Goal: Task Accomplishment & Management: Manage account settings

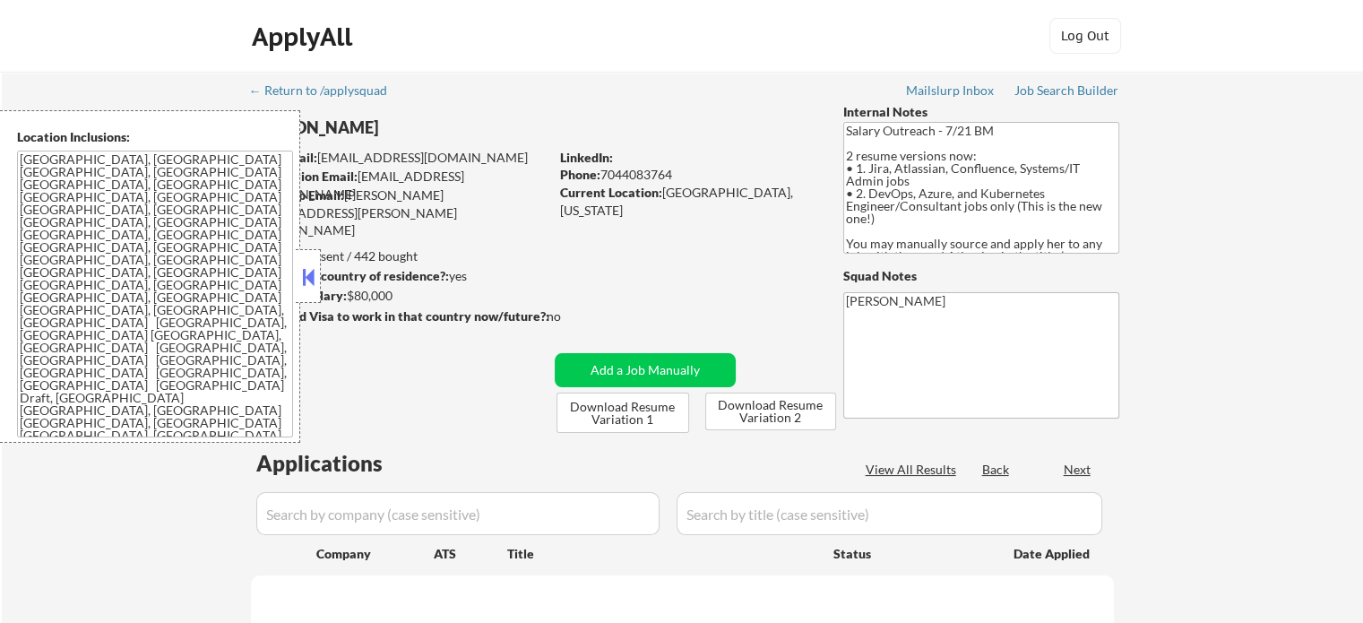
select select ""pending""
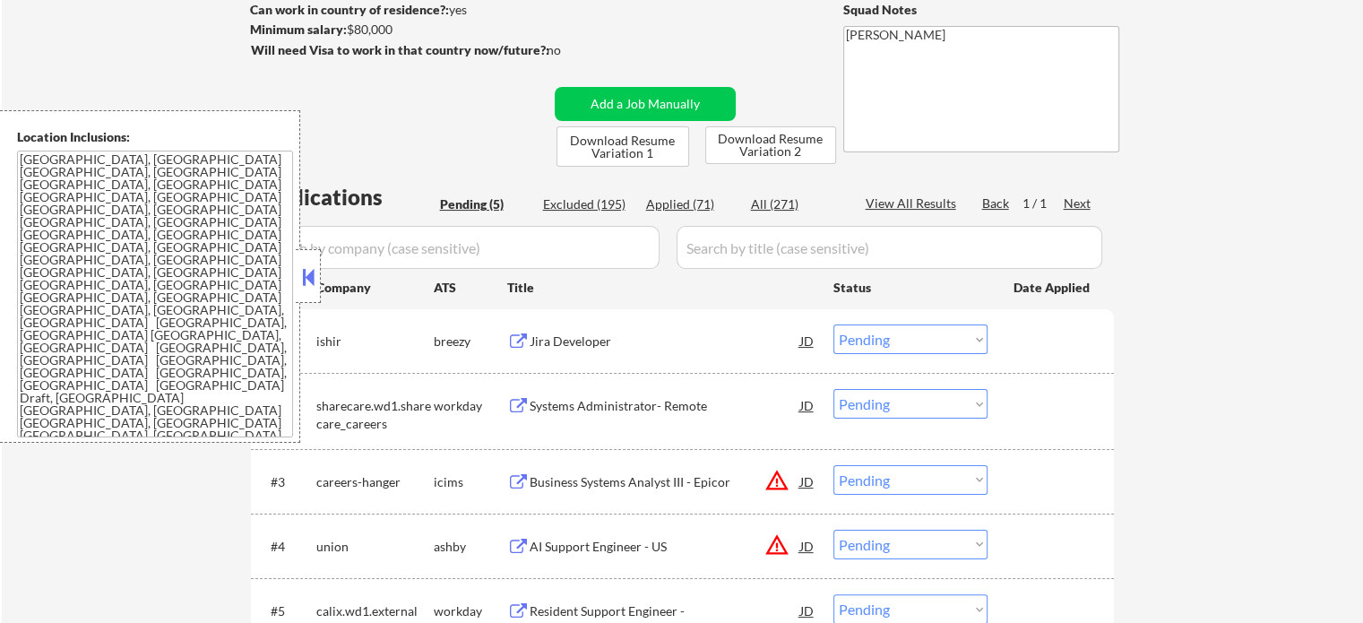
scroll to position [269, 0]
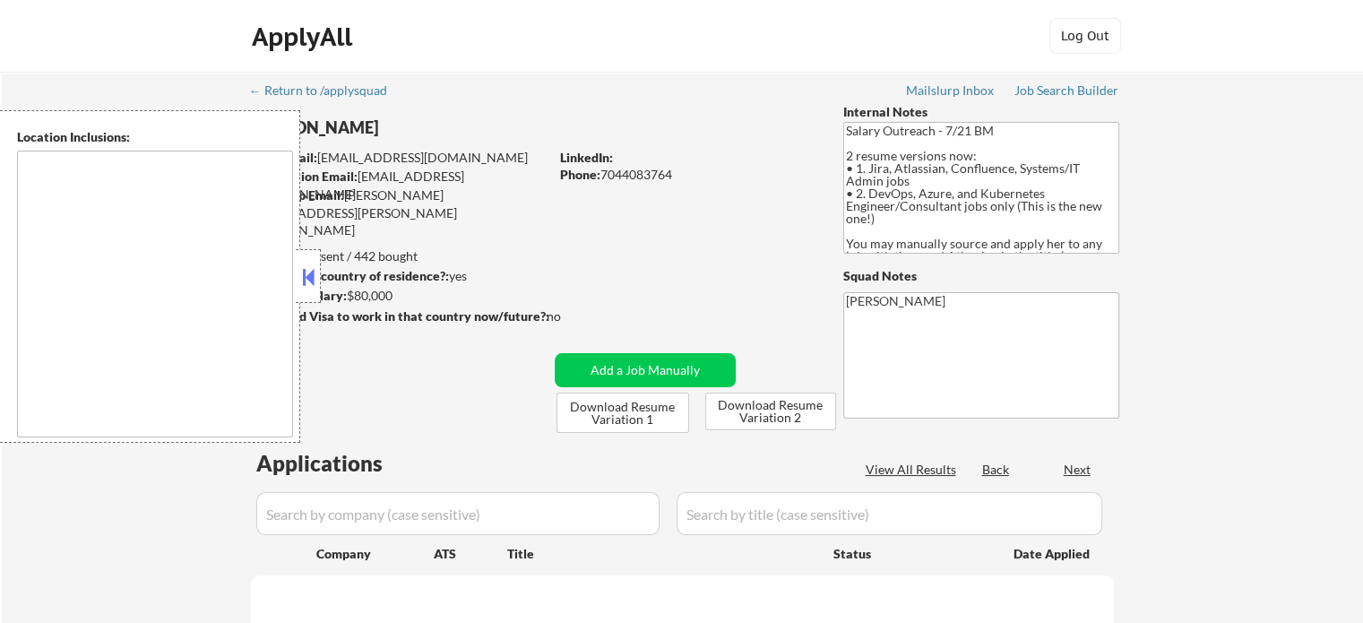
type textarea "[GEOGRAPHIC_DATA], [GEOGRAPHIC_DATA] [GEOGRAPHIC_DATA], [GEOGRAPHIC_DATA] [GEOG…"
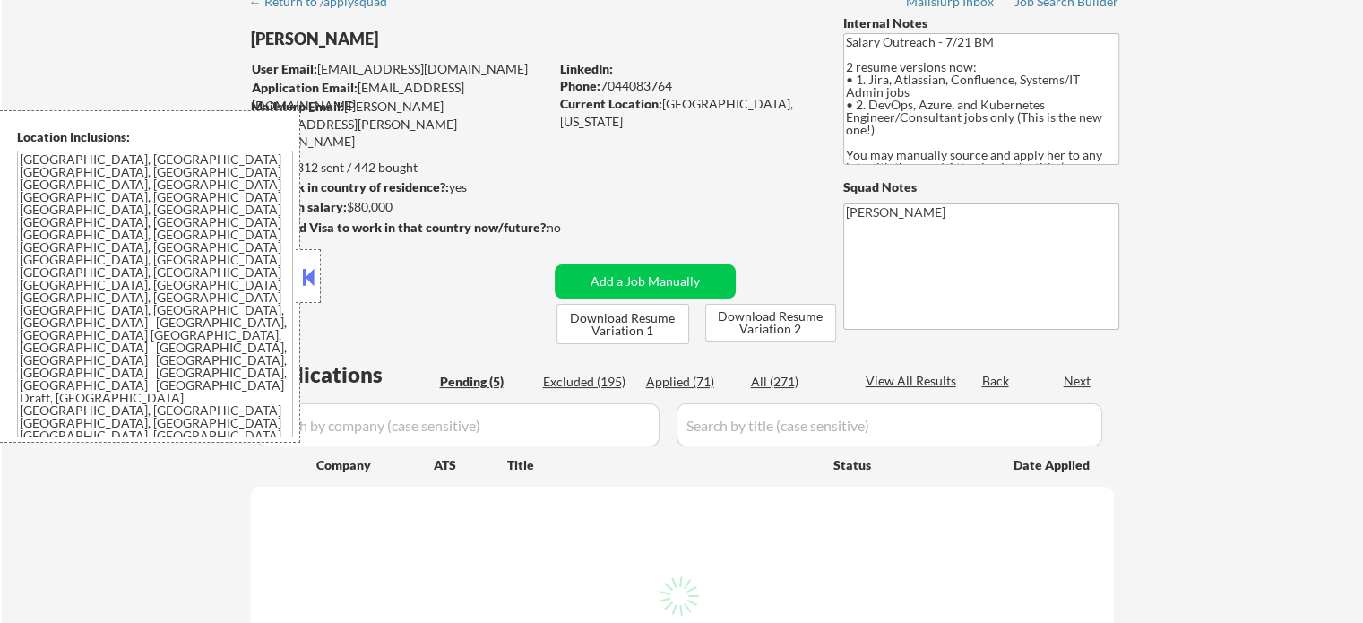
select select ""pending""
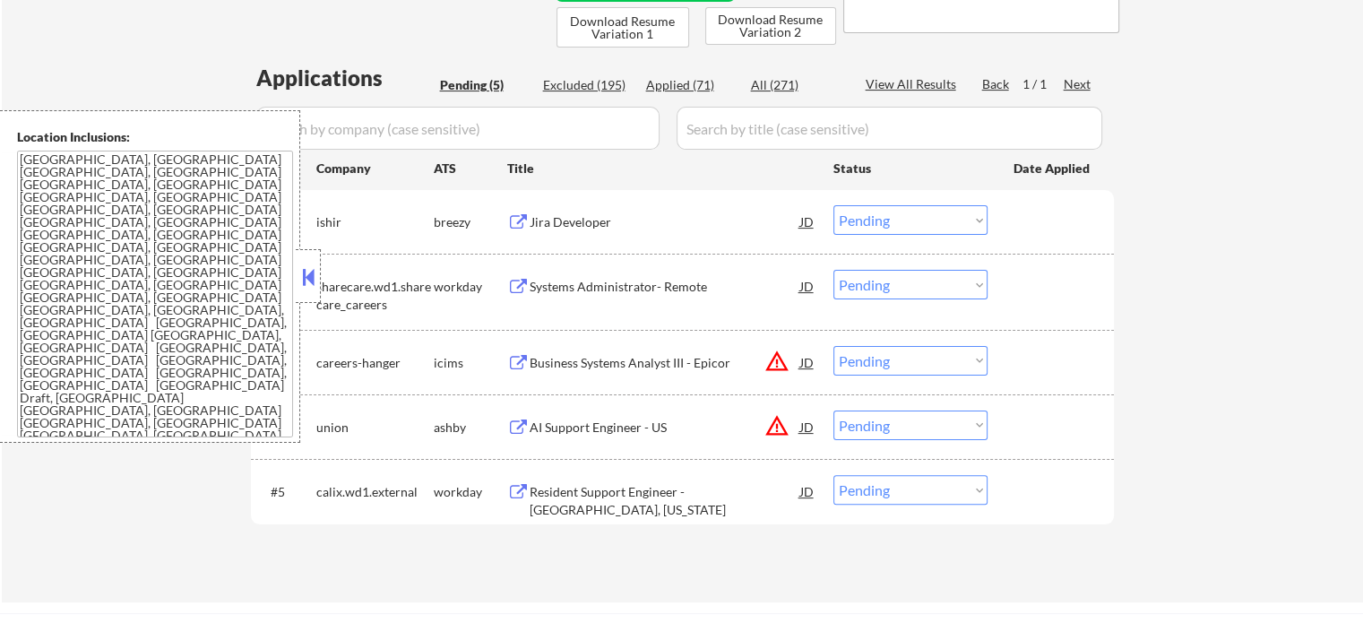
scroll to position [448, 0]
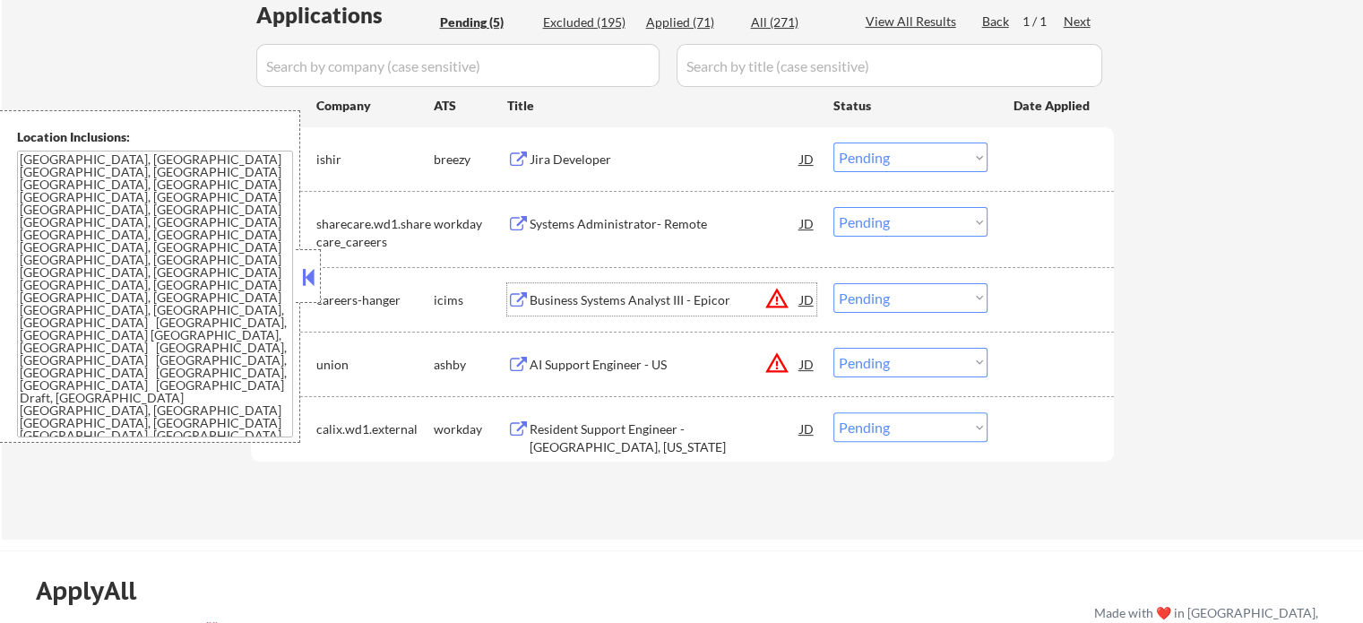
click at [599, 296] on div "Business Systems Analyst III - Epicor" at bounding box center [665, 300] width 271 height 18
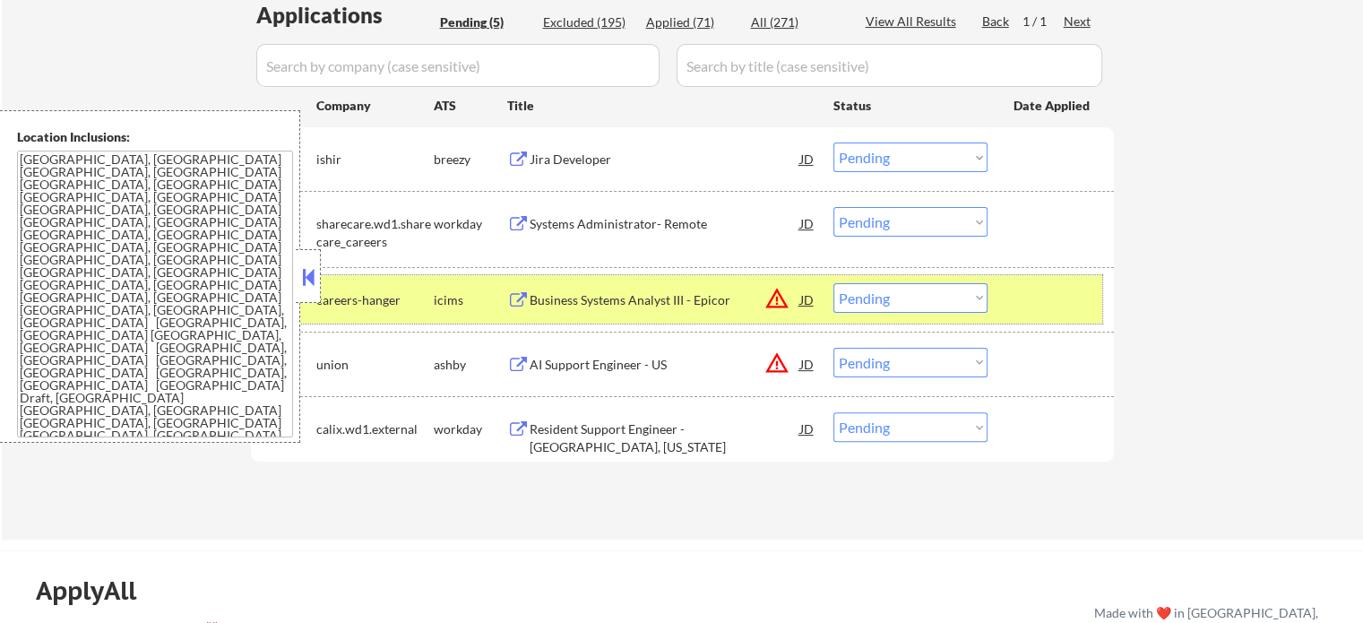
click at [1022, 303] on div at bounding box center [1053, 299] width 79 height 32
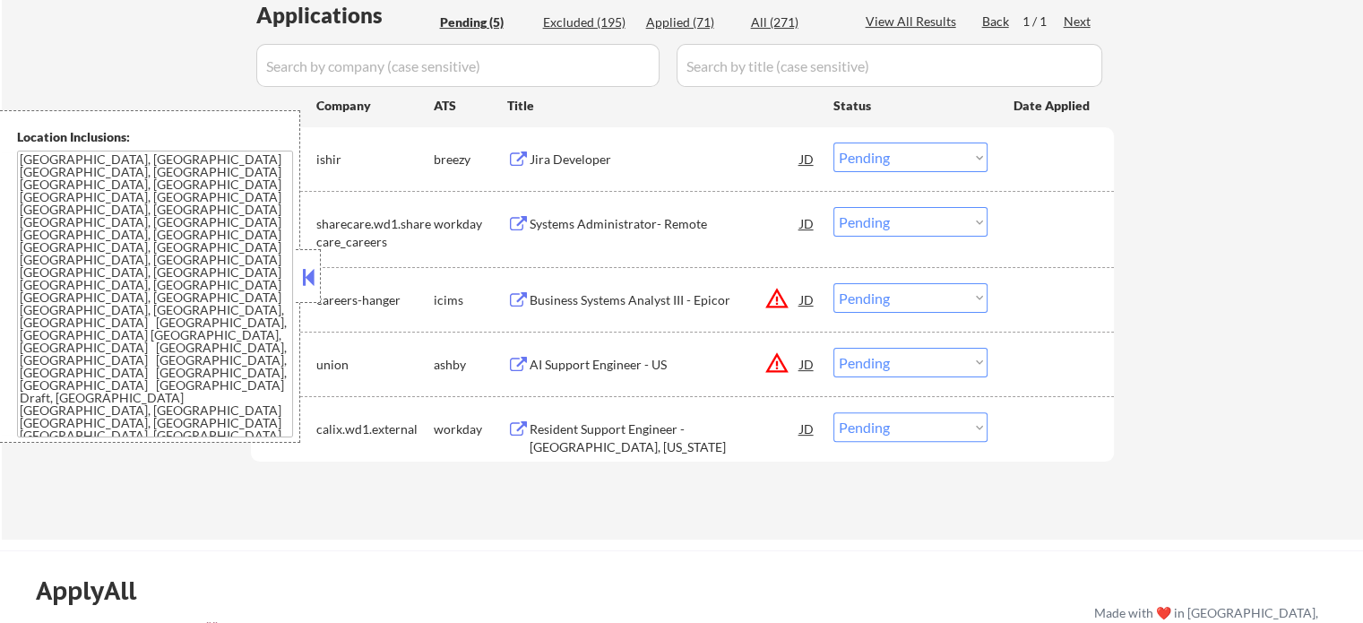
click at [585, 367] on div "AI Support Engineer - US" at bounding box center [665, 365] width 271 height 18
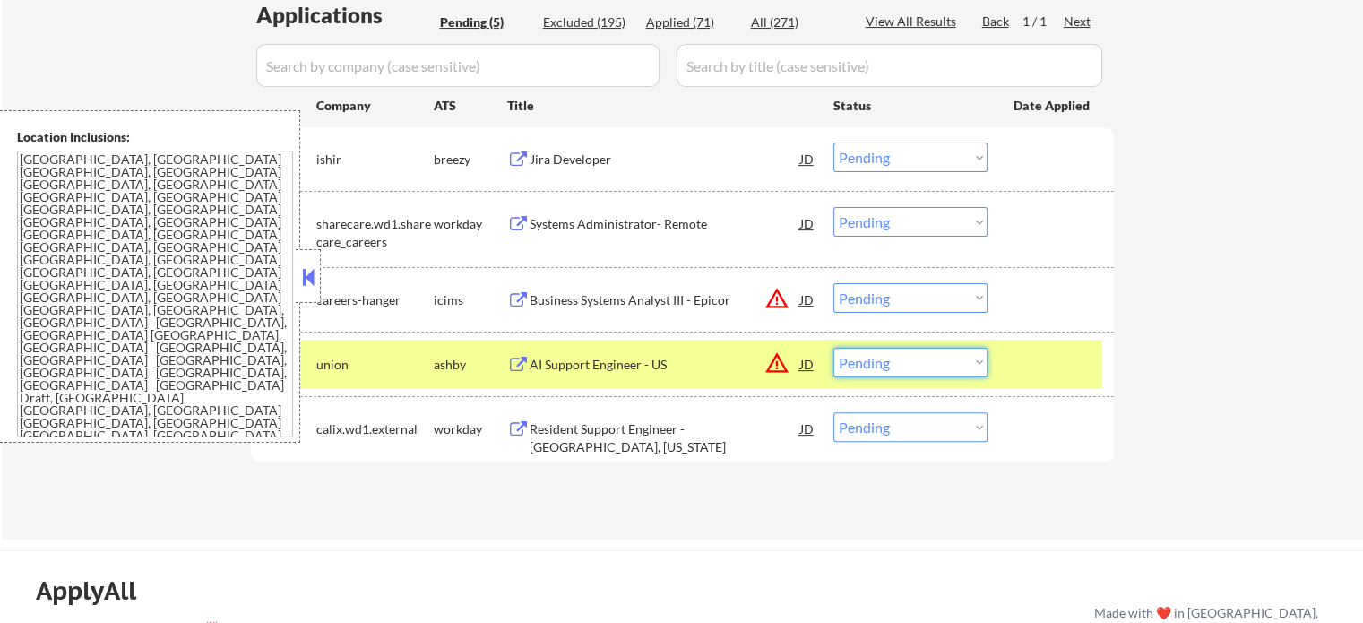
click at [911, 364] on select "Choose an option... Pending Applied Excluded (Questions) Excluded (Expired) Exc…" at bounding box center [910, 363] width 154 height 30
click at [833, 348] on select "Choose an option... Pending Applied Excluded (Questions) Excluded (Expired) Exc…" at bounding box center [910, 363] width 154 height 30
click at [1024, 378] on div at bounding box center [1053, 364] width 79 height 32
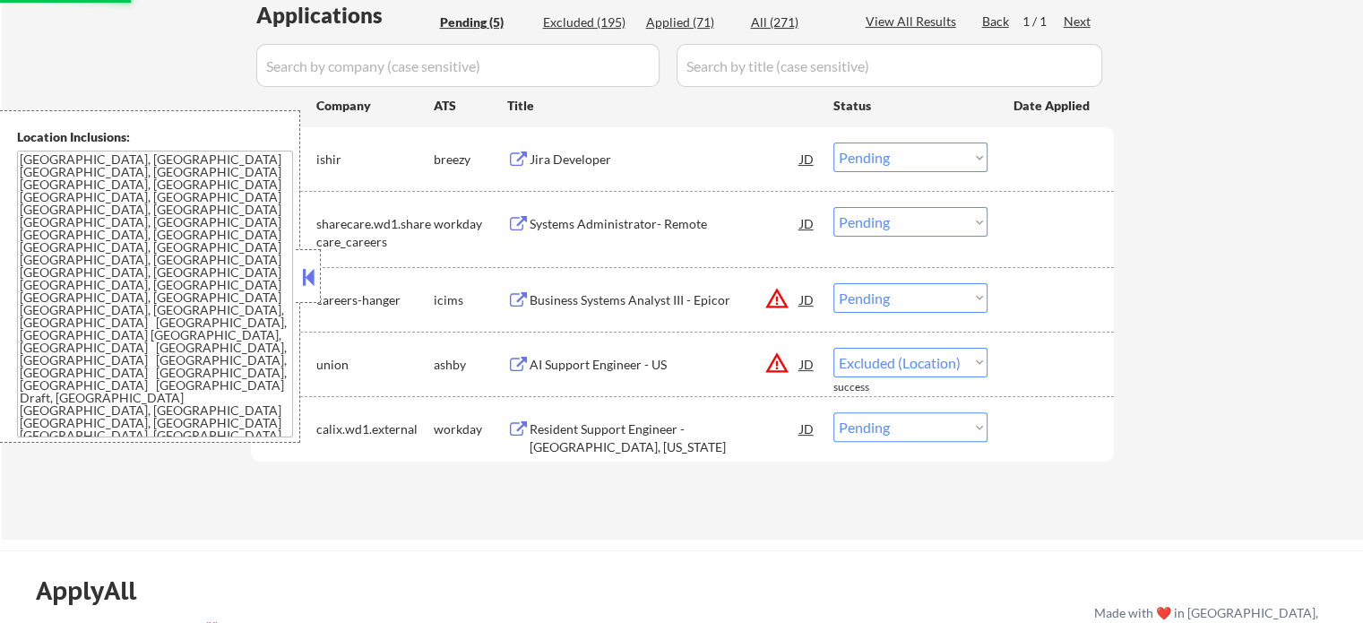
select select ""pending""
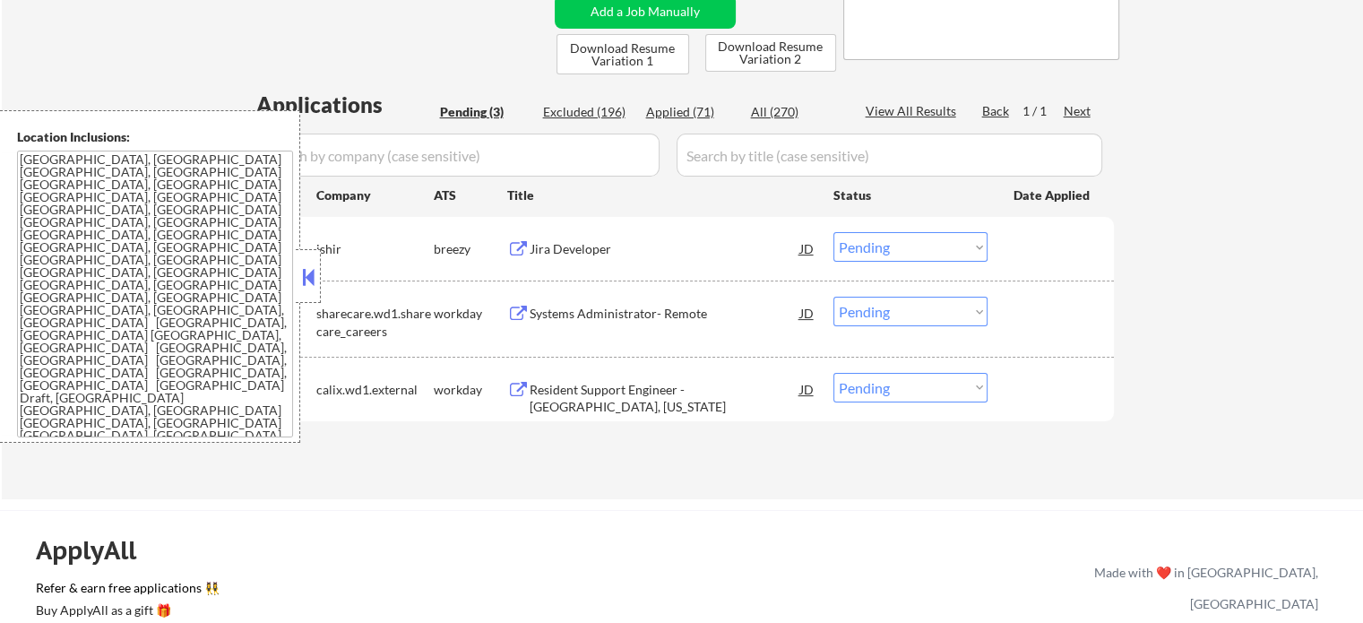
scroll to position [358, 0]
click at [635, 381] on div "Resident Support Engineer - Ashburn, Virginia" at bounding box center [665, 398] width 271 height 35
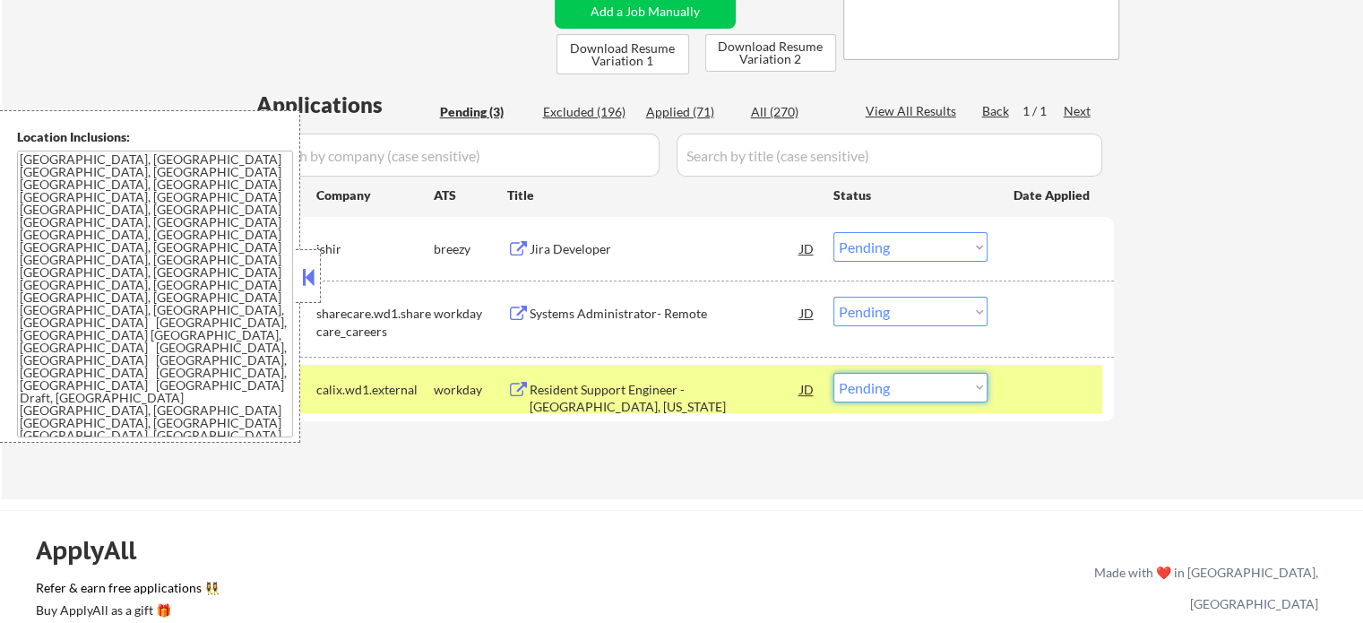
click at [872, 401] on select "Choose an option... Pending Applied Excluded (Questions) Excluded (Expired) Exc…" at bounding box center [910, 388] width 154 height 30
select select ""excluded__bad_match_""
click at [833, 373] on select "Choose an option... Pending Applied Excluded (Questions) Excluded (Expired) Exc…" at bounding box center [910, 388] width 154 height 30
click at [1025, 391] on div at bounding box center [1053, 389] width 79 height 32
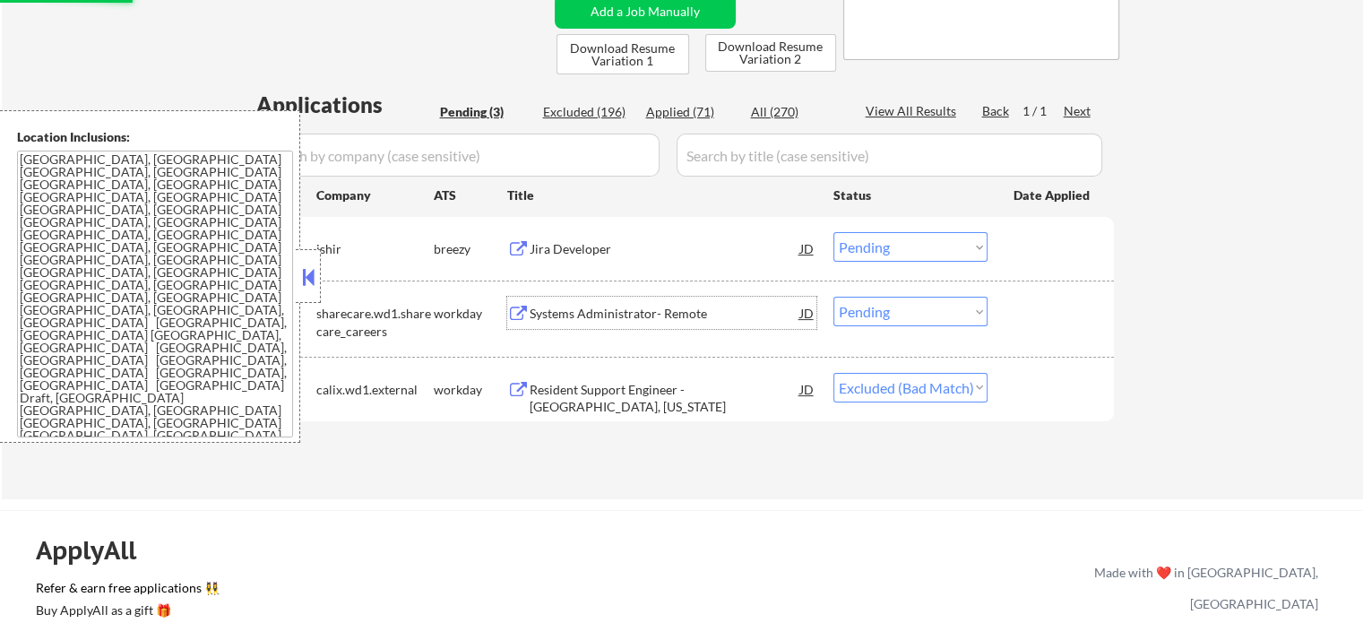
click at [627, 319] on div "Systems Administrator- Remote" at bounding box center [665, 314] width 271 height 18
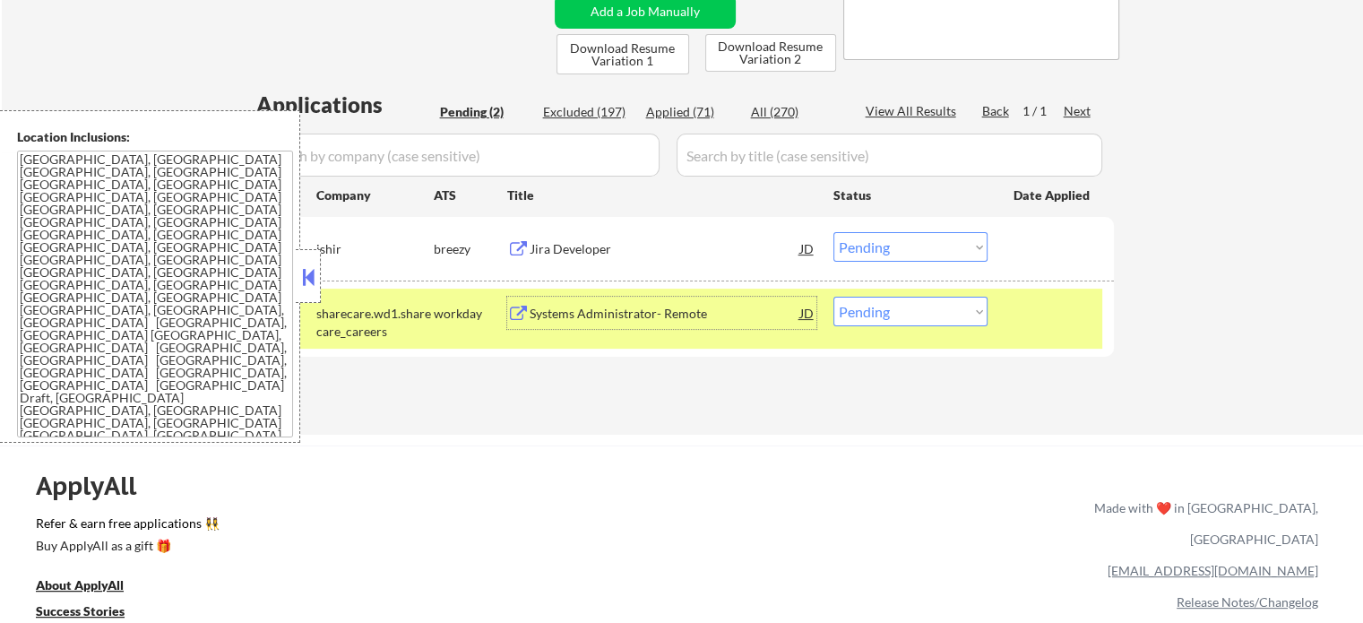
click at [876, 315] on select "Choose an option... Pending Applied Excluded (Questions) Excluded (Expired) Exc…" at bounding box center [910, 312] width 154 height 30
select select ""applied""
click at [833, 297] on select "Choose an option... Pending Applied Excluded (Questions) Excluded (Expired) Exc…" at bounding box center [910, 312] width 154 height 30
click at [1014, 324] on div at bounding box center [1053, 313] width 79 height 32
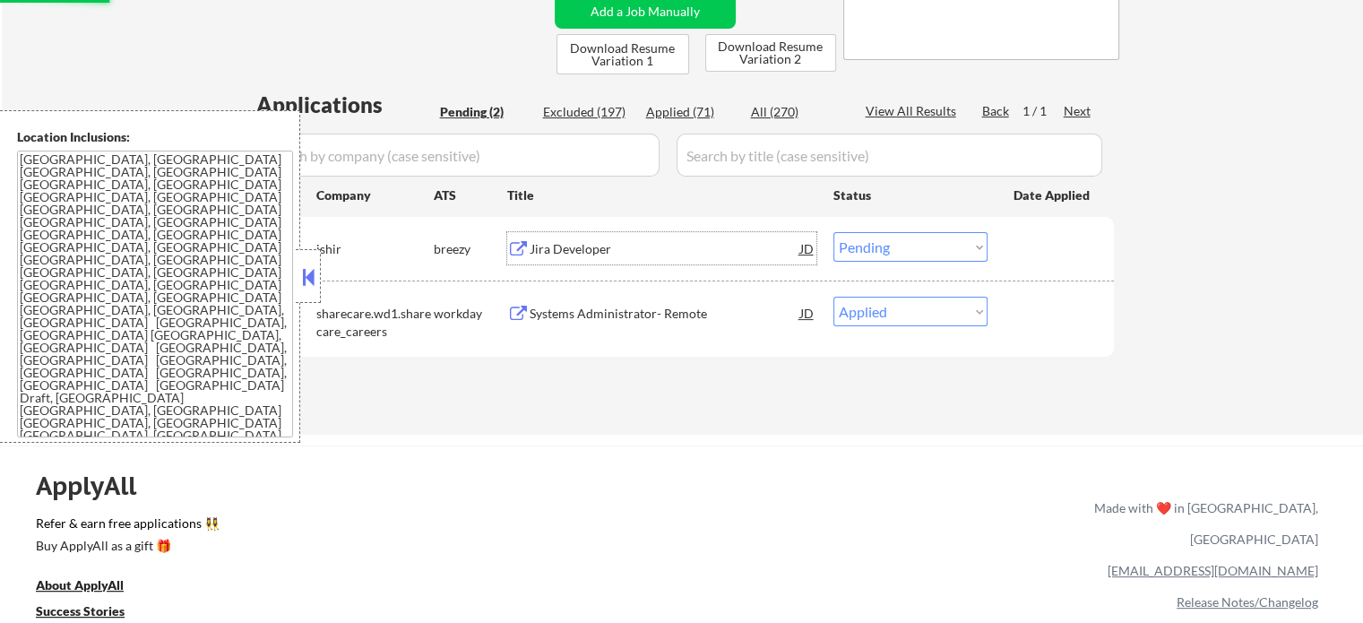
click at [599, 243] on div "Jira Developer" at bounding box center [665, 249] width 271 height 18
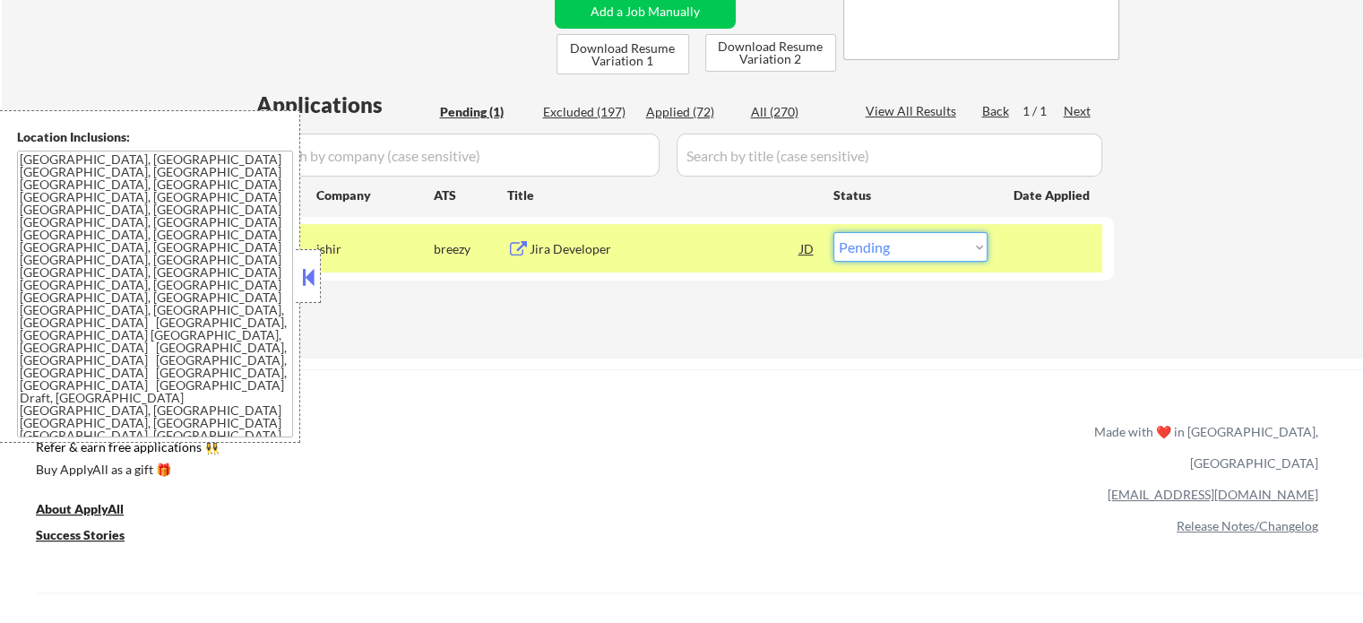
click at [894, 257] on select "Choose an option... Pending Applied Excluded (Questions) Excluded (Expired) Exc…" at bounding box center [910, 247] width 154 height 30
select select ""applied""
click at [833, 232] on select "Choose an option... Pending Applied Excluded (Questions) Excluded (Expired) Exc…" at bounding box center [910, 247] width 154 height 30
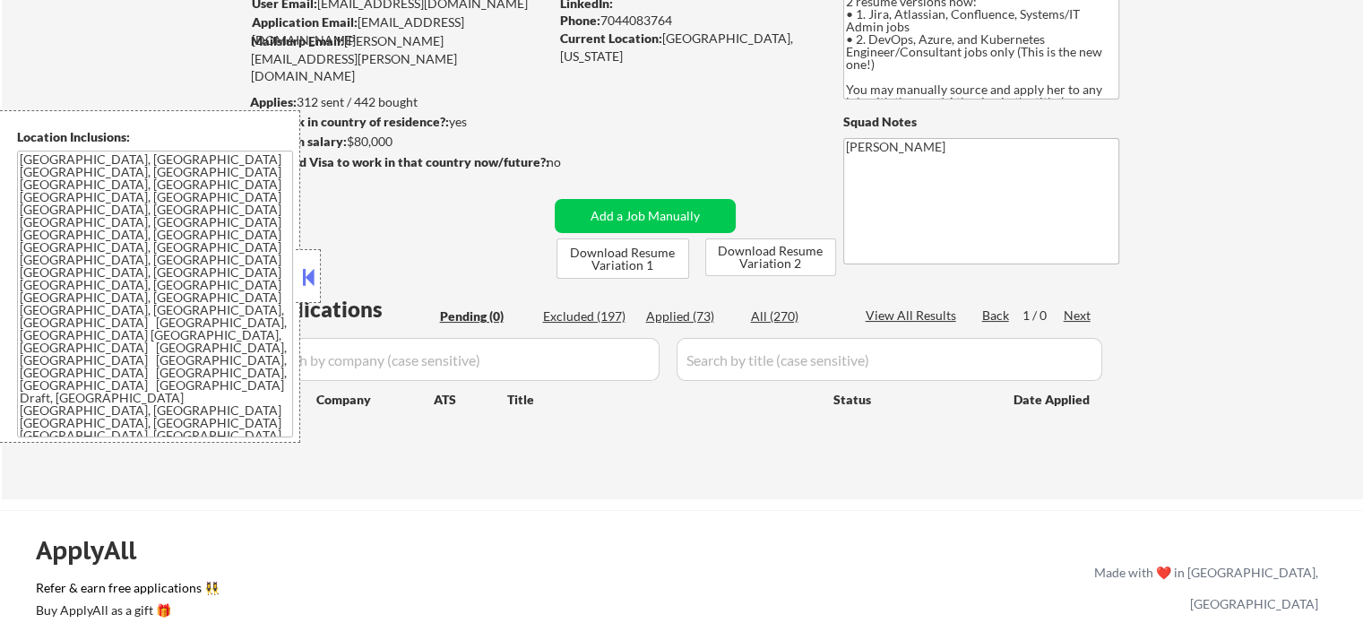
scroll to position [179, 0]
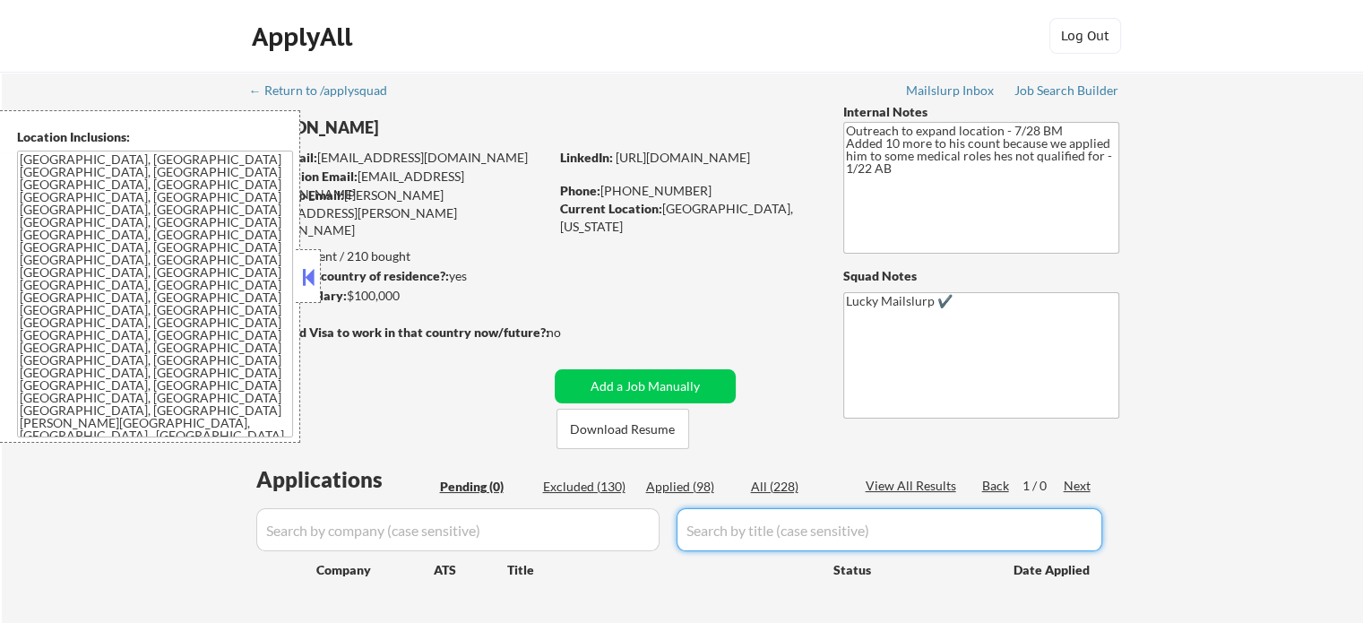
drag, startPoint x: 1167, startPoint y: 665, endPoint x: 1376, endPoint y: 665, distance: 208.8
click at [1362, 622] on html "← Return to /applysquad Mailslurp Inbox Job Search Builder Joshua Boyer User Em…" at bounding box center [681, 311] width 1363 height 623
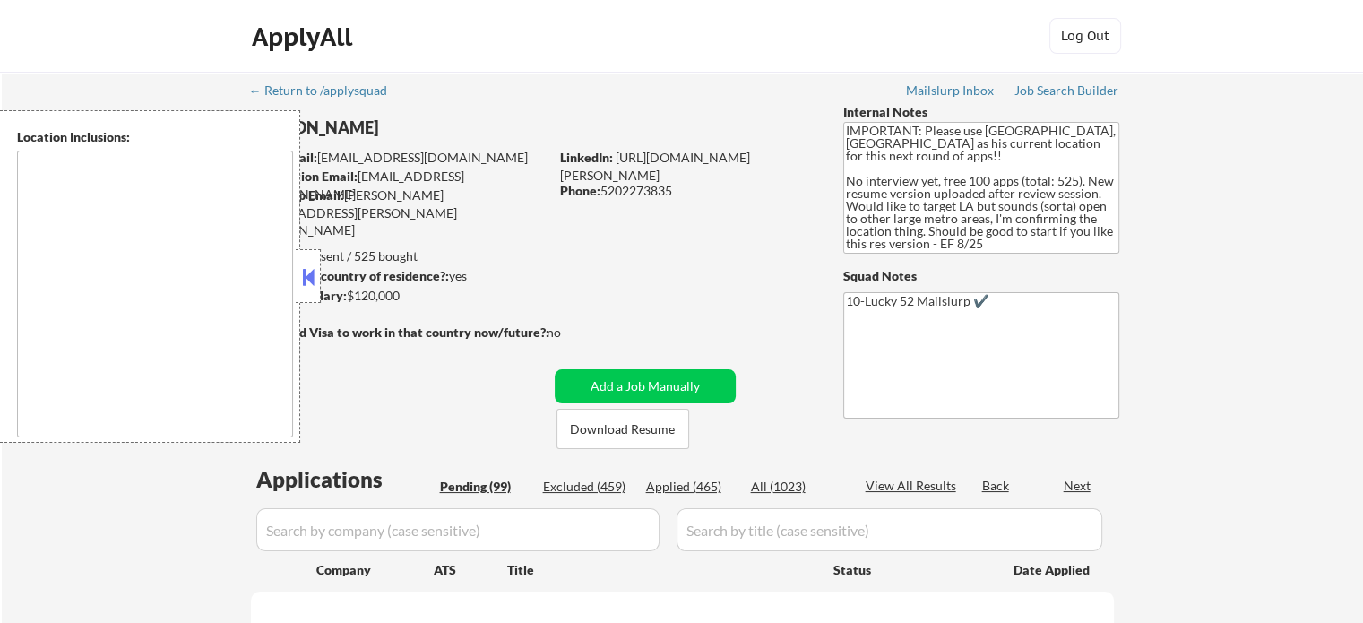
select select ""pending""
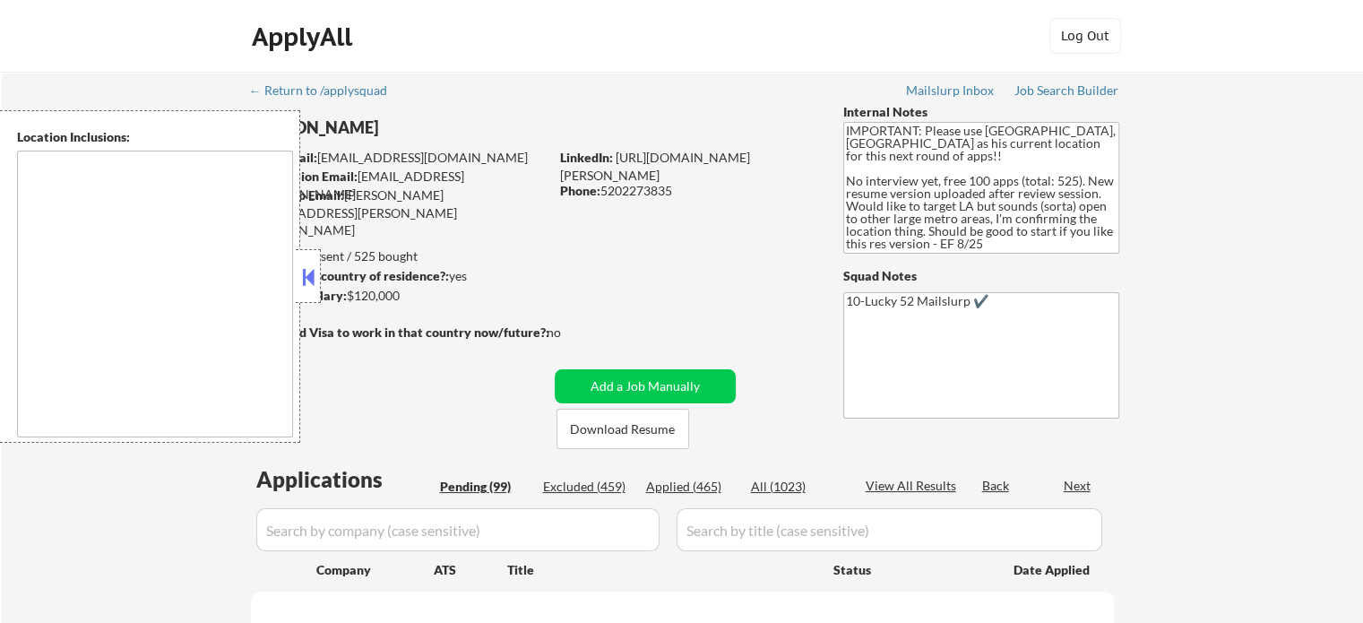
select select ""pending""
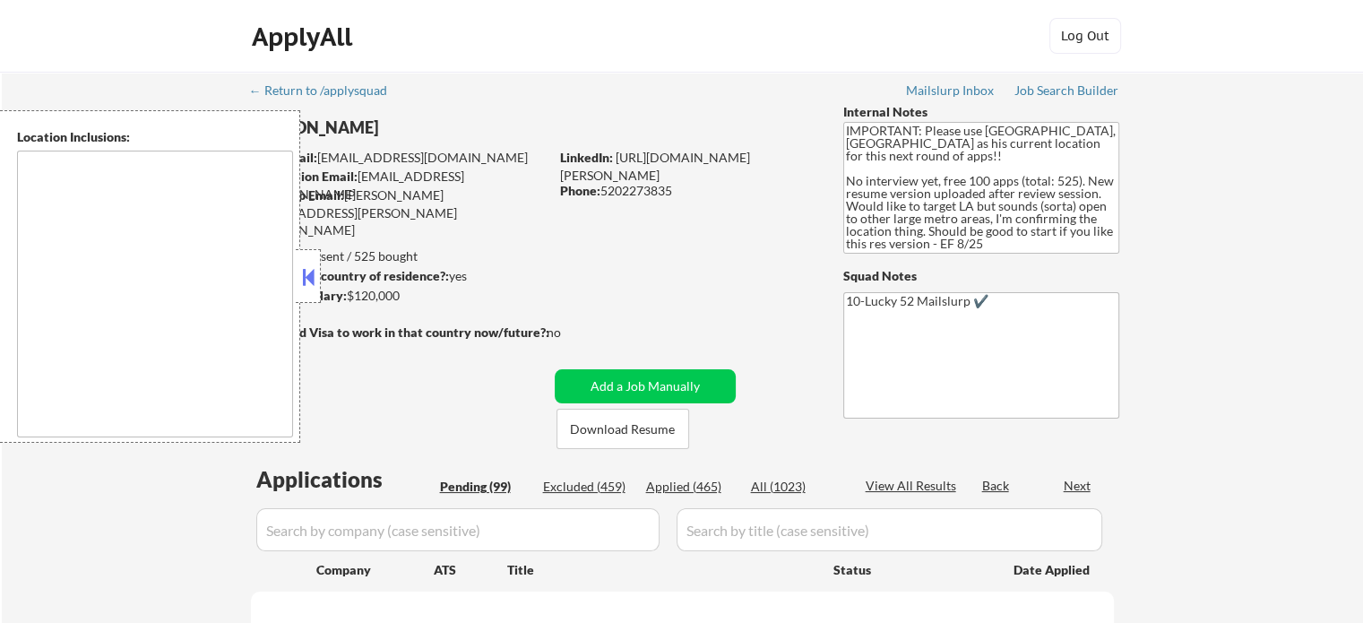
select select ""pending""
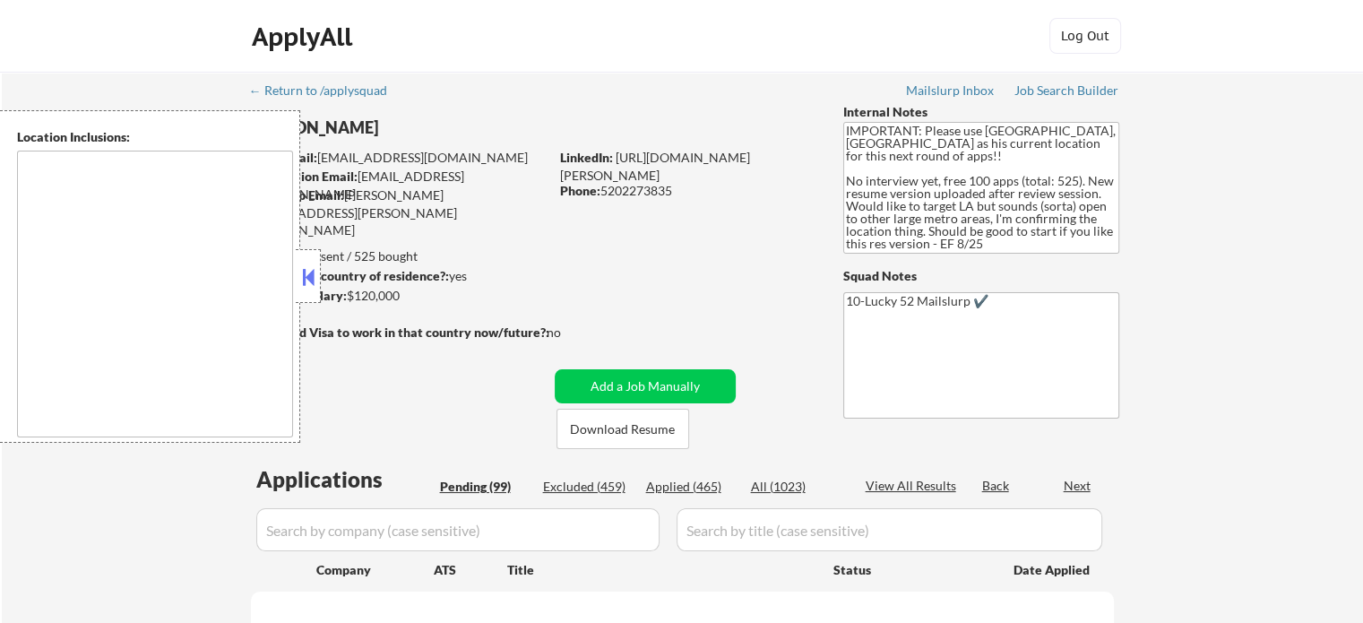
select select ""pending""
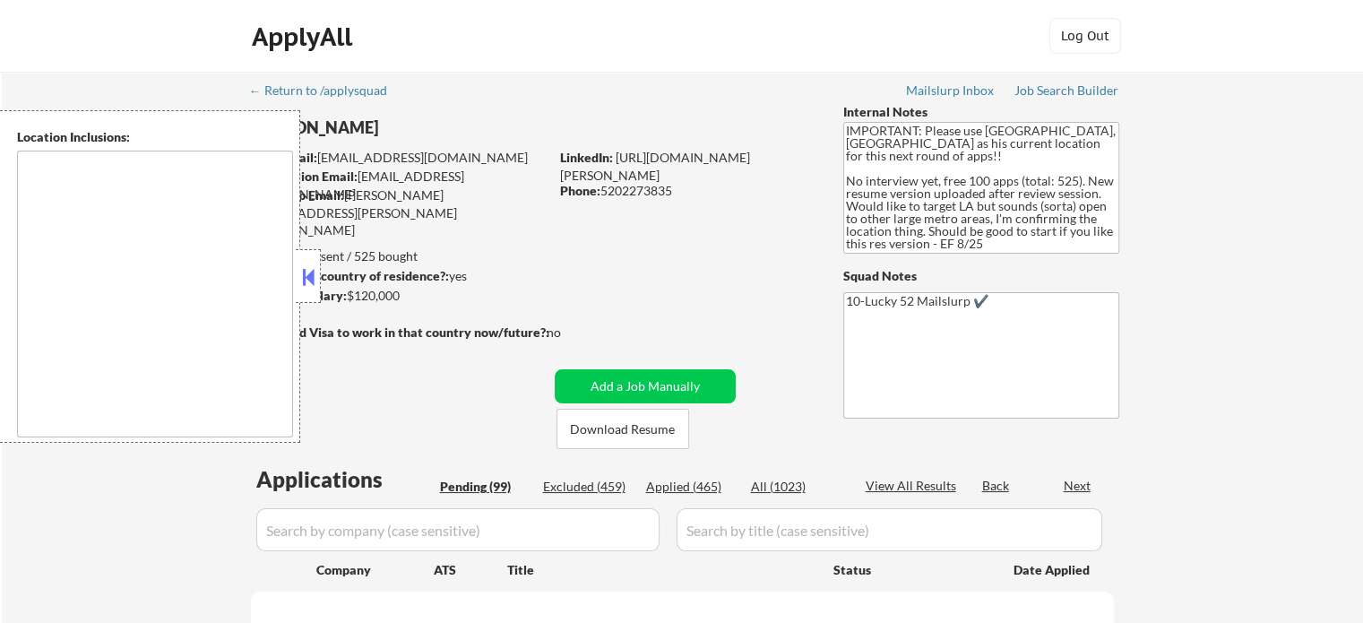
select select ""pending""
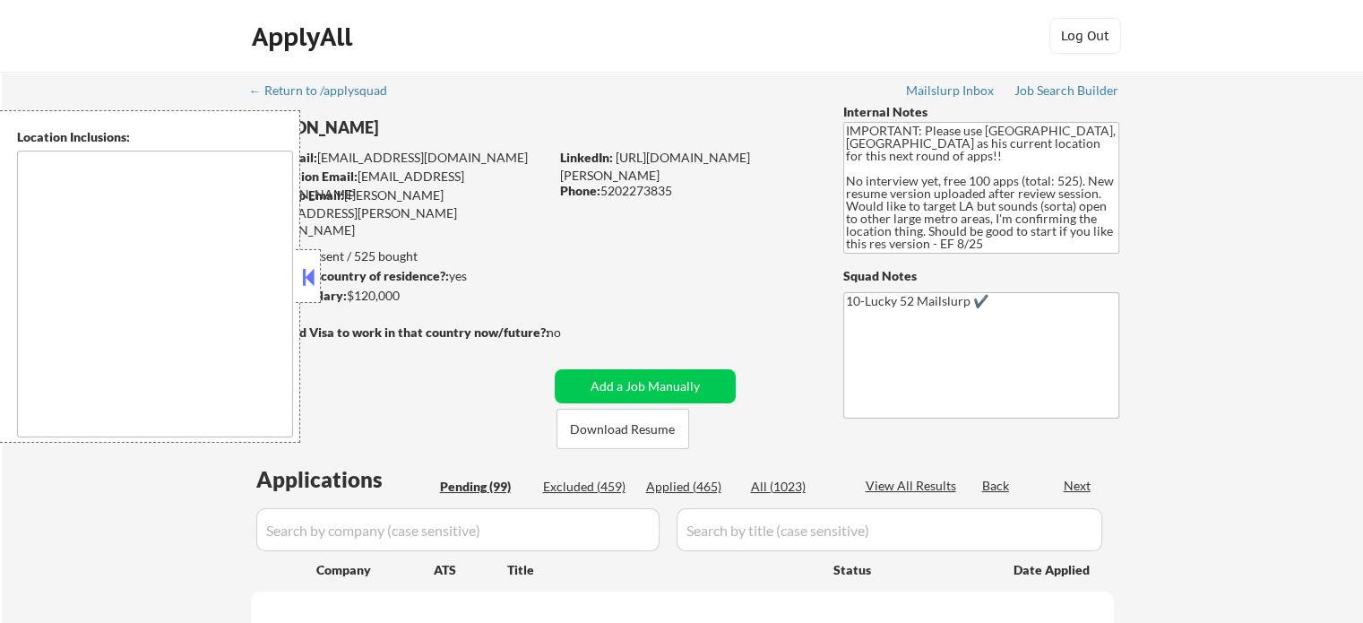
select select ""pending""
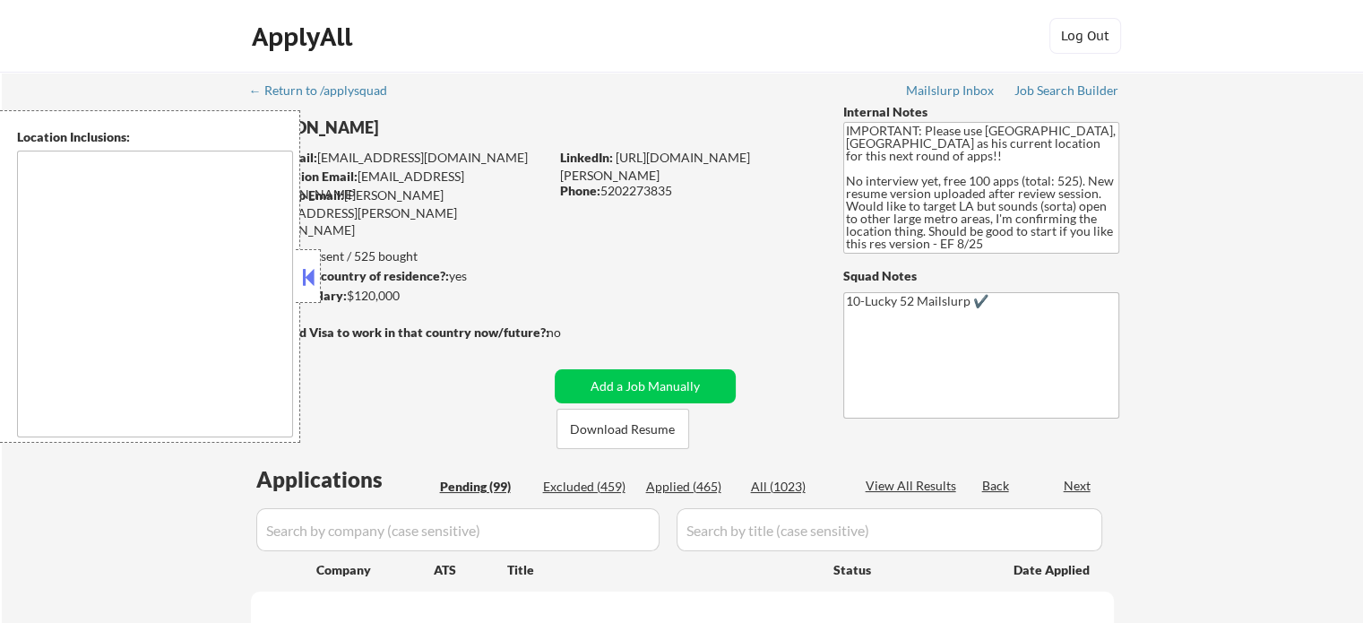
select select ""pending""
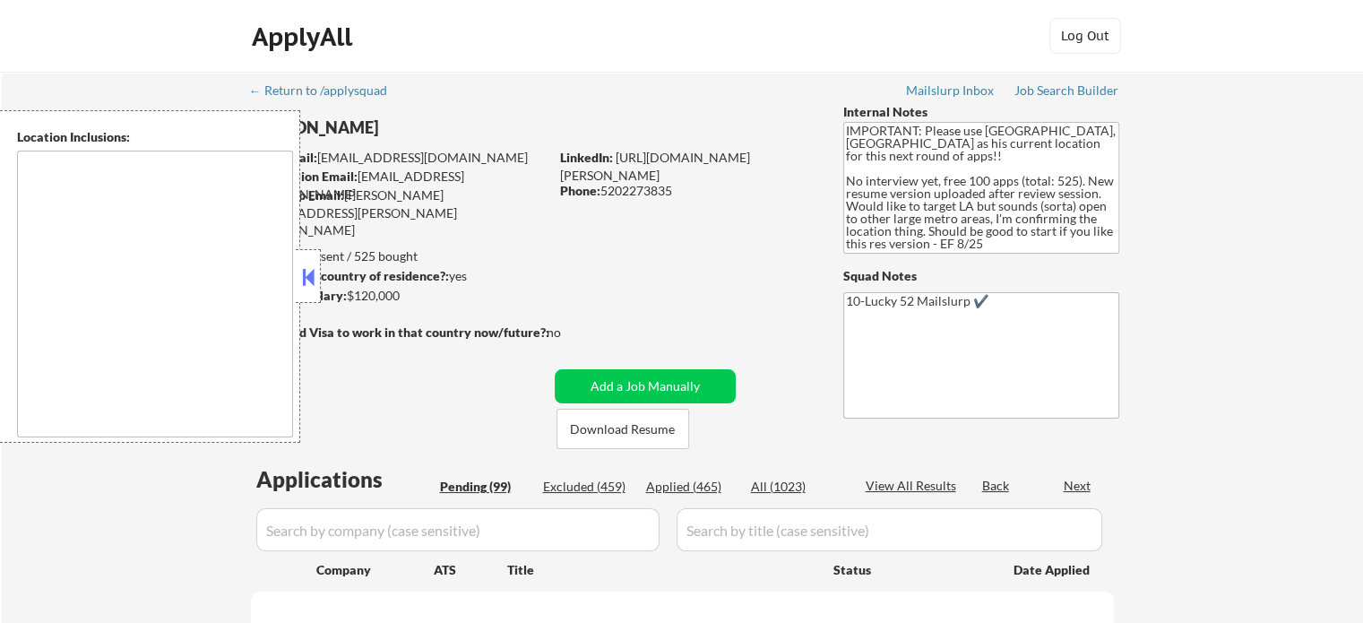
select select ""pending""
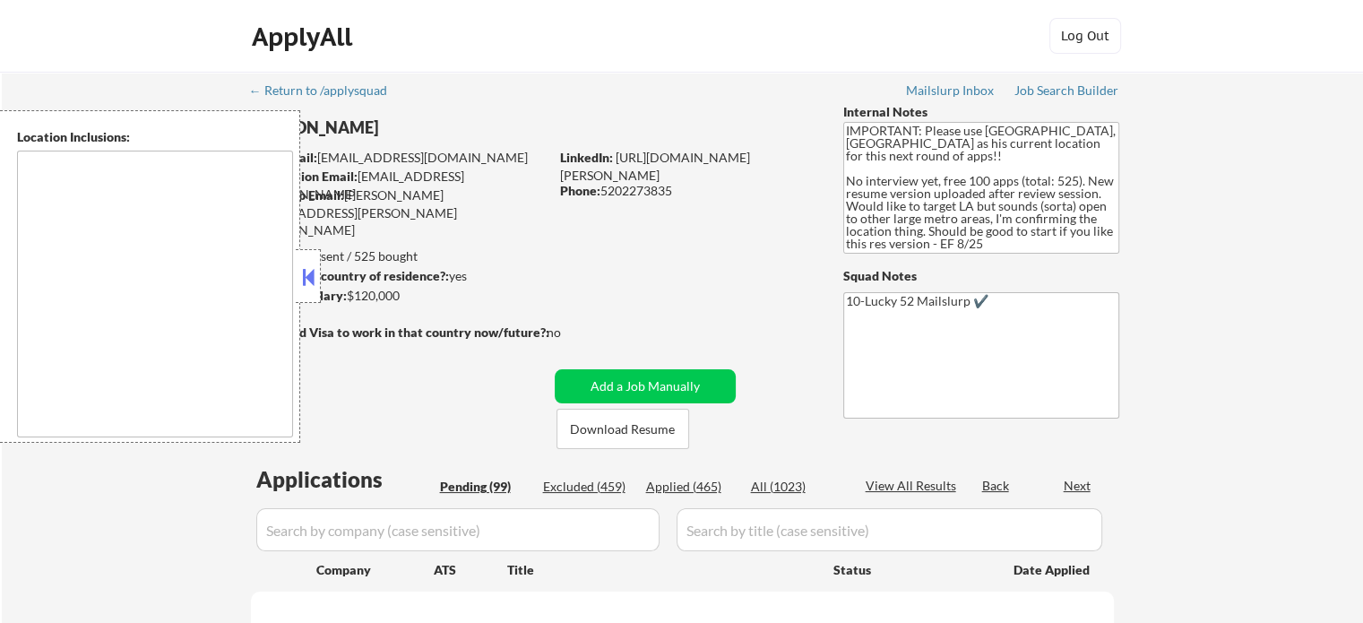
select select ""pending""
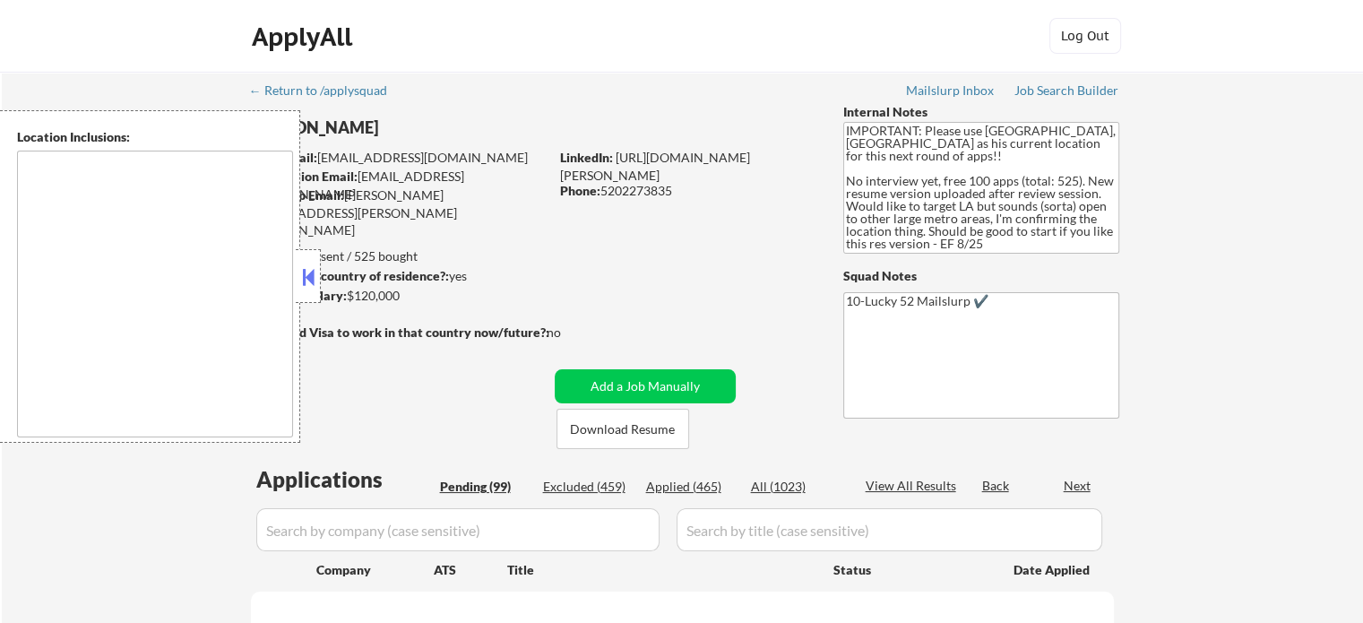
select select ""pending""
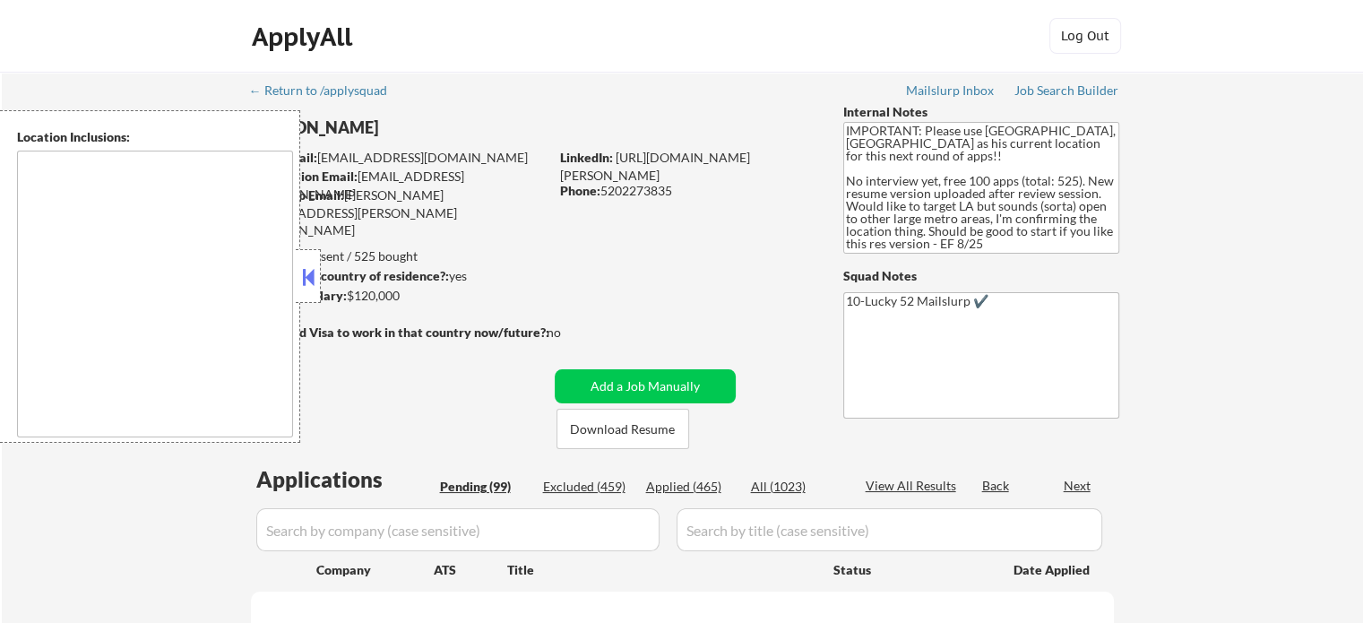
select select ""pending""
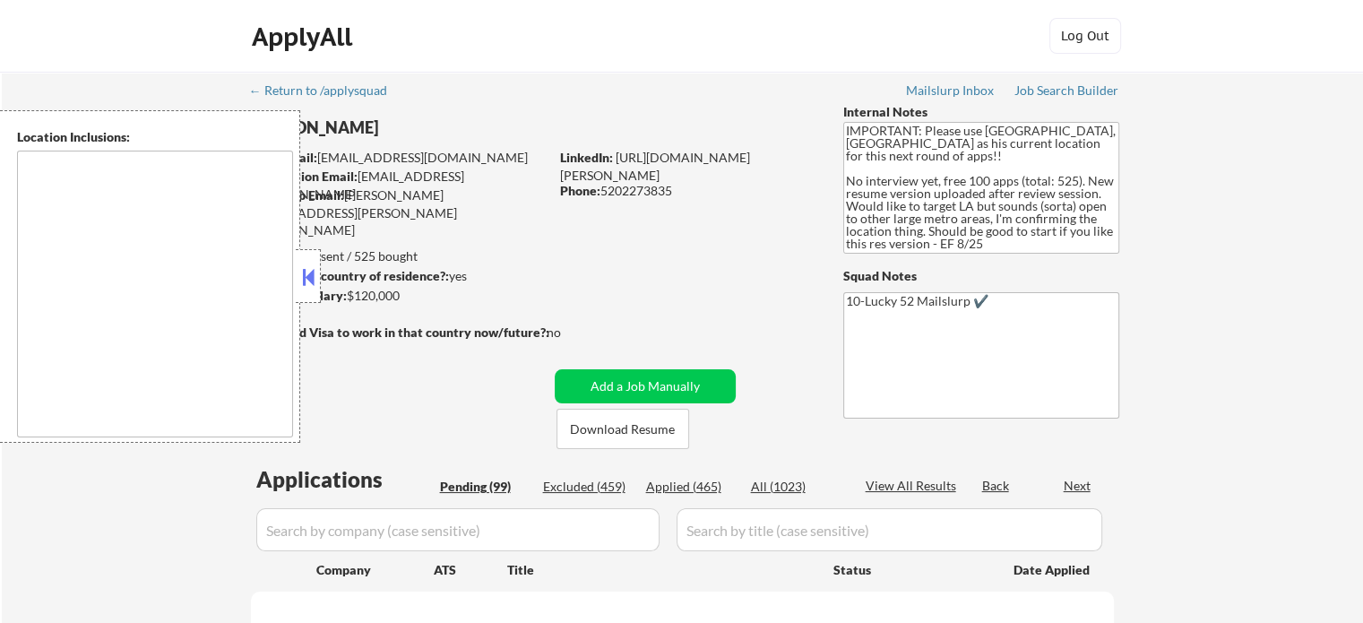
select select ""pending""
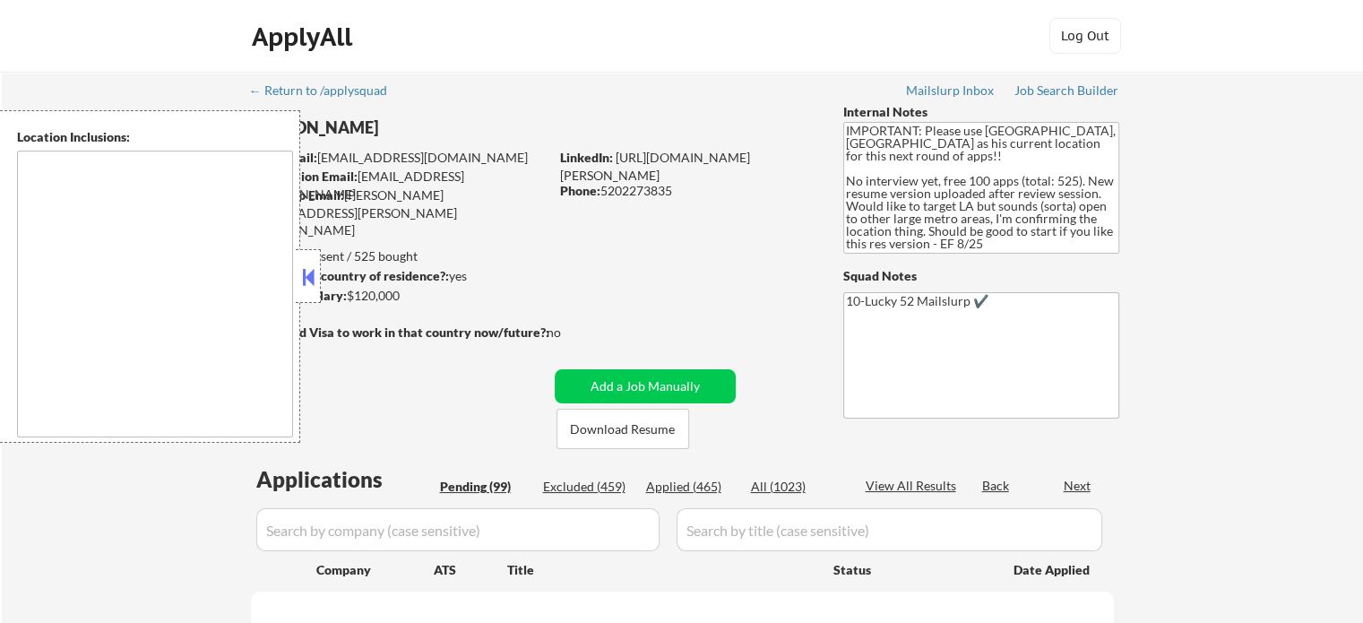
select select ""pending""
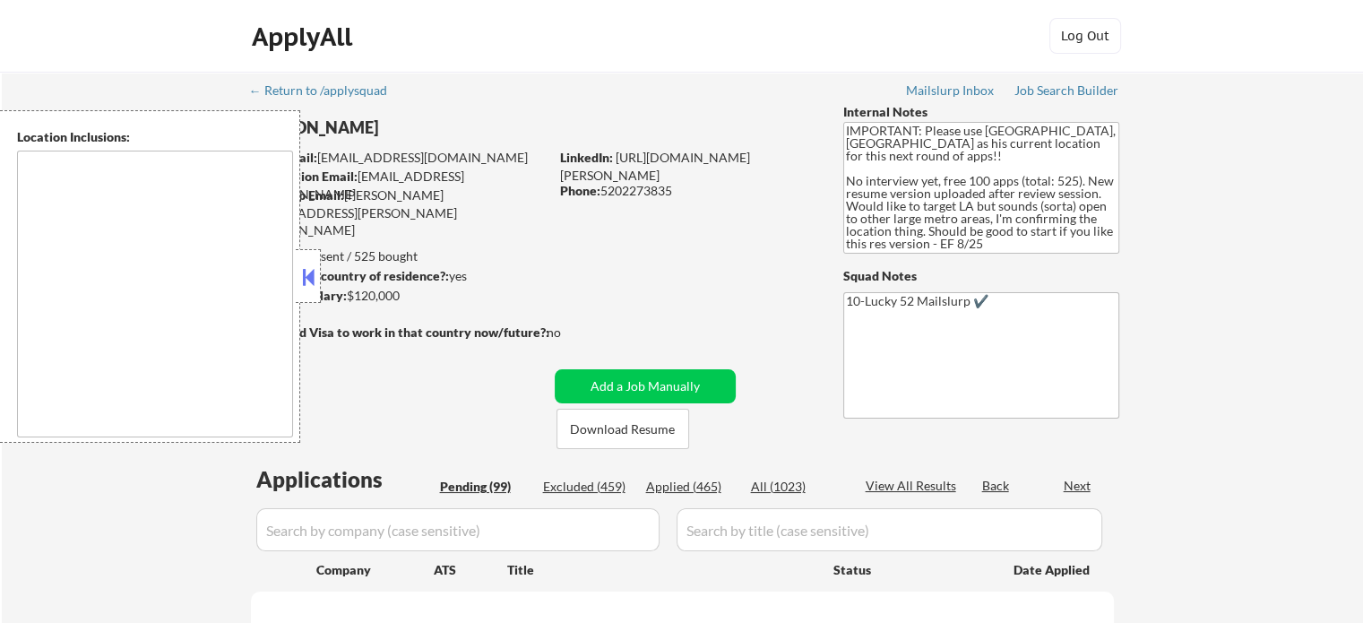
select select ""pending""
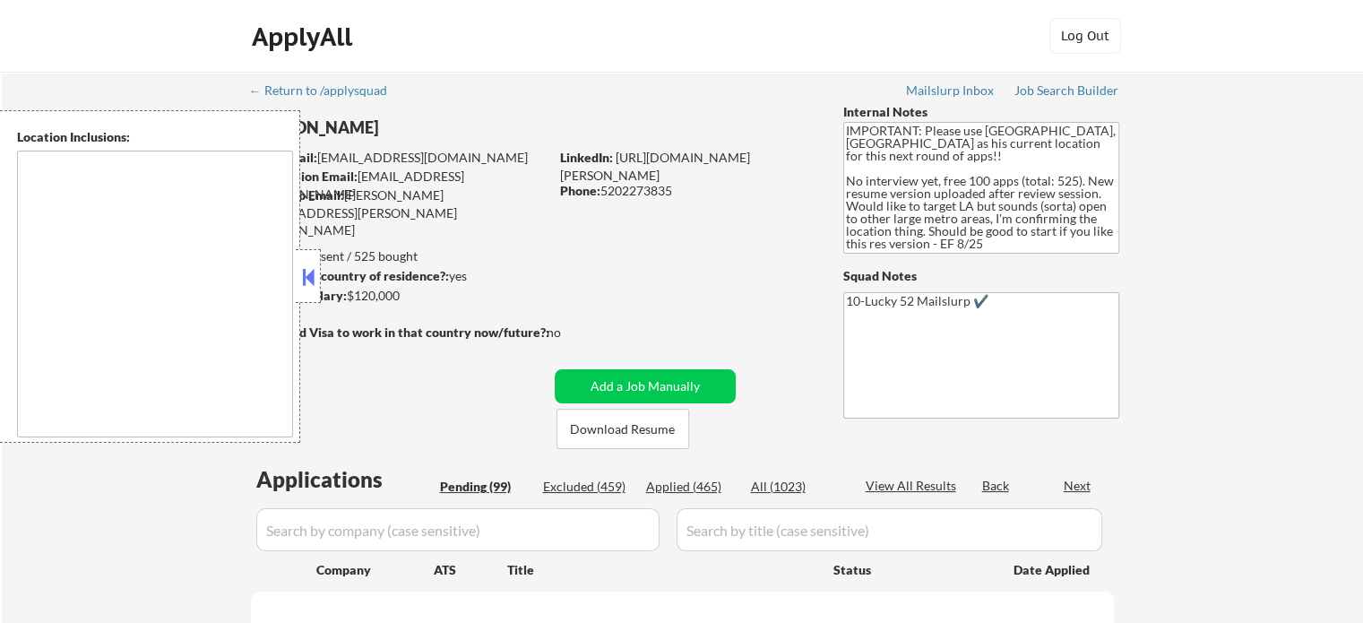
select select ""pending""
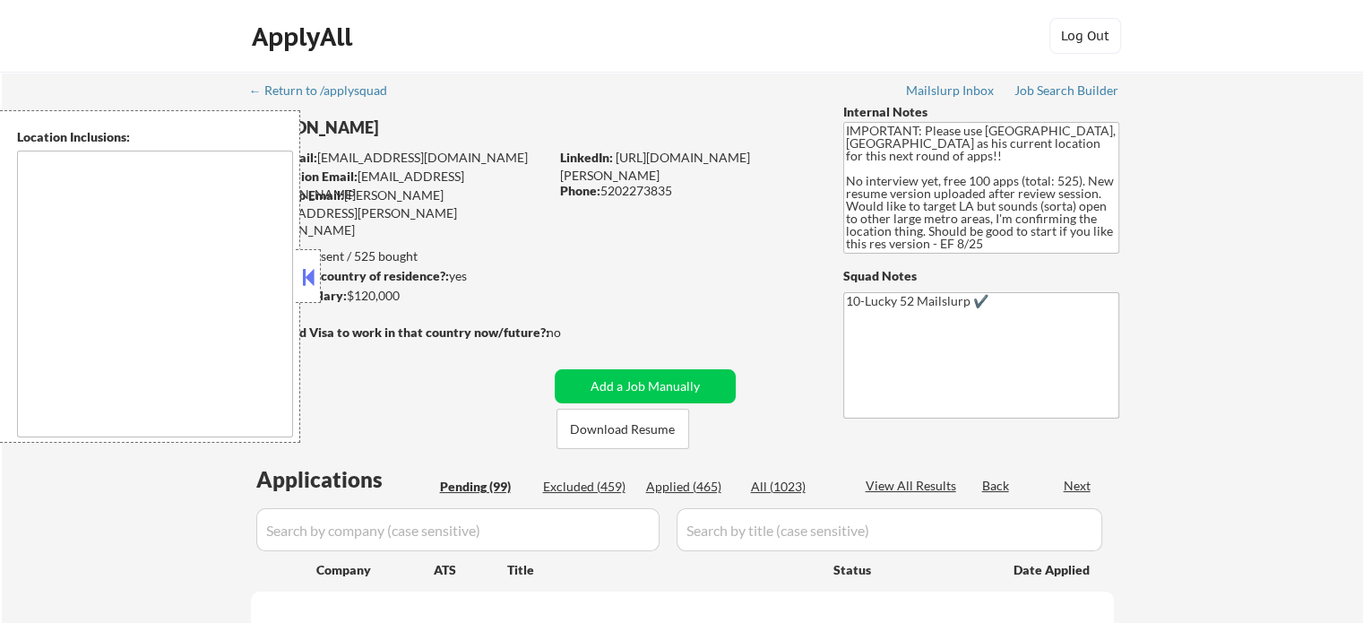
select select ""pending""
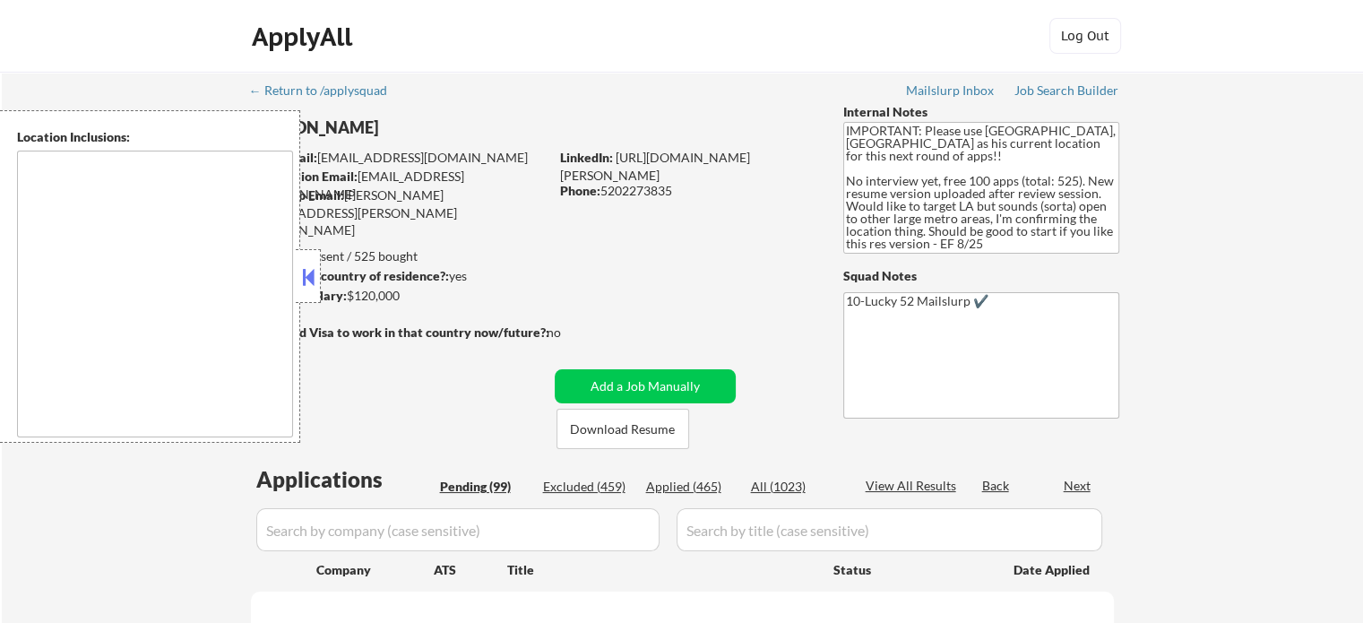
select select ""pending""
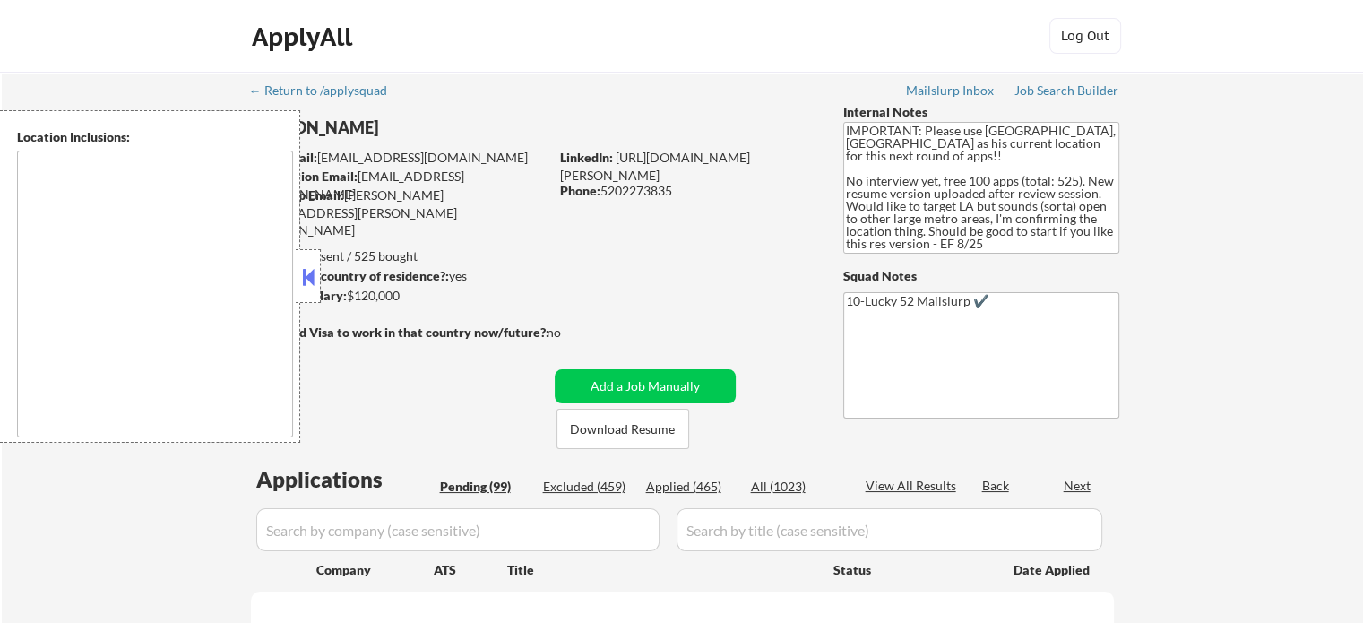
select select ""pending""
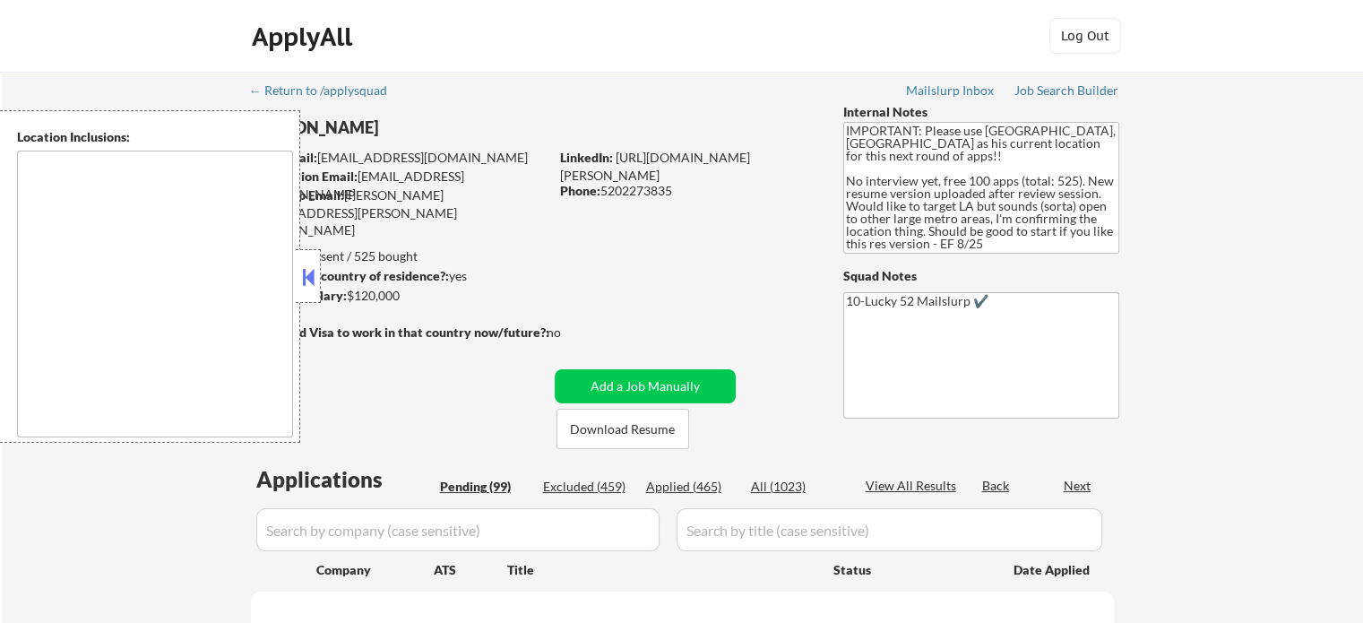
select select ""pending""
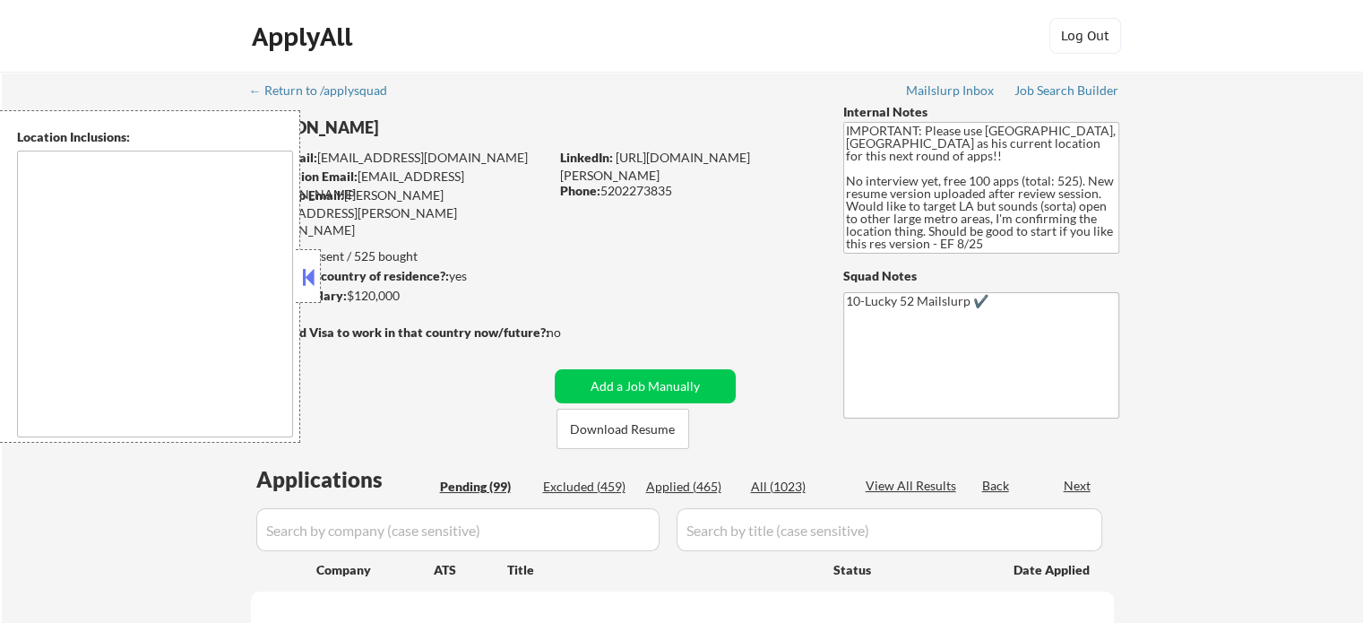
select select ""pending""
type textarea "[GEOGRAPHIC_DATA], [GEOGRAPHIC_DATA] [GEOGRAPHIC_DATA], [GEOGRAPHIC_DATA] [GEOG…"
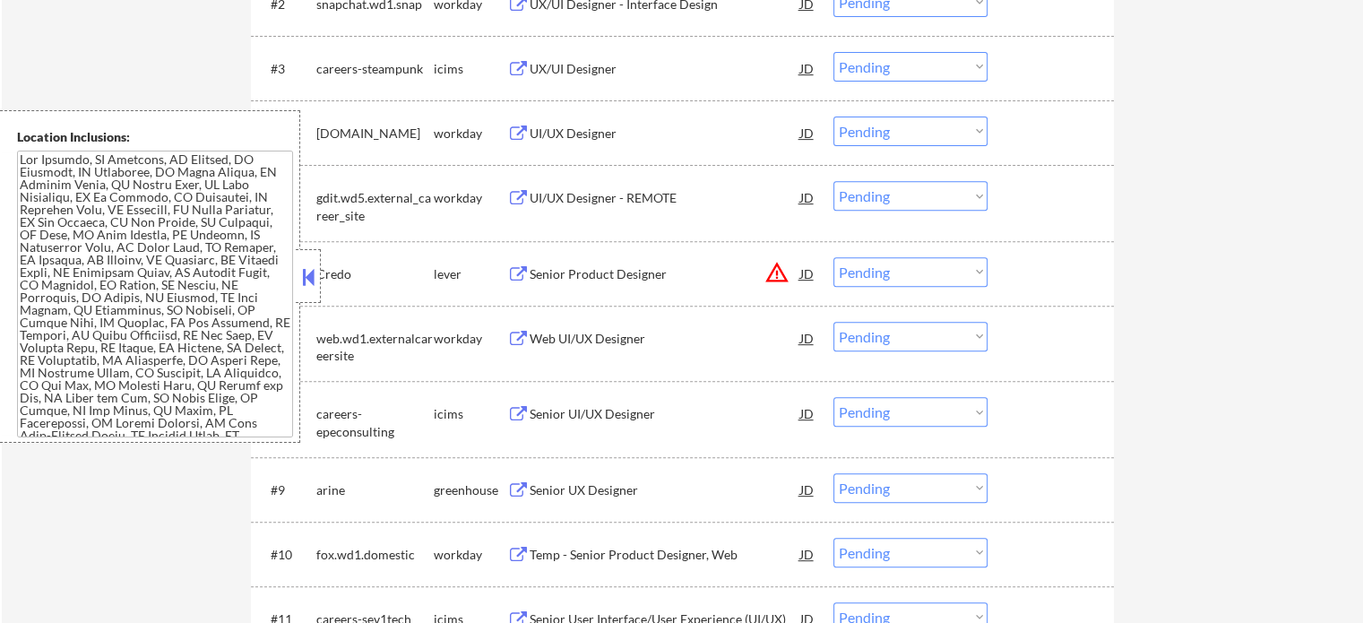
scroll to position [717, 0]
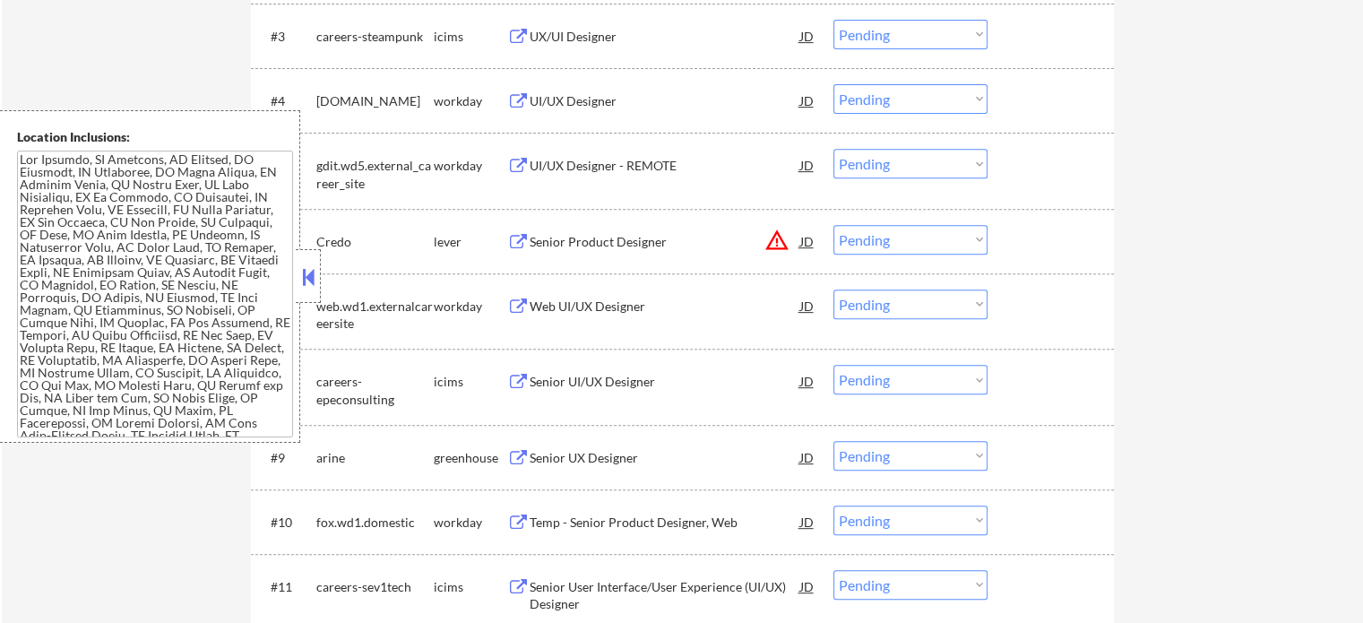
click at [590, 250] on div "Senior Product Designer" at bounding box center [665, 241] width 271 height 32
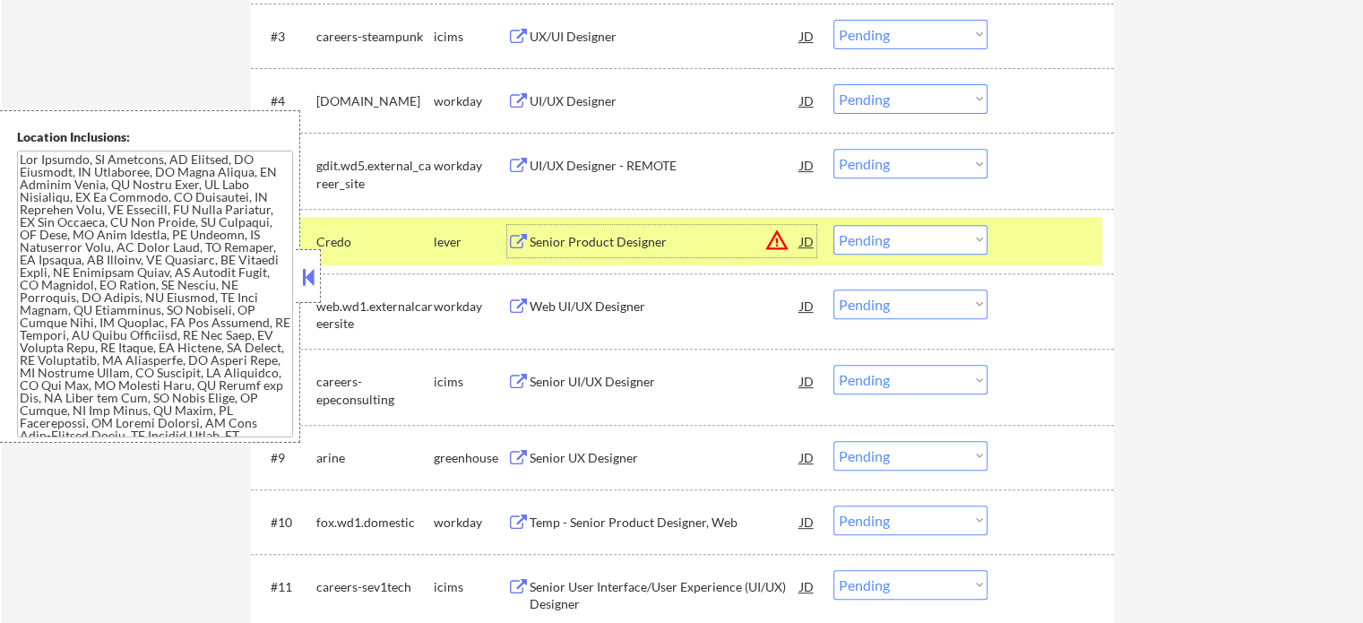
click at [1028, 251] on div at bounding box center [1053, 241] width 79 height 32
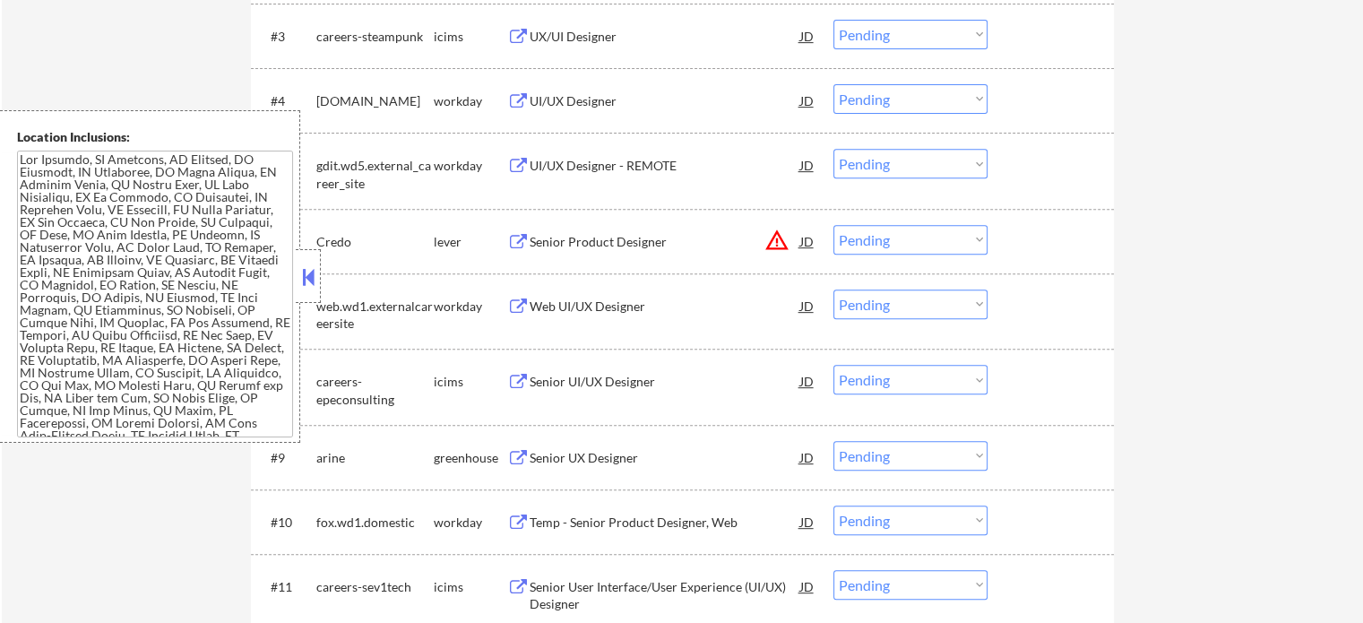
click at [583, 455] on div "Senior UX Designer" at bounding box center [665, 458] width 271 height 18
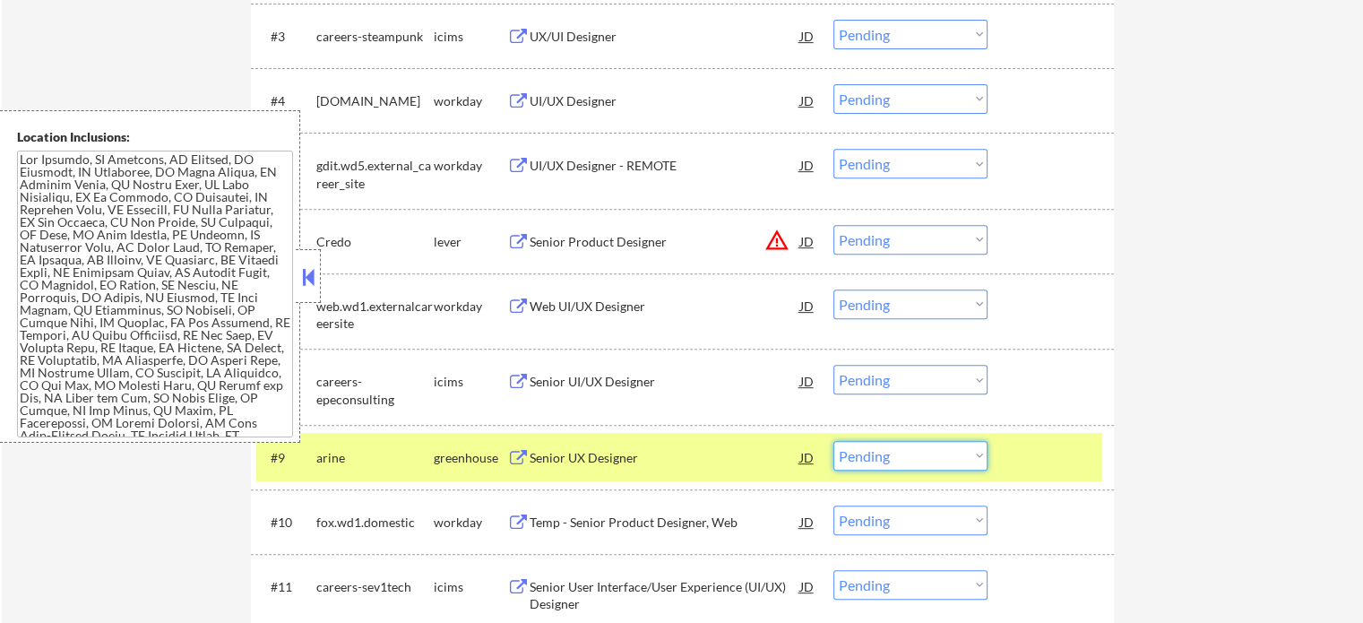
click at [875, 464] on select "Choose an option... Pending Applied Excluded (Questions) Excluded (Expired) Exc…" at bounding box center [910, 456] width 154 height 30
click at [833, 441] on select "Choose an option... Pending Applied Excluded (Questions) Excluded (Expired) Exc…" at bounding box center [910, 456] width 154 height 30
click at [1011, 463] on div "#9 arine greenhouse Senior UX Designer JD Choose an option... Pending Applied E…" at bounding box center [679, 457] width 846 height 48
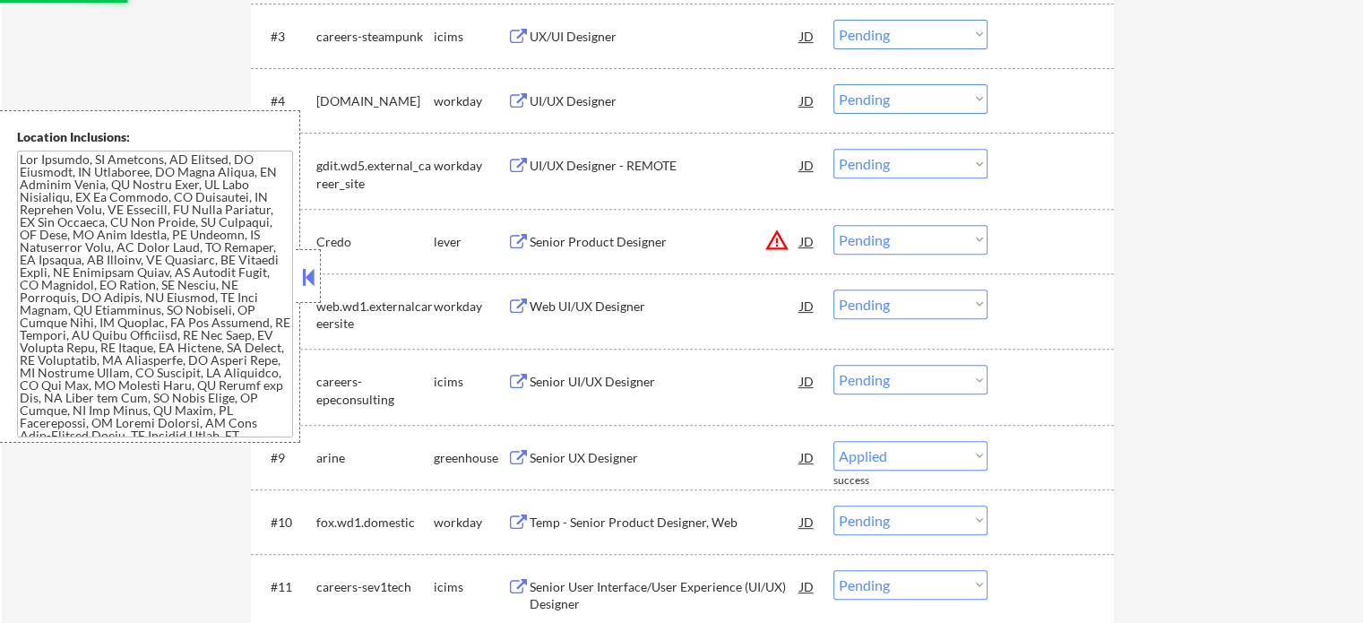
select select ""pending""
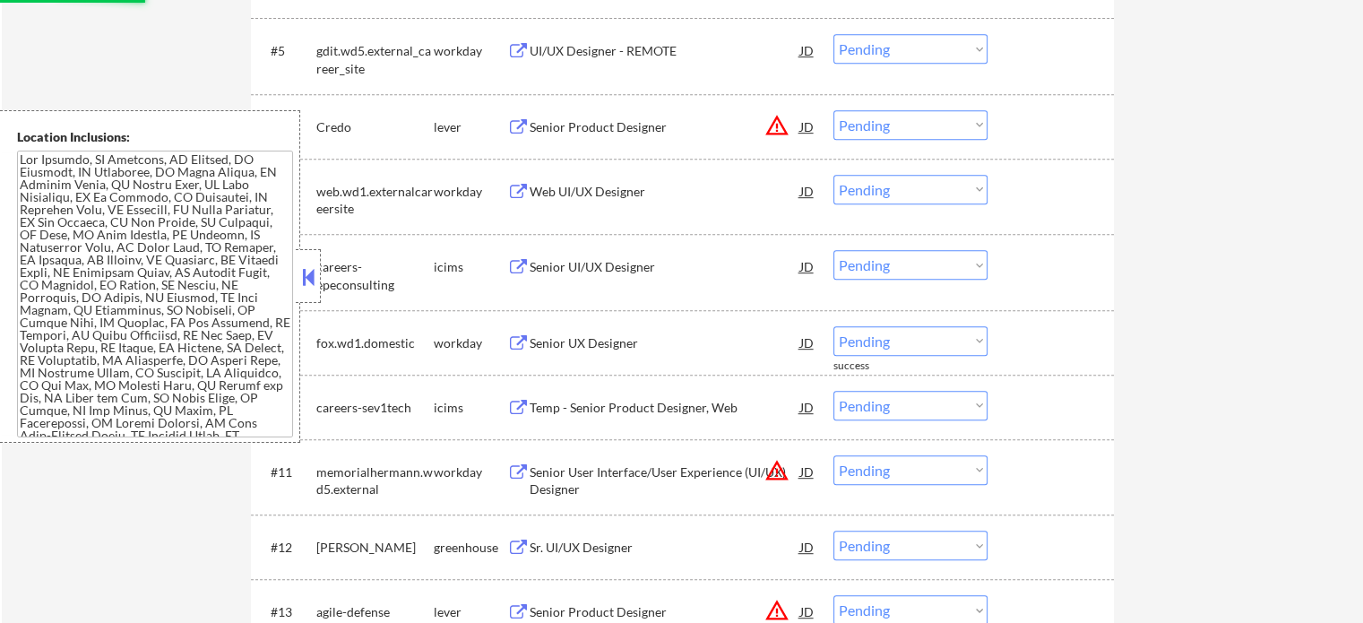
scroll to position [896, 0]
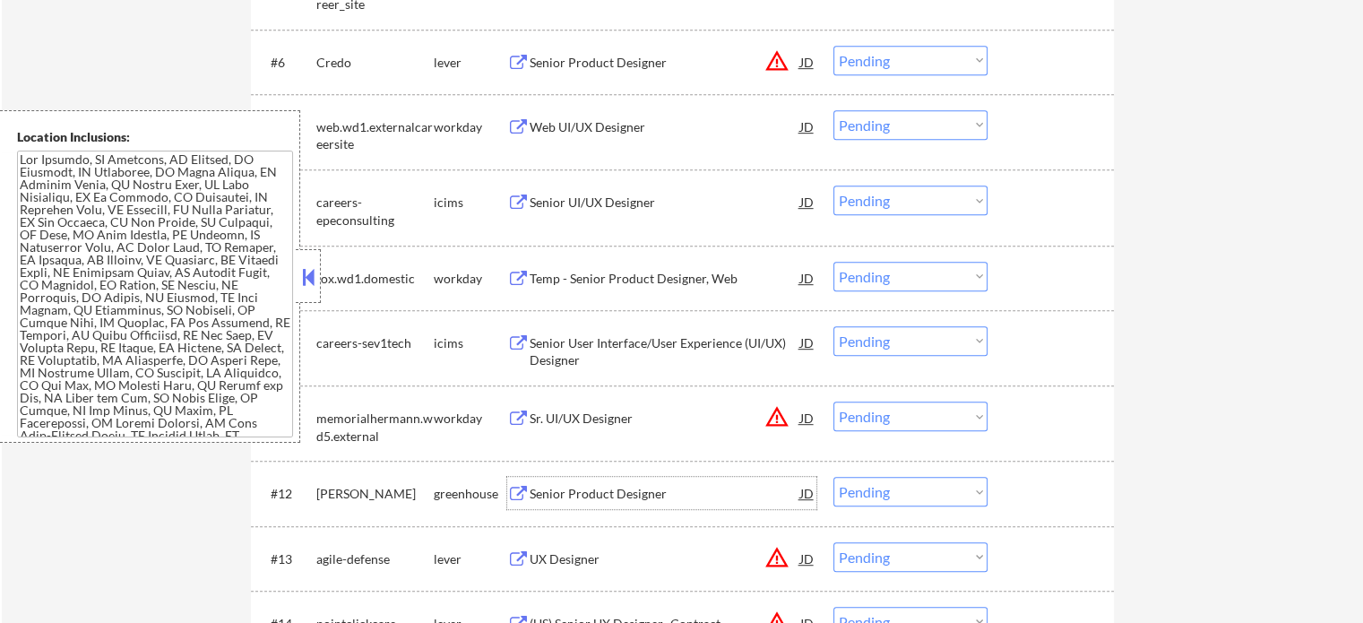
click at [560, 484] on div "Senior Product Designer" at bounding box center [665, 493] width 271 height 32
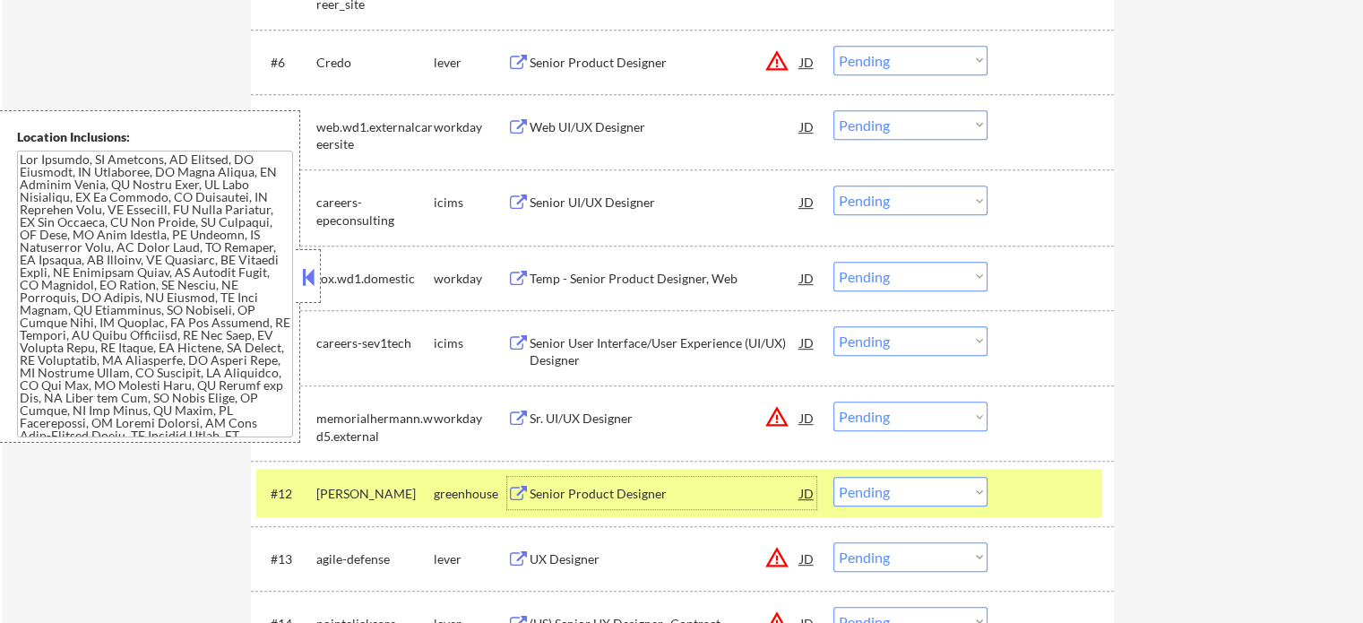
click at [1062, 490] on div at bounding box center [1053, 493] width 79 height 32
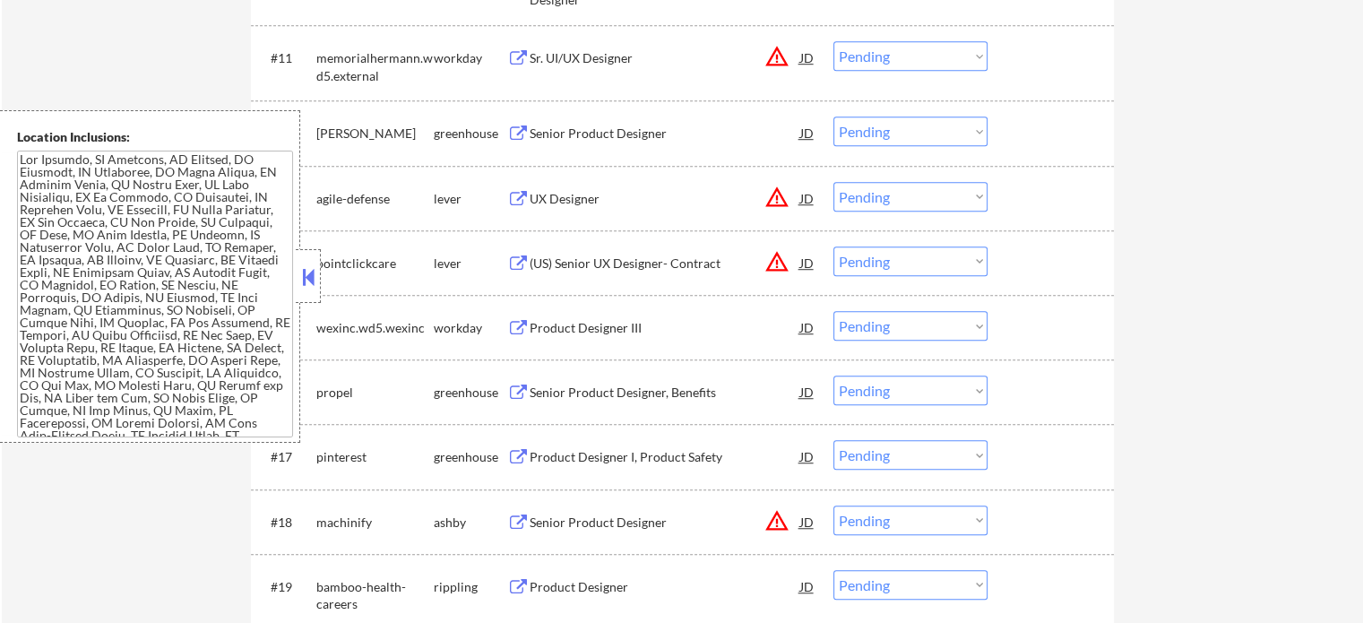
scroll to position [1434, 0]
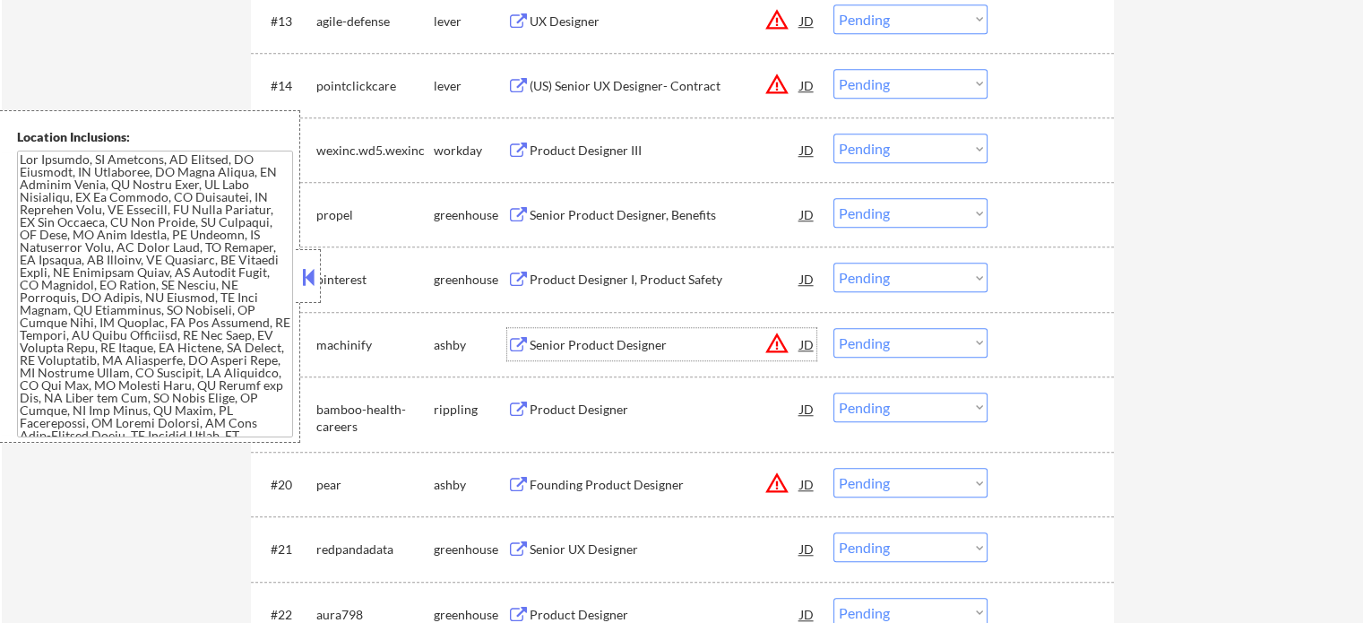
click at [553, 345] on div "Senior Product Designer" at bounding box center [665, 345] width 271 height 18
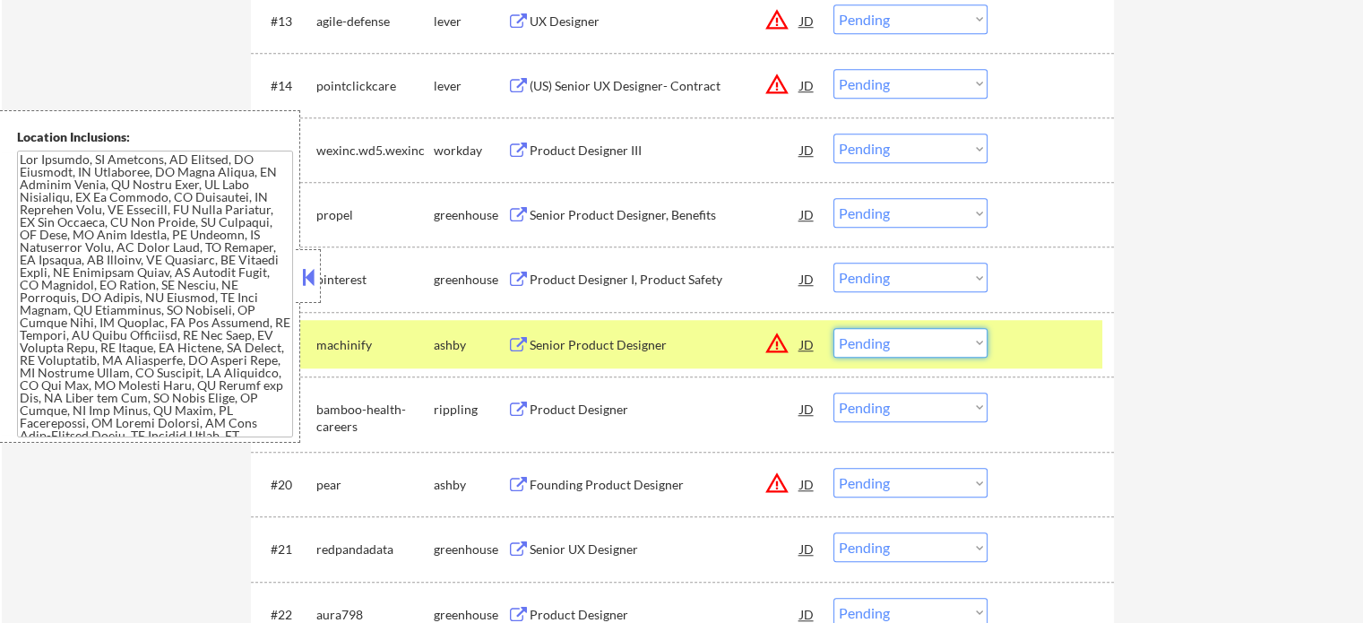
click at [914, 336] on select "Choose an option... Pending Applied Excluded (Questions) Excluded (Expired) Exc…" at bounding box center [910, 343] width 154 height 30
click at [833, 328] on select "Choose an option... Pending Applied Excluded (Questions) Excluded (Expired) Exc…" at bounding box center [910, 343] width 154 height 30
click at [1037, 350] on div at bounding box center [1053, 344] width 79 height 32
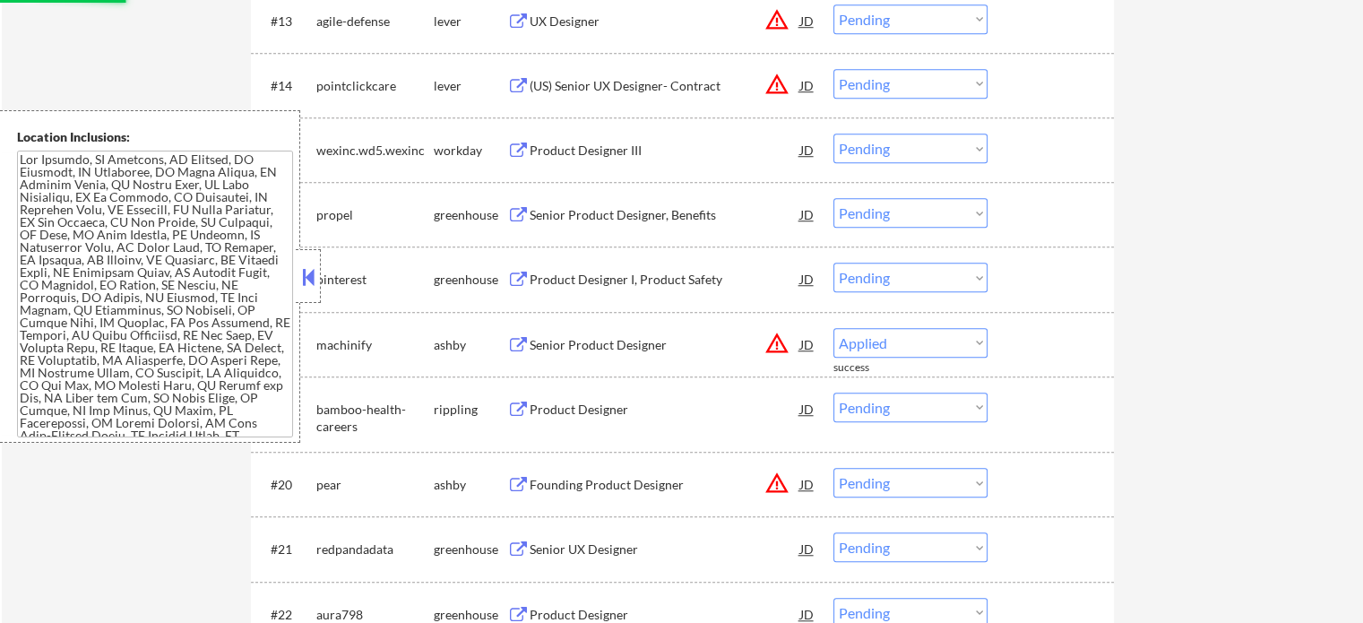
select select ""pending""
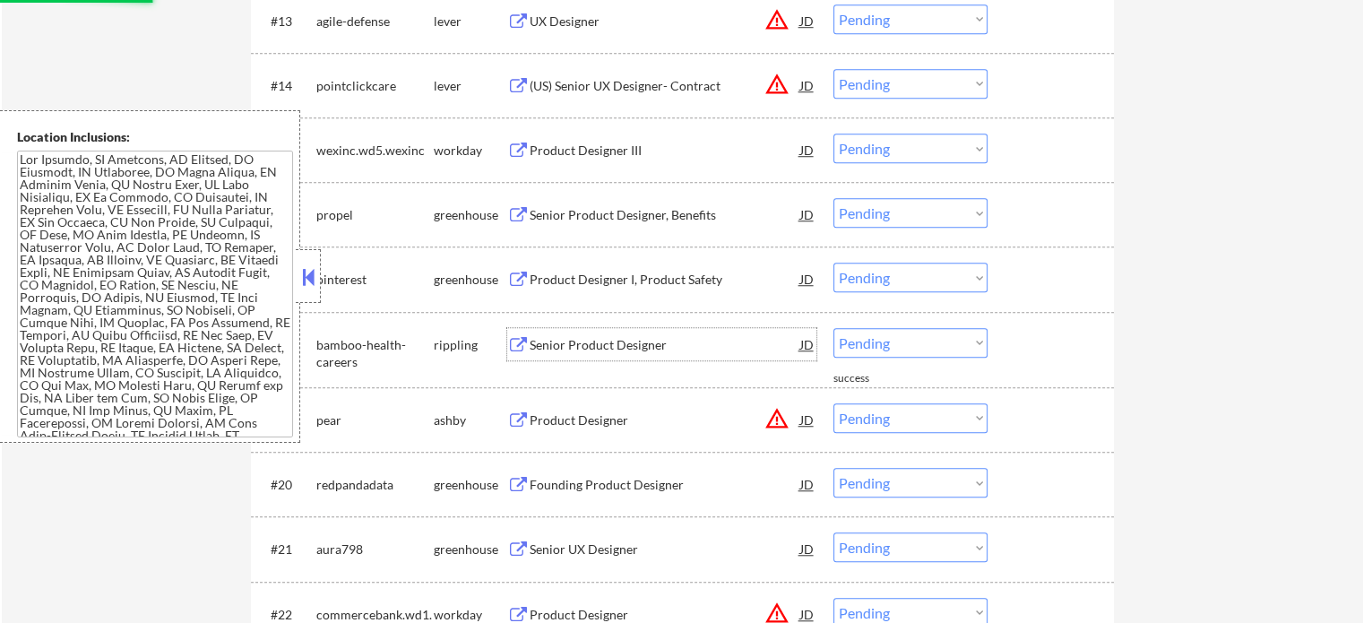
click at [595, 347] on div "Senior Product Designer" at bounding box center [665, 345] width 271 height 18
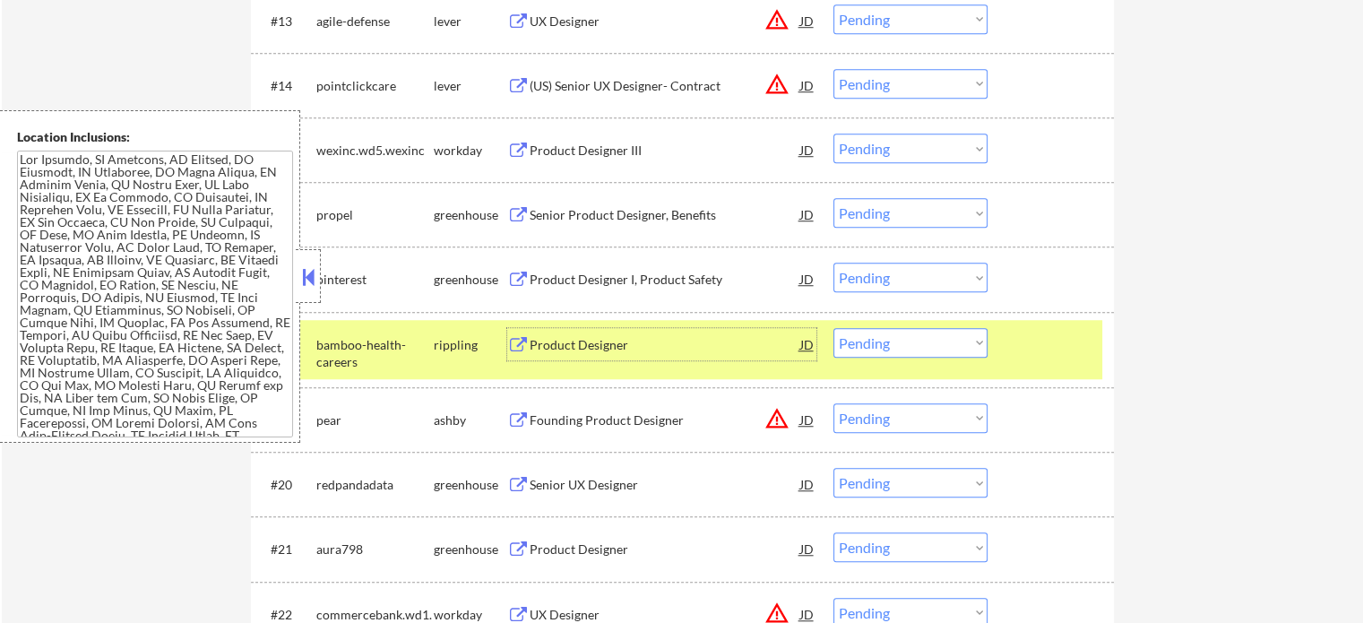
click at [1029, 333] on div at bounding box center [1053, 344] width 79 height 32
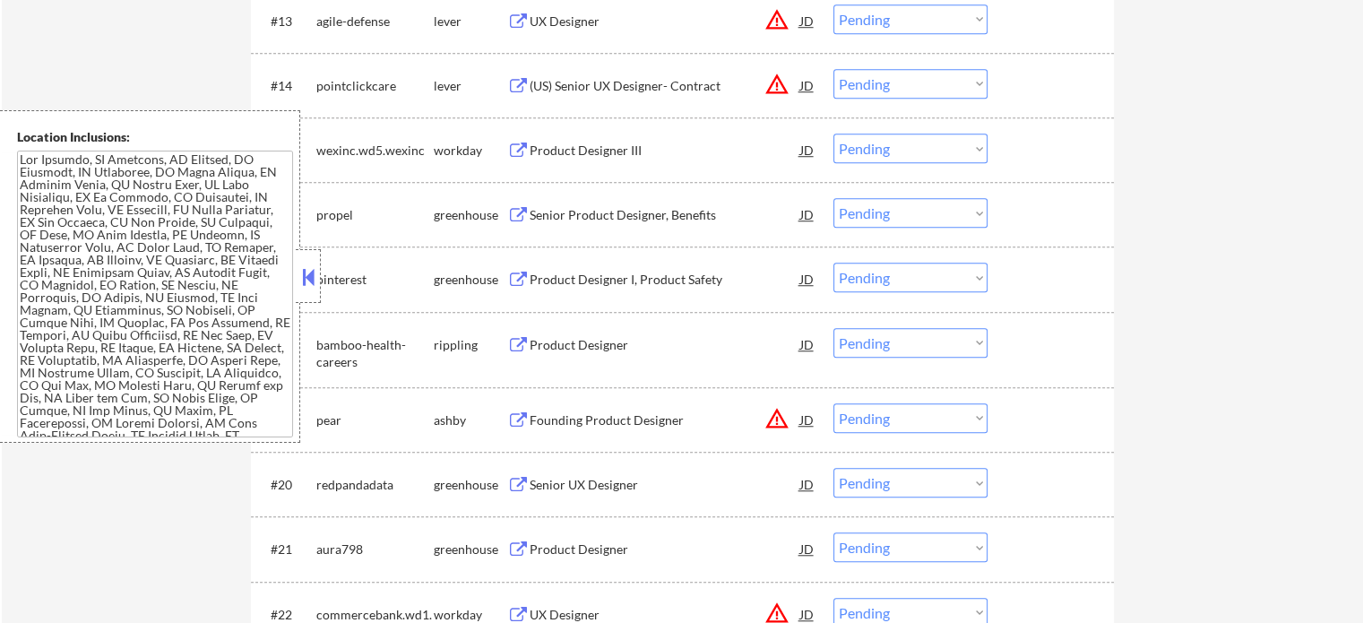
click at [595, 412] on div "Founding Product Designer" at bounding box center [665, 420] width 271 height 18
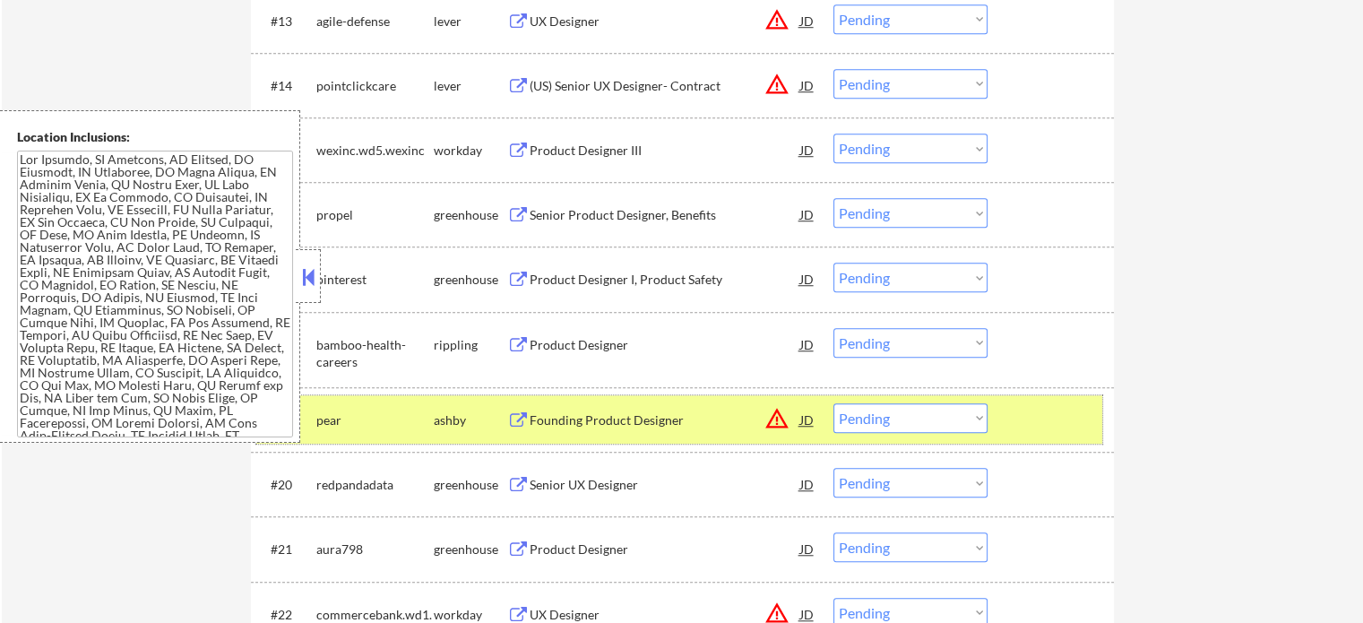
click at [1059, 417] on div at bounding box center [1053, 419] width 79 height 32
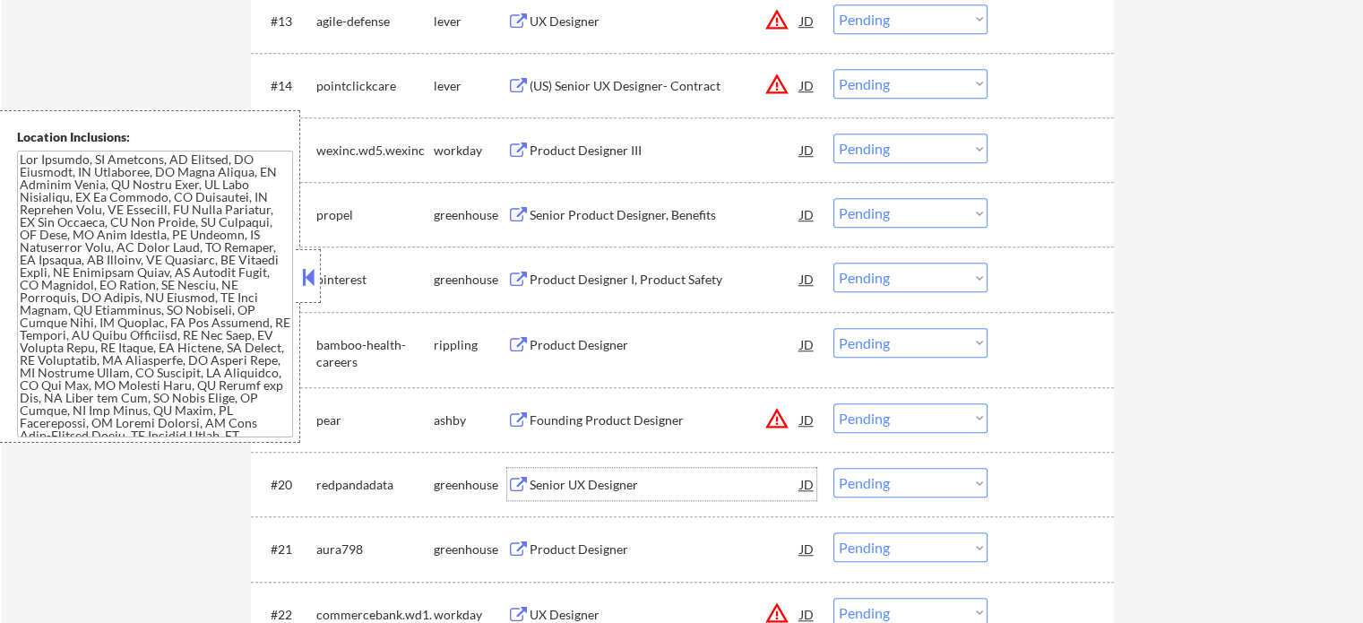
click at [603, 494] on div "Senior UX Designer" at bounding box center [665, 484] width 271 height 32
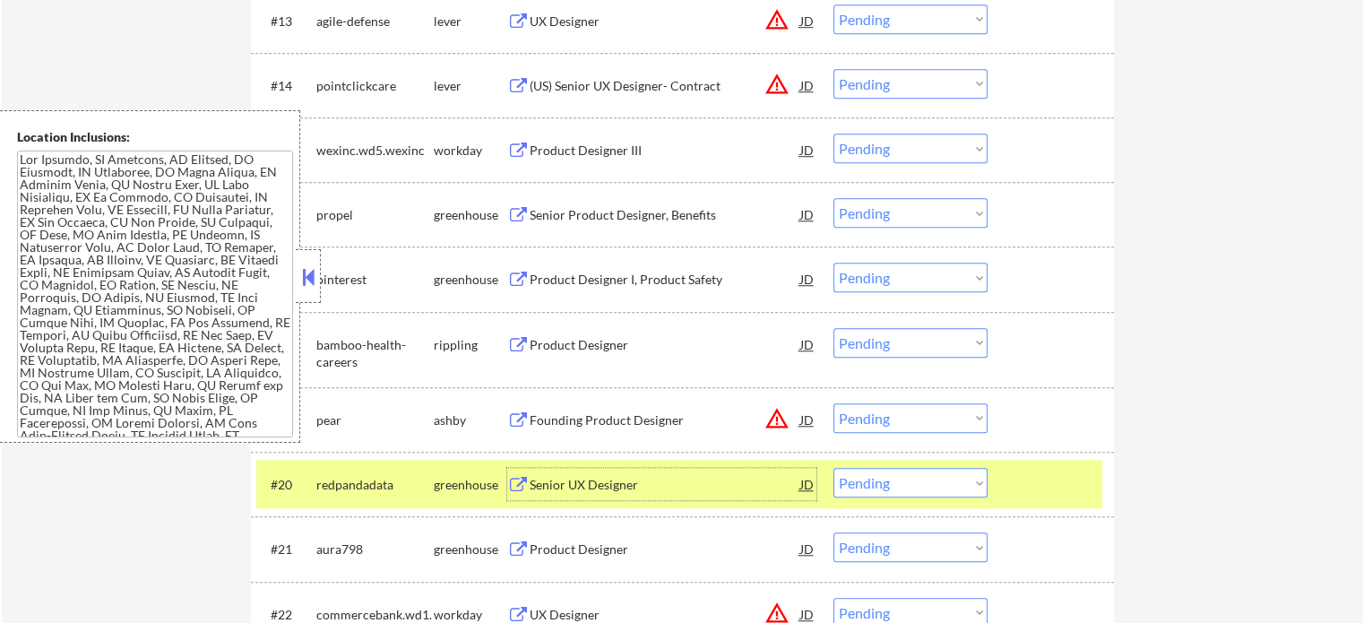
scroll to position [1524, 0]
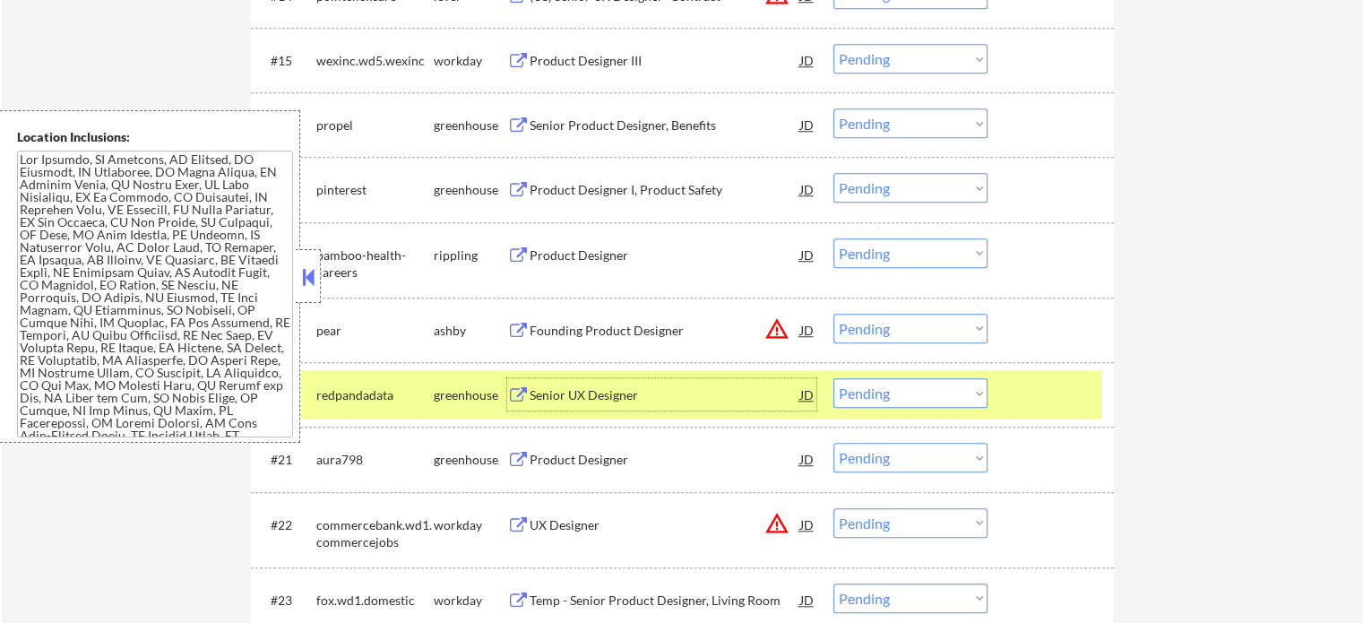
click at [1032, 384] on div at bounding box center [1053, 394] width 79 height 32
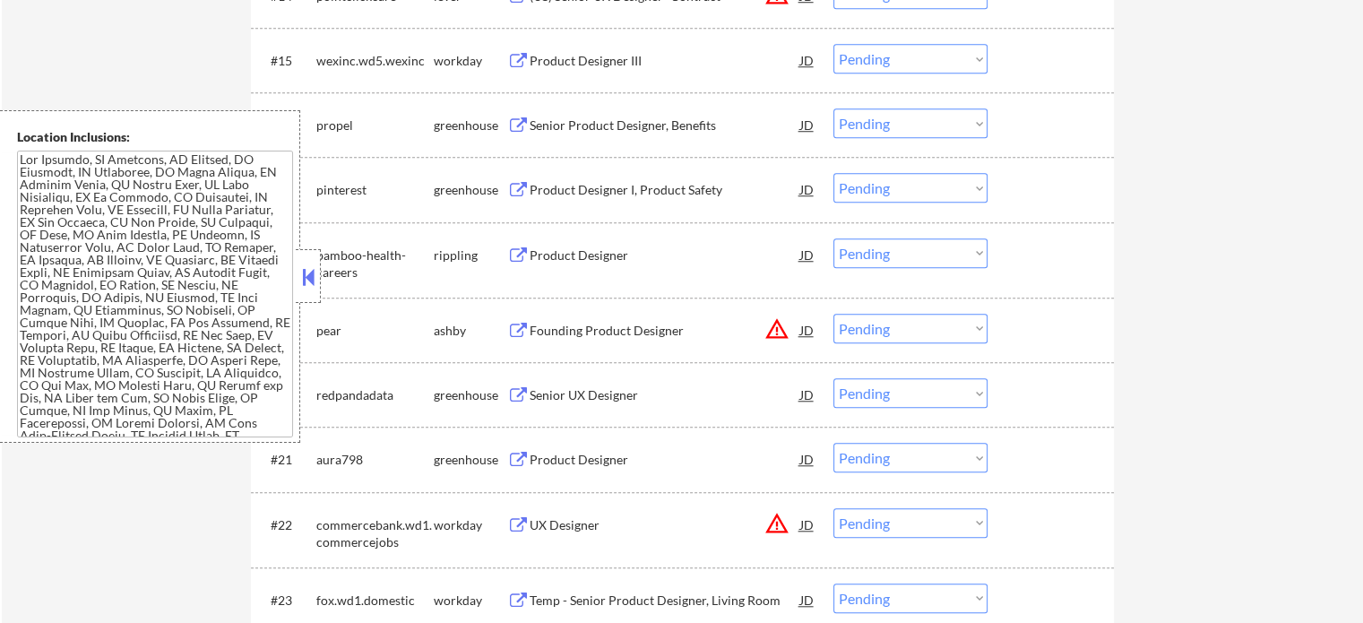
click at [577, 452] on div "Product Designer" at bounding box center [665, 460] width 271 height 18
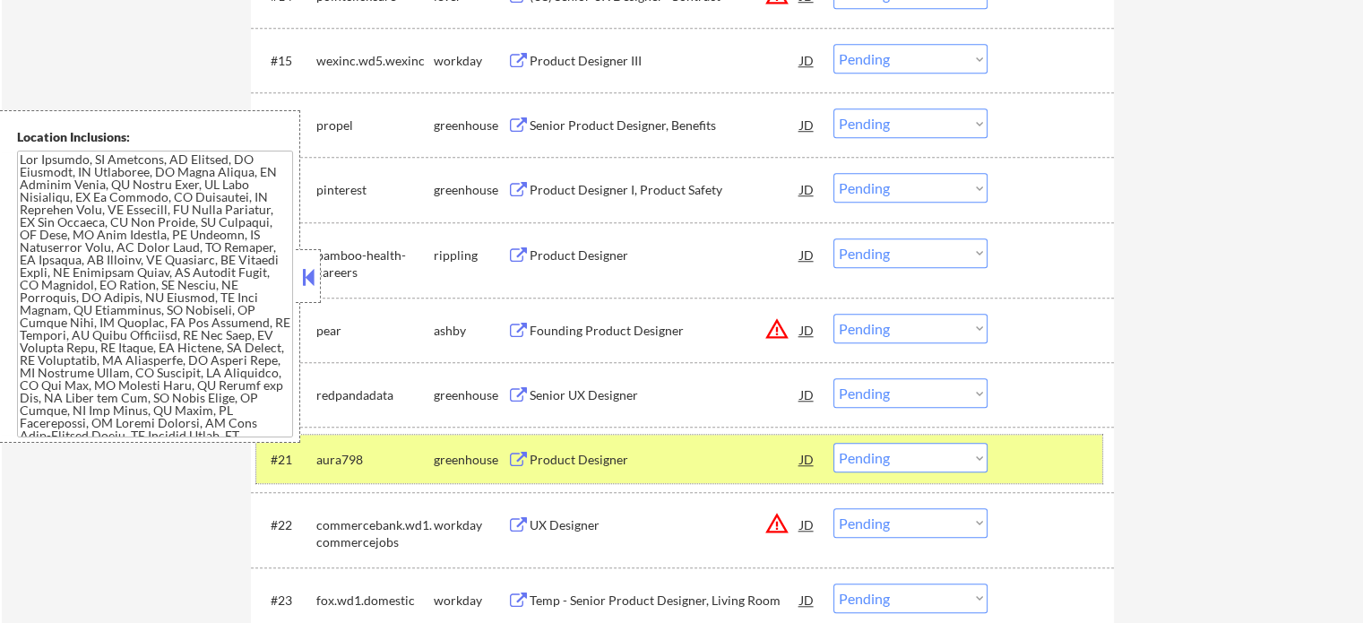
click at [1038, 467] on div at bounding box center [1053, 459] width 79 height 32
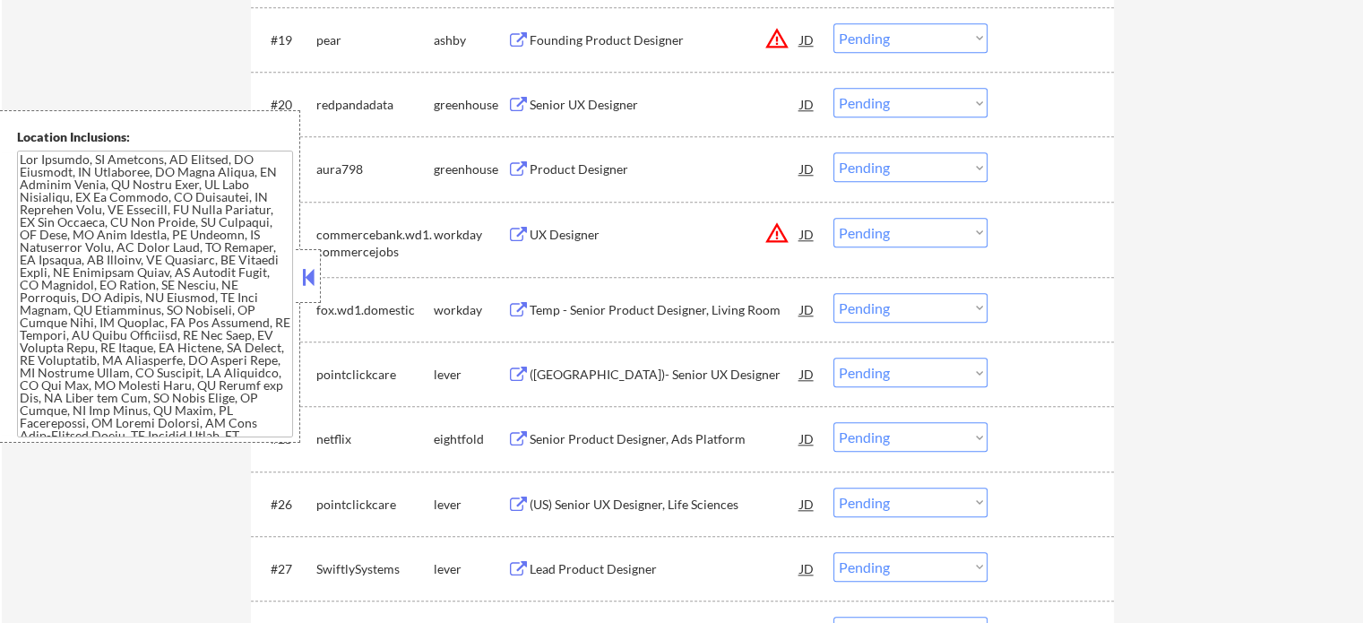
scroll to position [1882, 0]
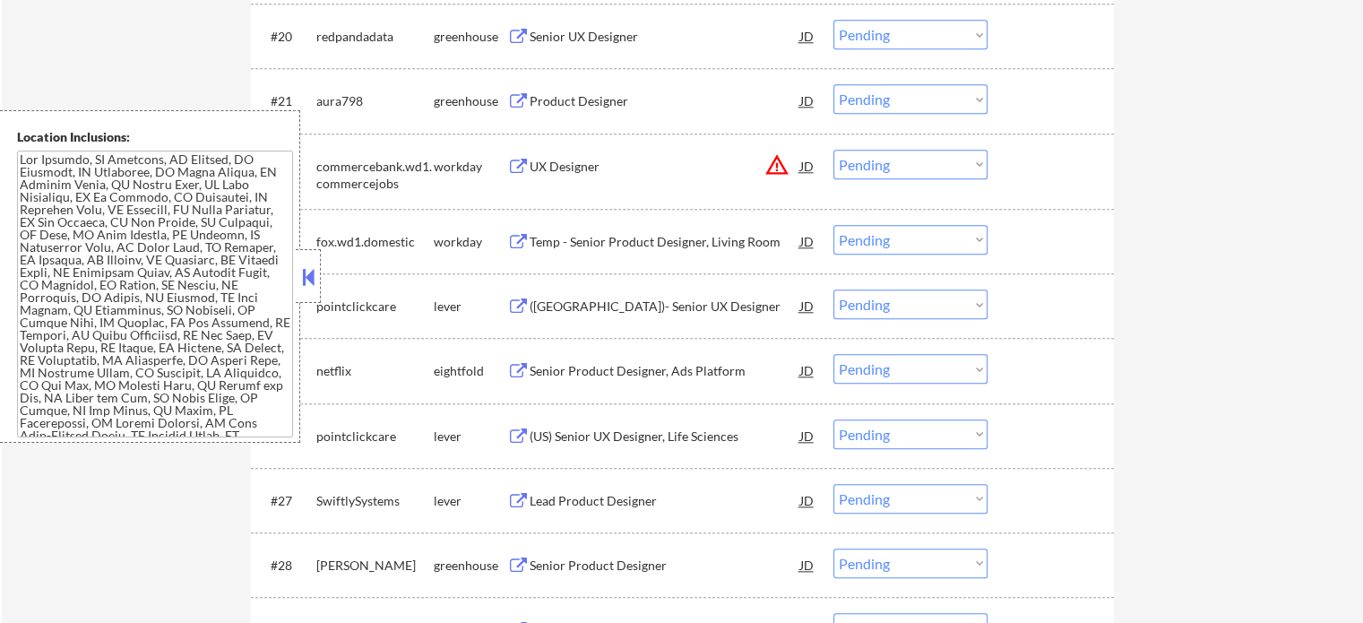
click at [581, 362] on div "Senior Product Designer, Ads Platform" at bounding box center [665, 371] width 271 height 18
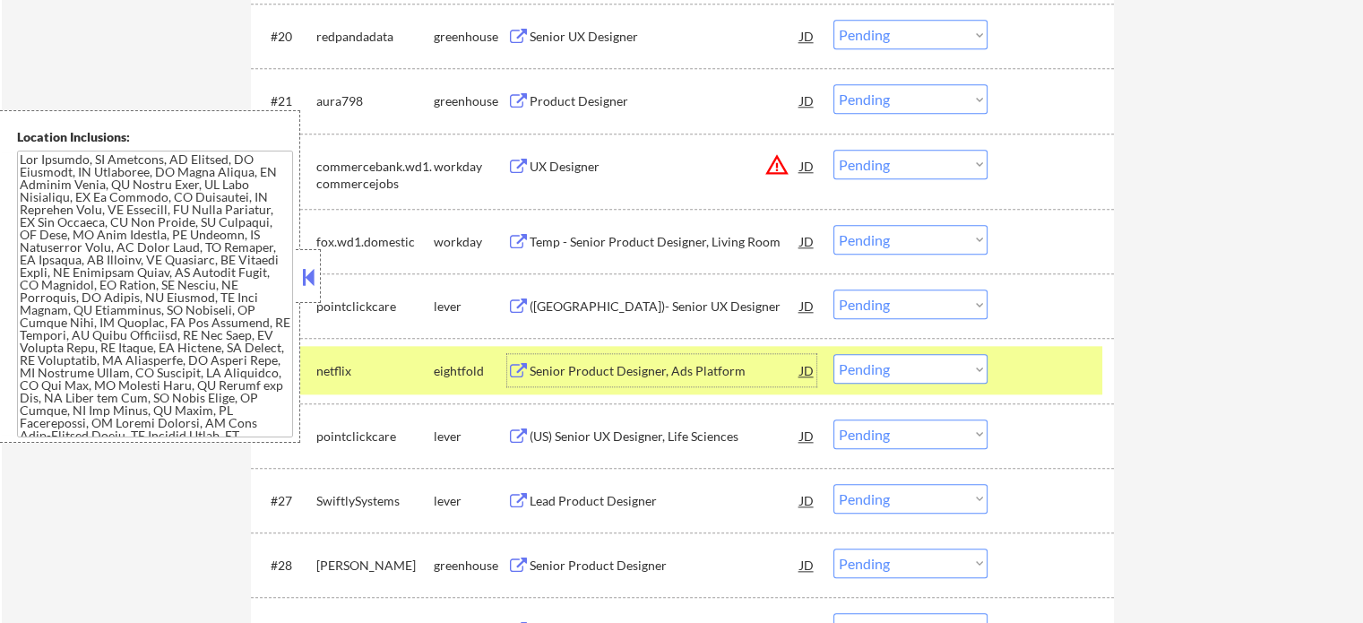
click at [1049, 387] on div "#25 netflix eightfold Senior Product Designer, Ads Platform JD Choose an option…" at bounding box center [679, 370] width 846 height 48
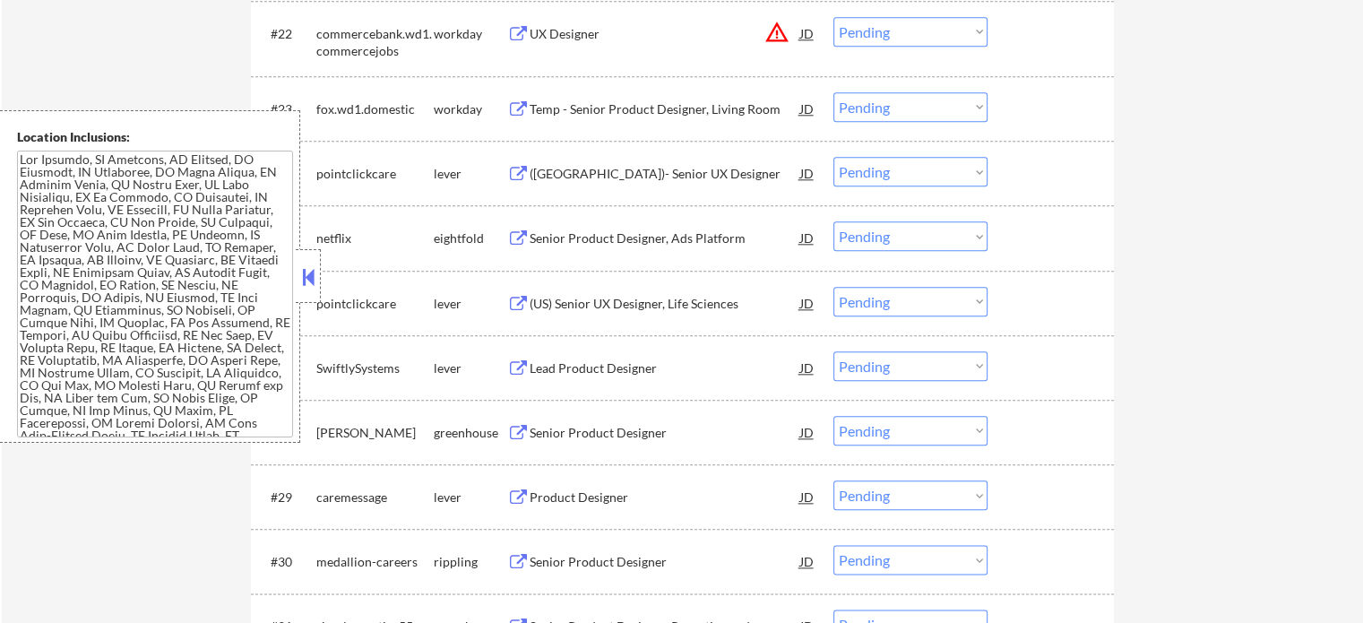
scroll to position [2061, 0]
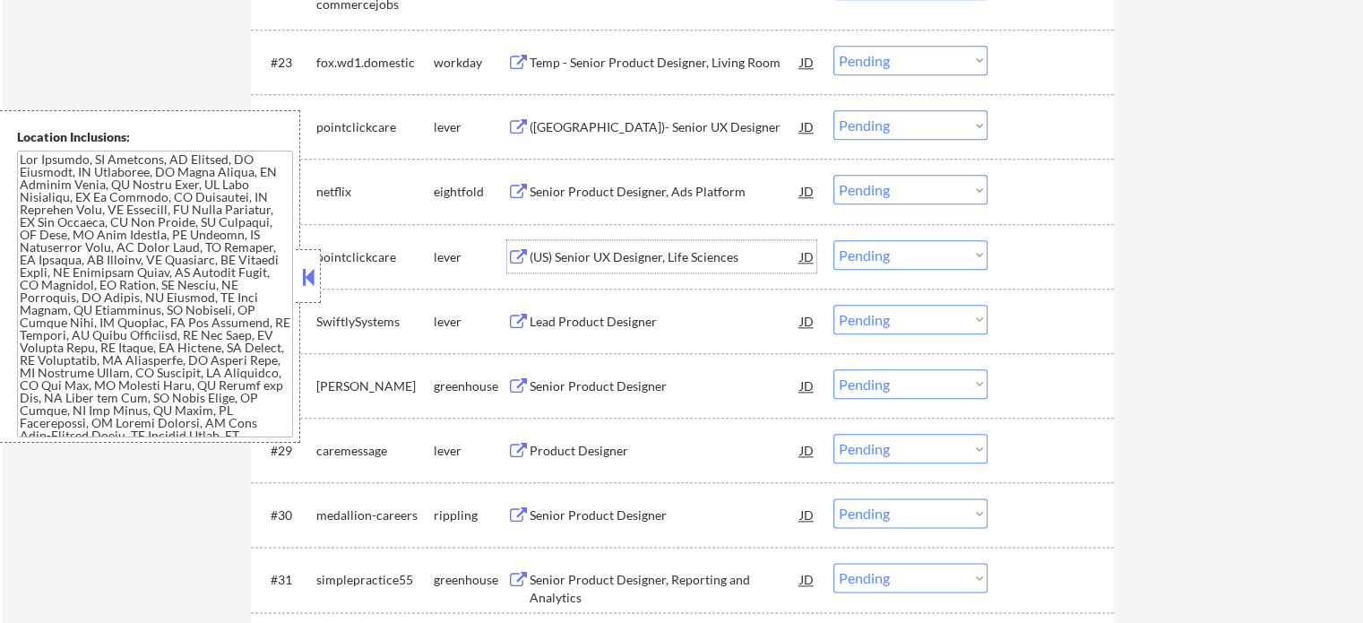
click at [581, 252] on div "(US) Senior UX Designer, Life Sciences" at bounding box center [665, 257] width 271 height 18
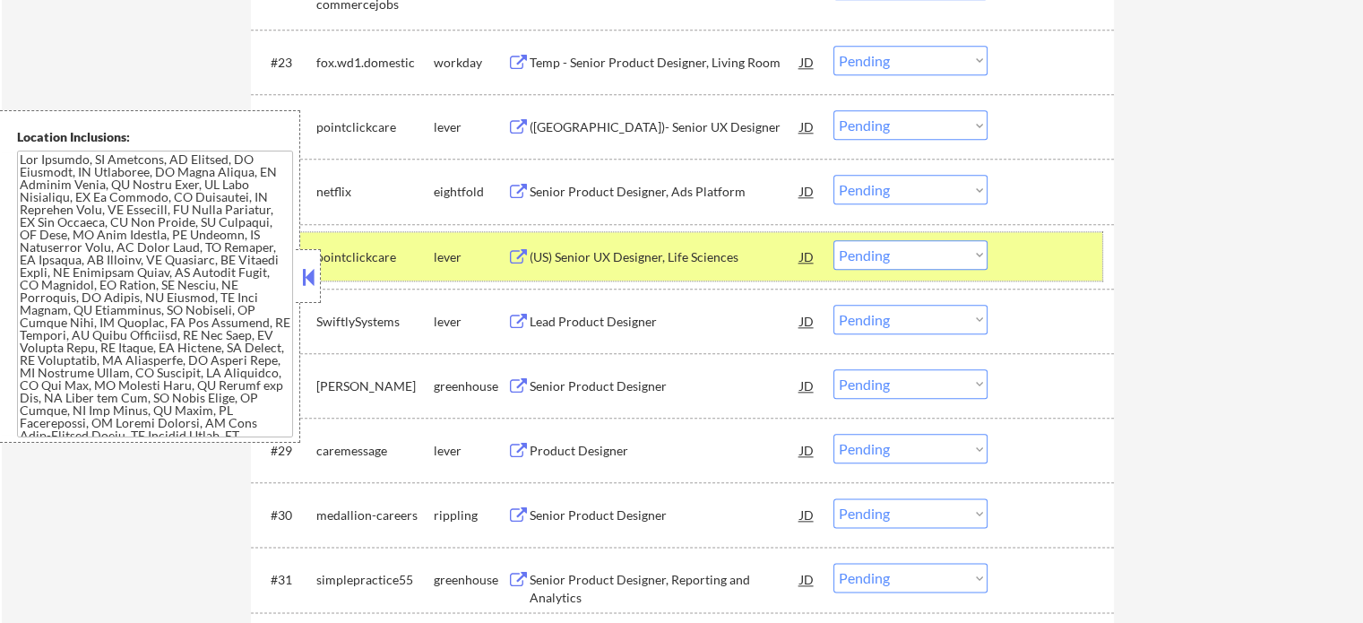
click at [1049, 261] on div at bounding box center [1053, 256] width 79 height 32
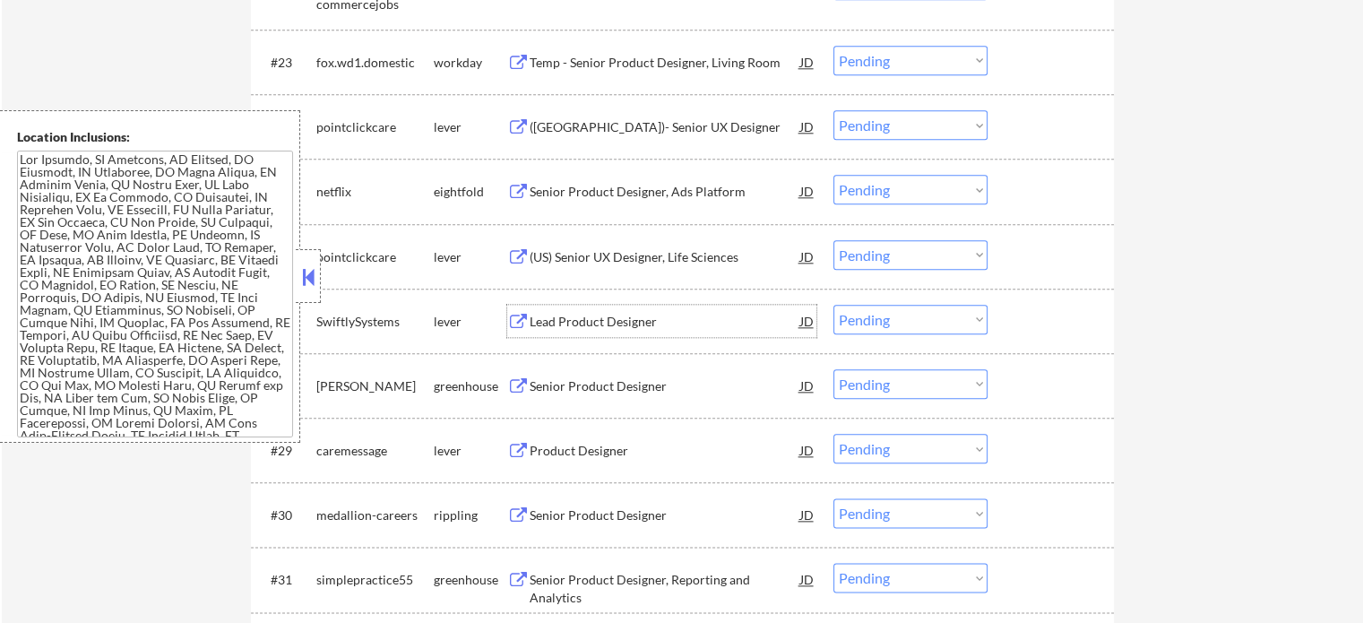
click at [560, 315] on div "Lead Product Designer" at bounding box center [665, 322] width 271 height 18
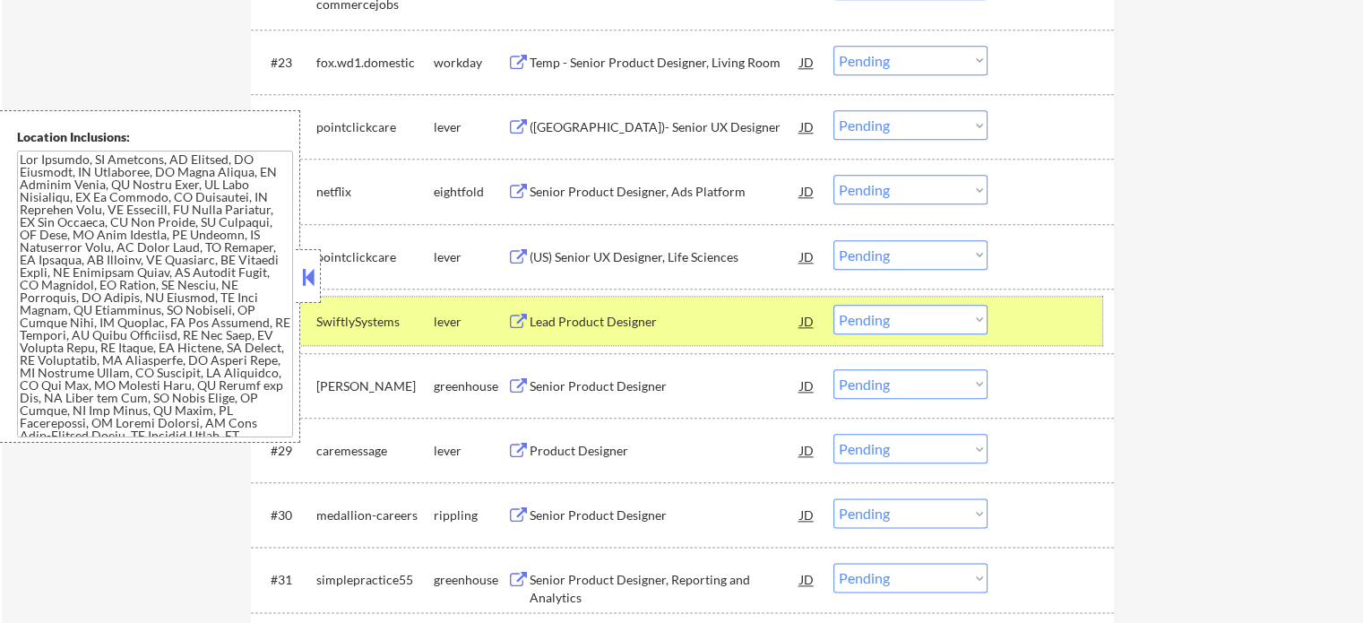
click at [1054, 325] on div at bounding box center [1053, 321] width 79 height 32
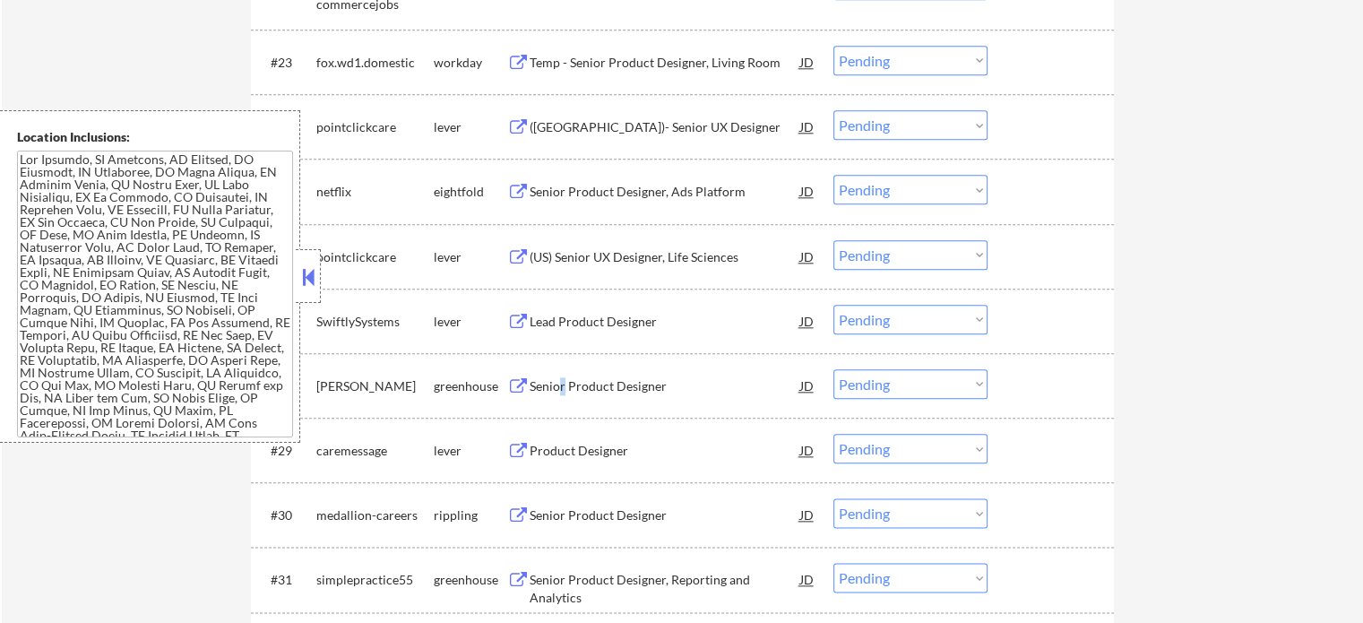
click at [563, 386] on div "Senior Product Designer" at bounding box center [665, 386] width 271 height 18
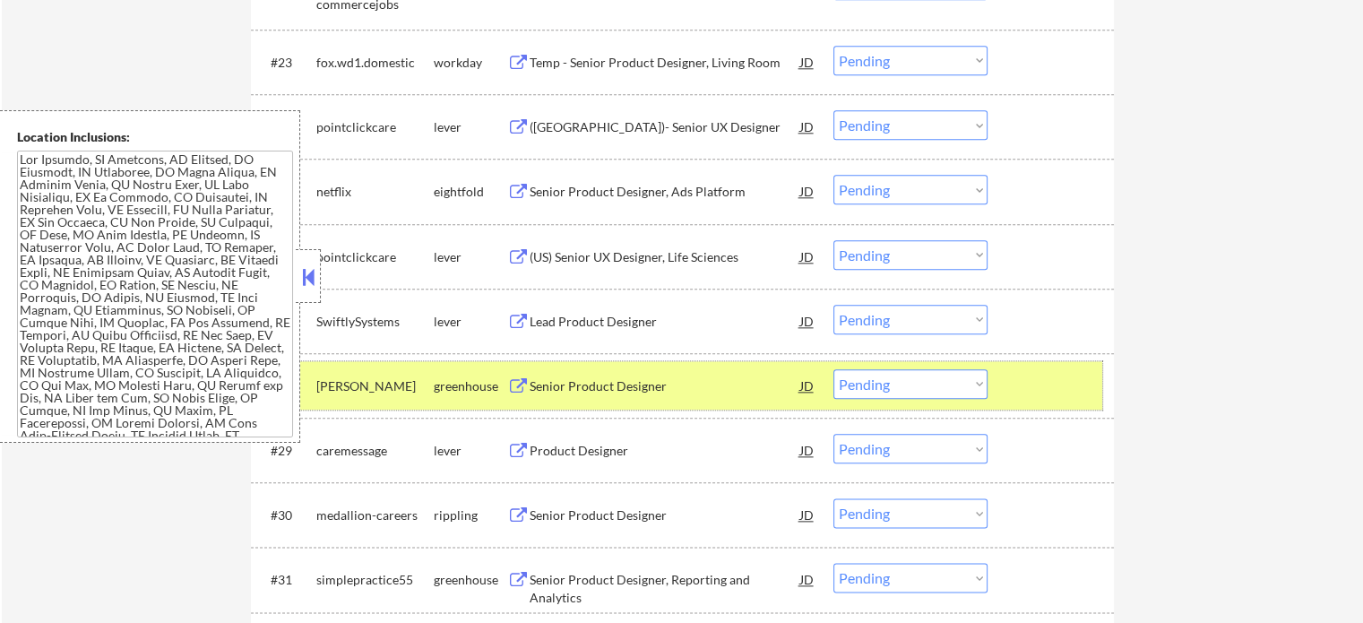
click at [1024, 393] on div at bounding box center [1053, 385] width 79 height 32
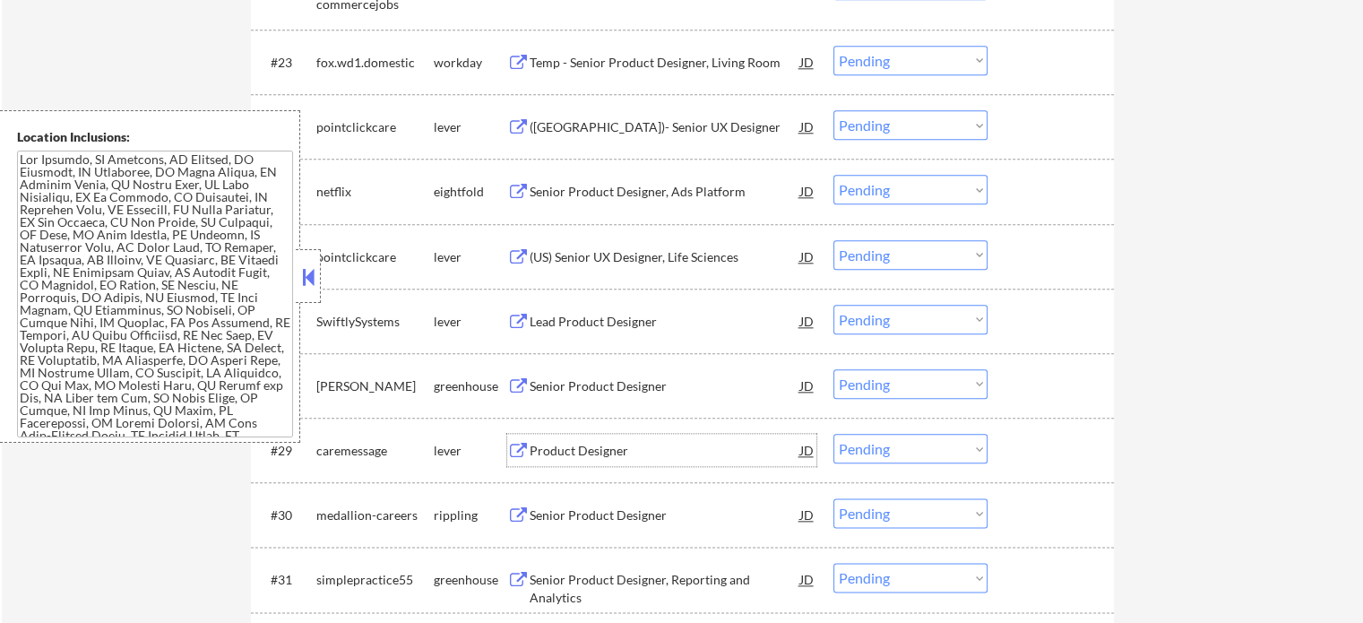
click at [567, 458] on div "Product Designer" at bounding box center [665, 451] width 271 height 18
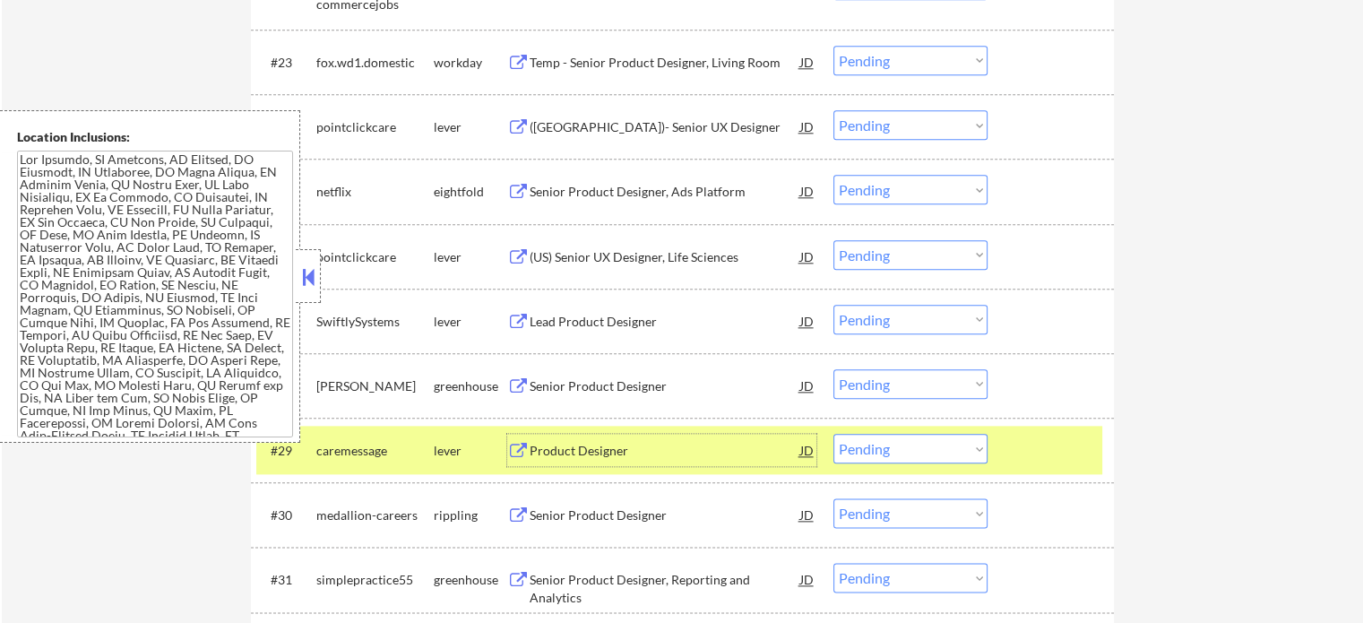
click at [1060, 452] on div at bounding box center [1053, 450] width 79 height 32
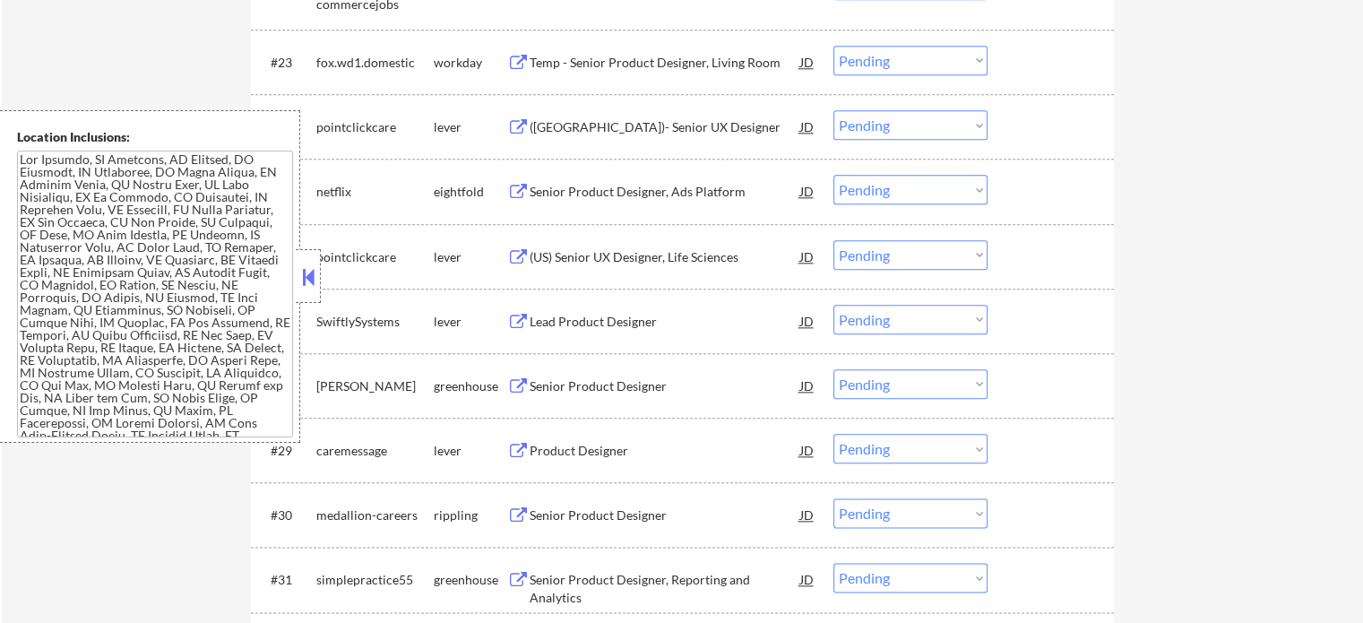
click at [646, 513] on div "Senior Product Designer" at bounding box center [665, 515] width 271 height 18
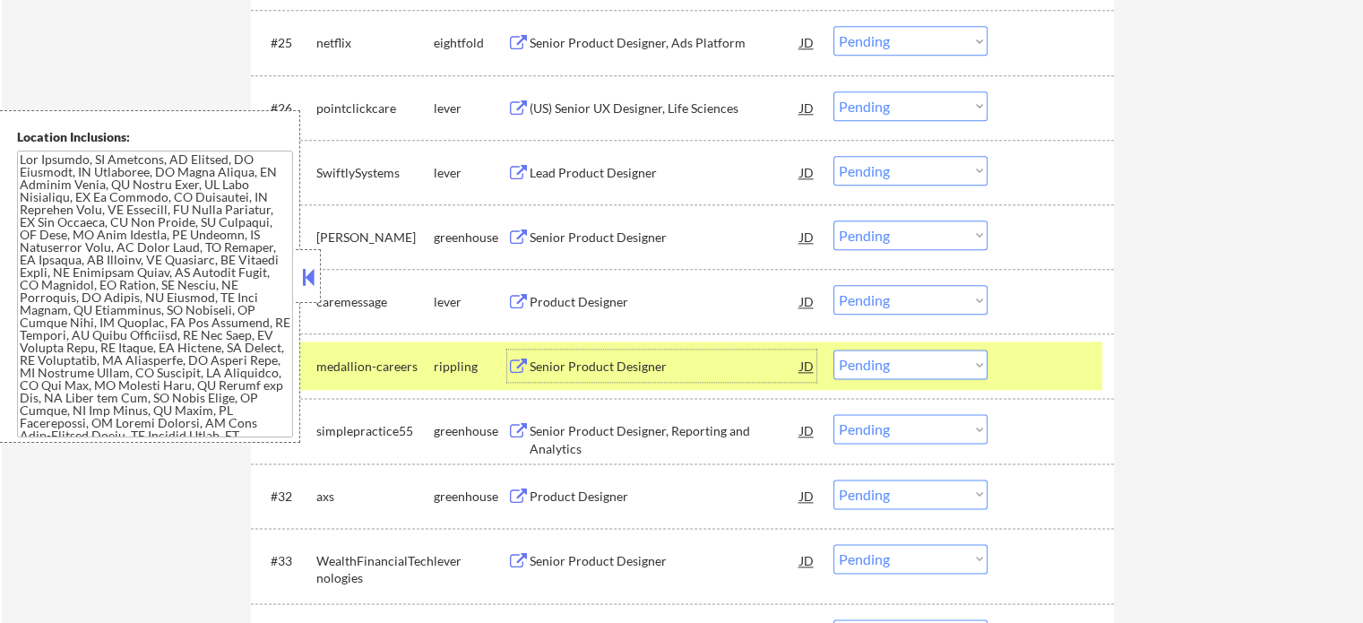
scroll to position [2241, 0]
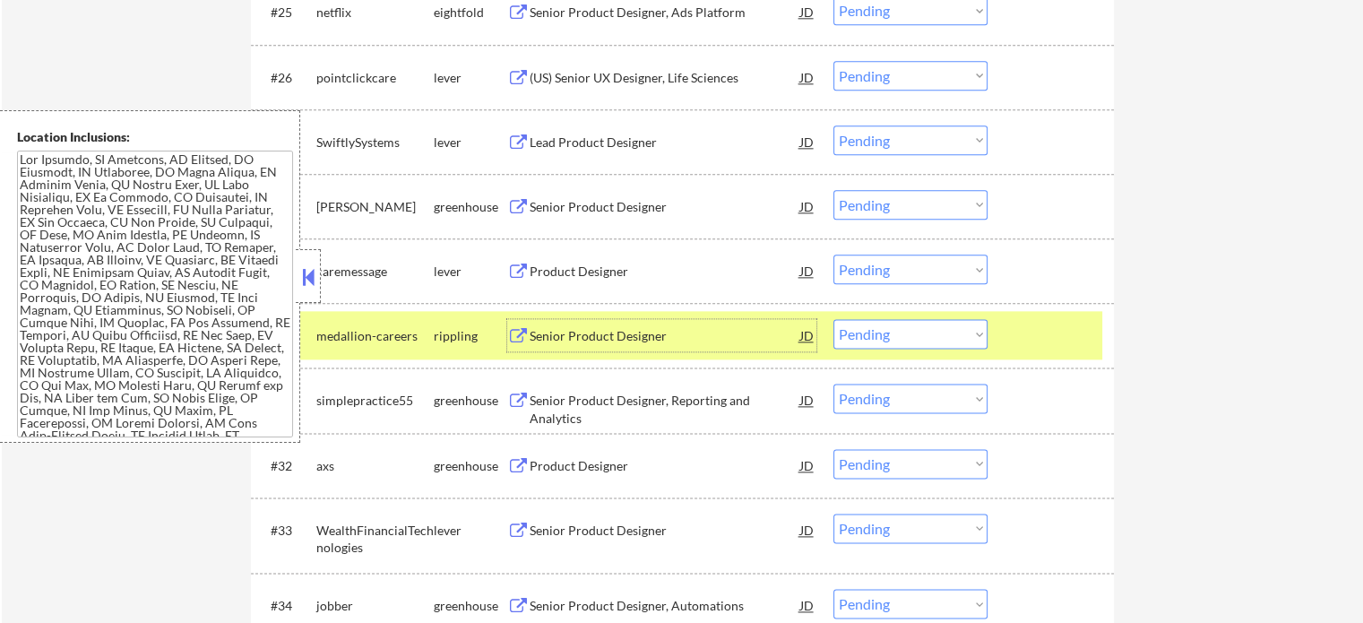
click at [595, 396] on div "Senior Product Designer, Reporting and Analytics" at bounding box center [665, 409] width 271 height 35
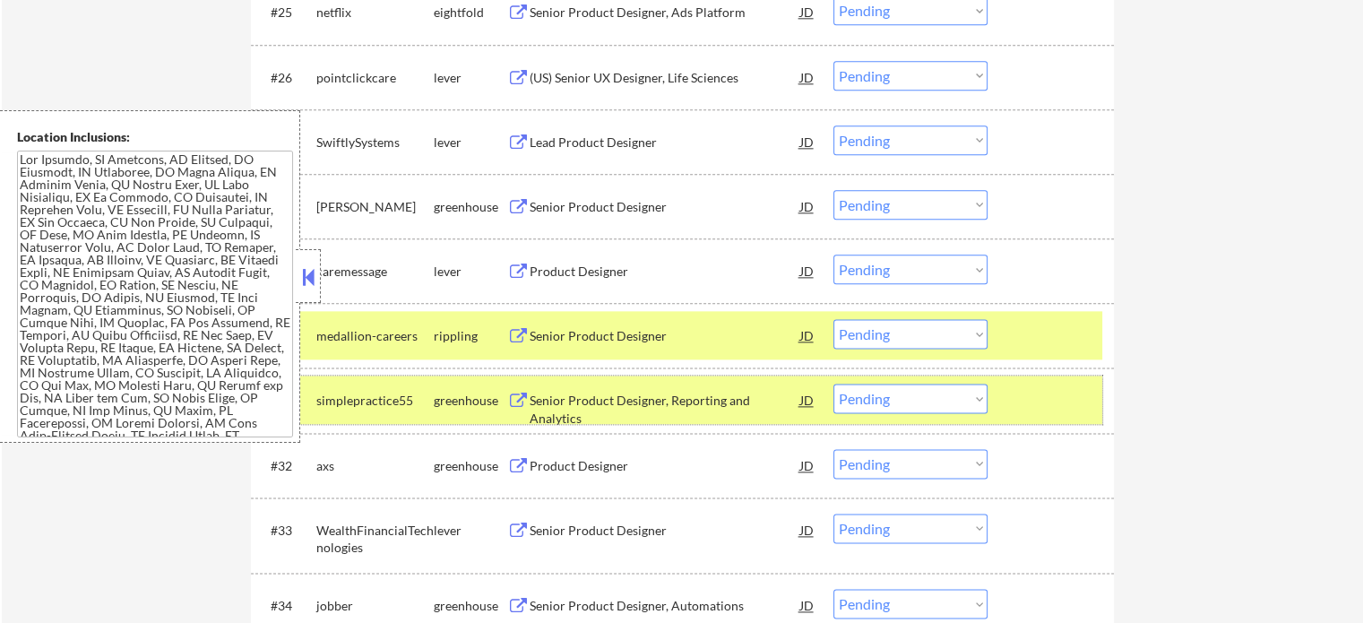
click at [1018, 393] on div at bounding box center [1053, 400] width 79 height 32
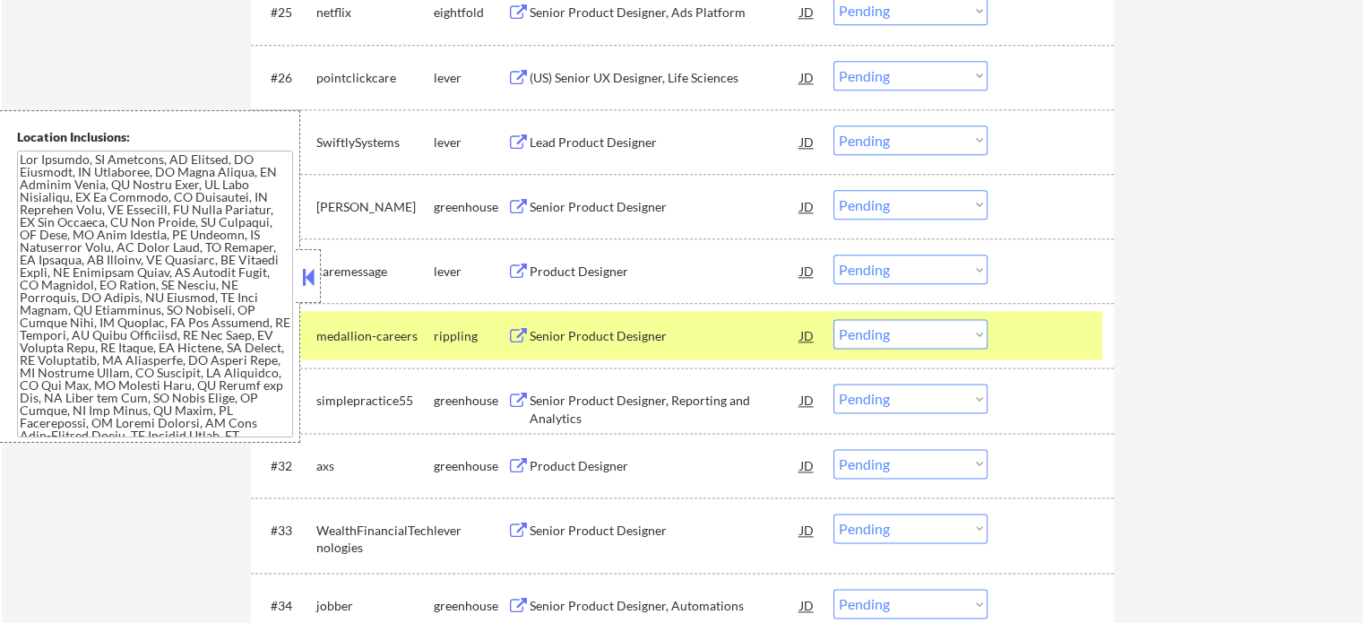
click at [1021, 341] on div at bounding box center [1053, 335] width 79 height 32
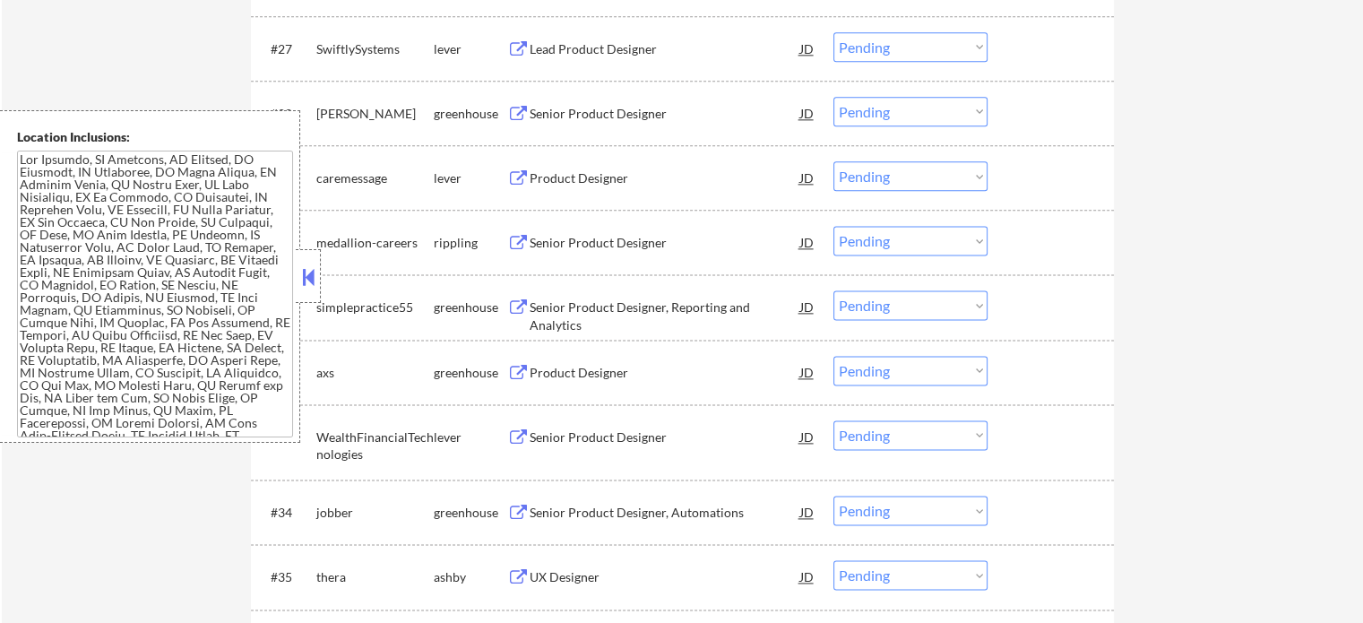
scroll to position [2420, 0]
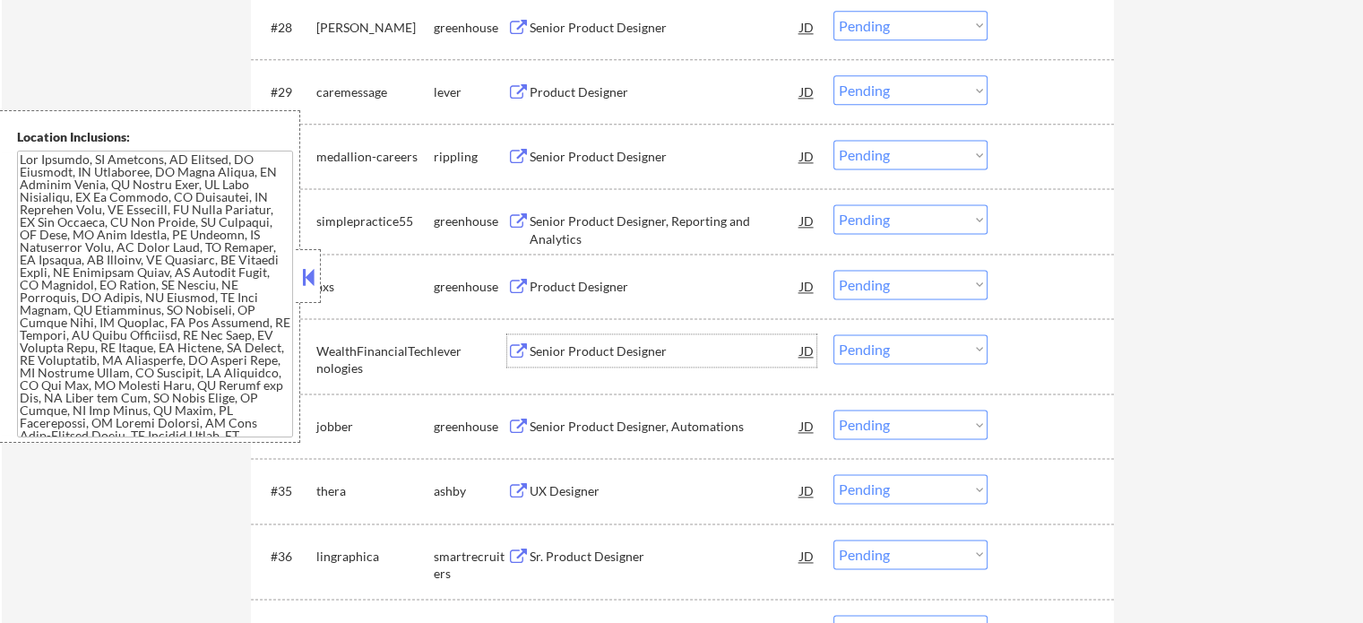
click at [559, 357] on div "Senior Product Designer" at bounding box center [665, 351] width 271 height 18
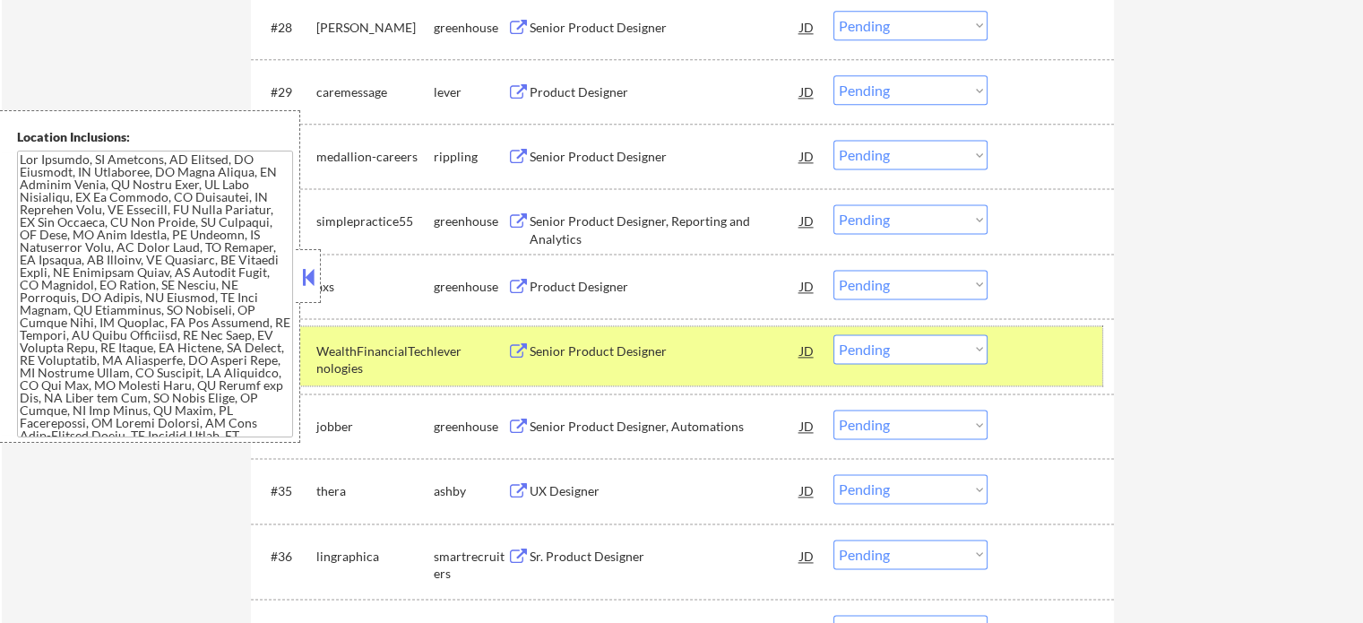
click at [1018, 354] on div at bounding box center [1053, 350] width 79 height 32
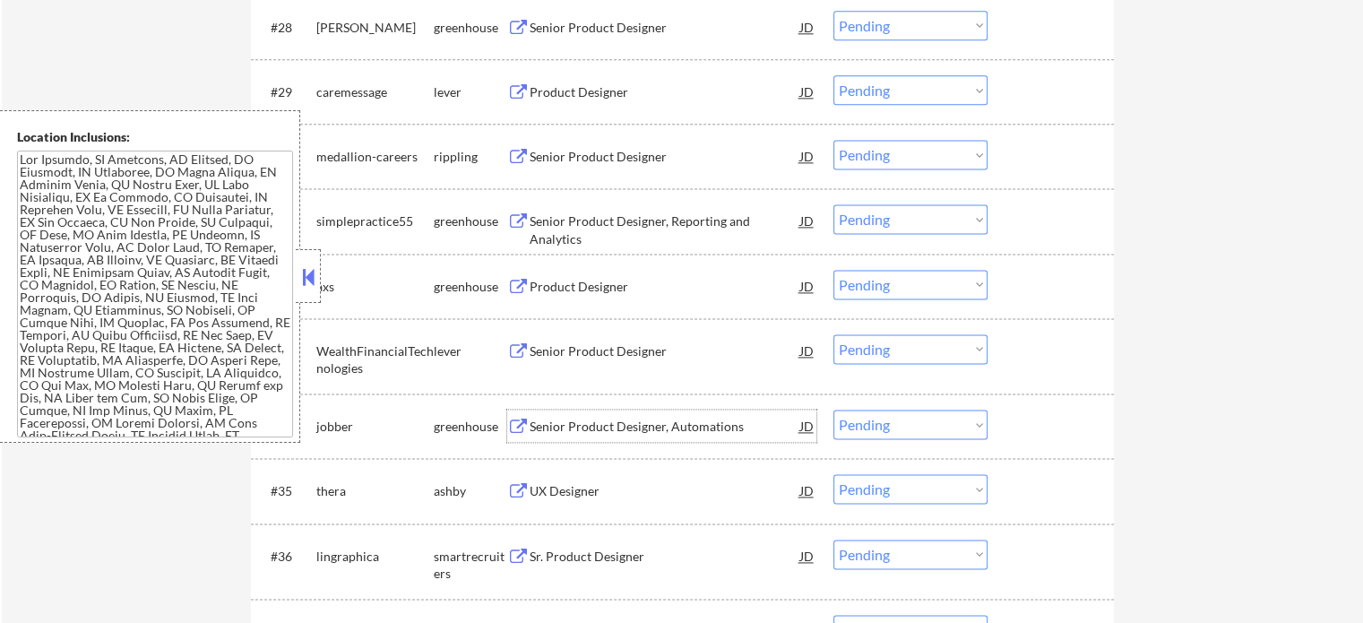
click at [662, 440] on div "Senior Product Designer, Automations" at bounding box center [665, 426] width 271 height 32
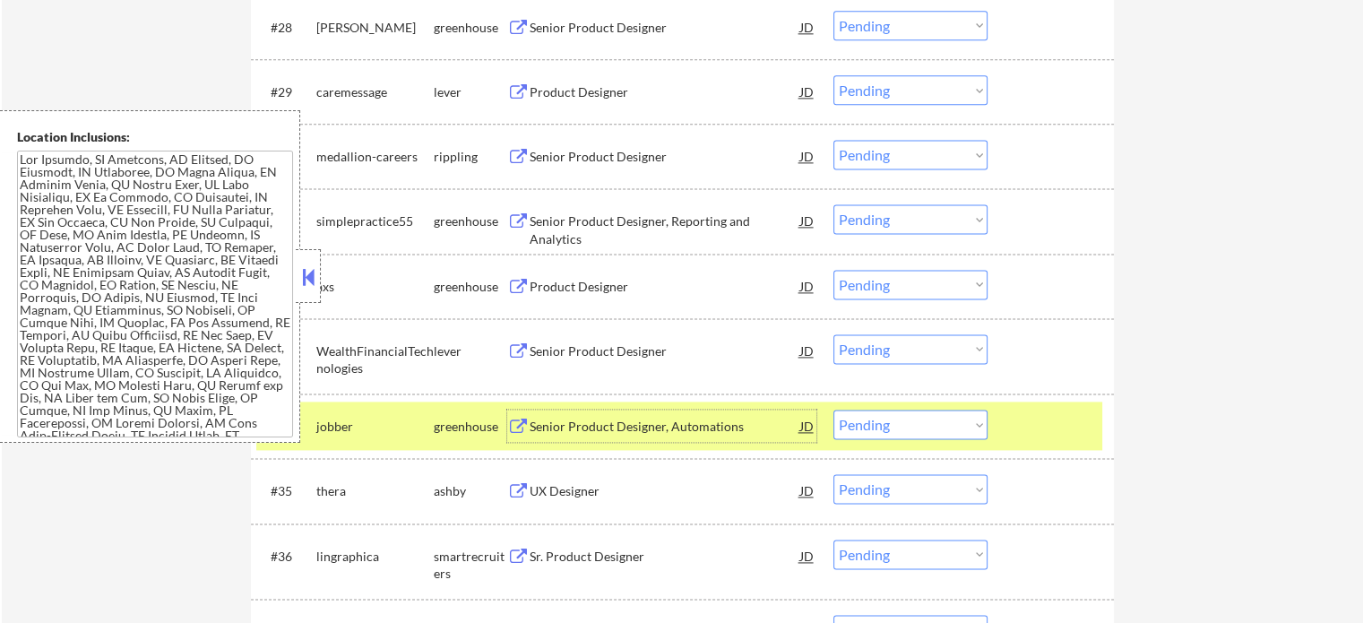
click at [1040, 435] on div at bounding box center [1053, 426] width 79 height 32
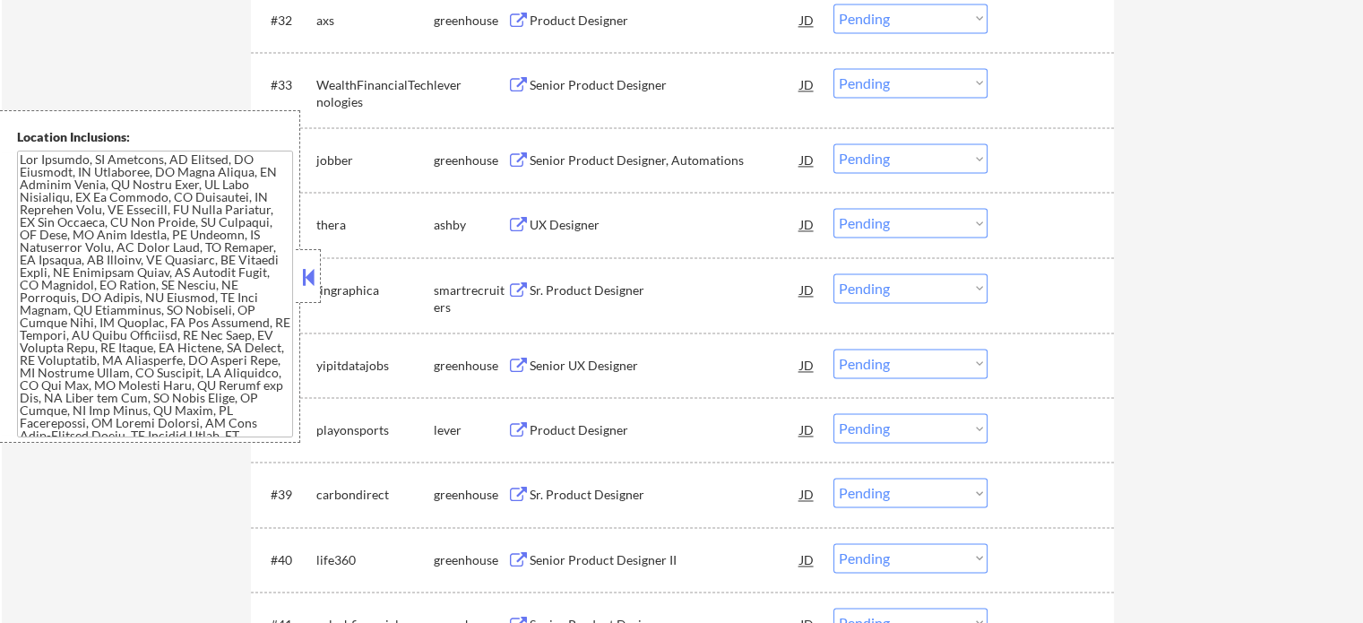
scroll to position [2689, 0]
click at [548, 212] on div "UX Designer" at bounding box center [665, 221] width 271 height 32
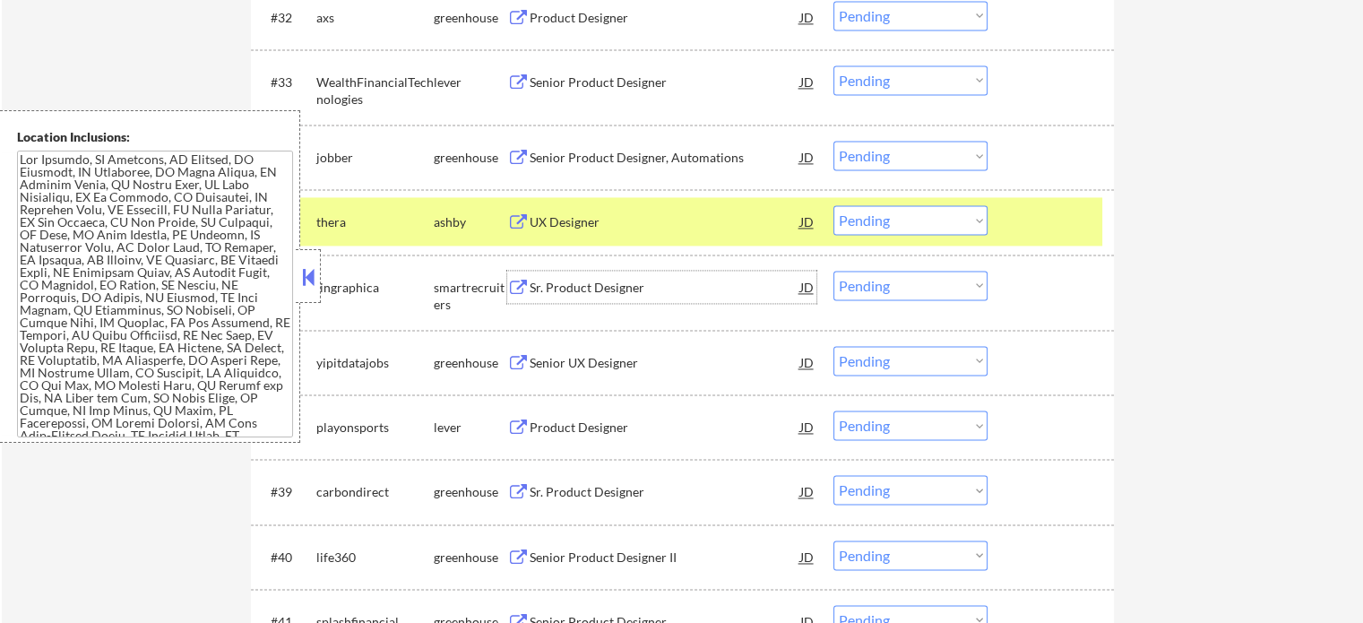
click at [601, 280] on div "Sr. Product Designer" at bounding box center [665, 288] width 271 height 18
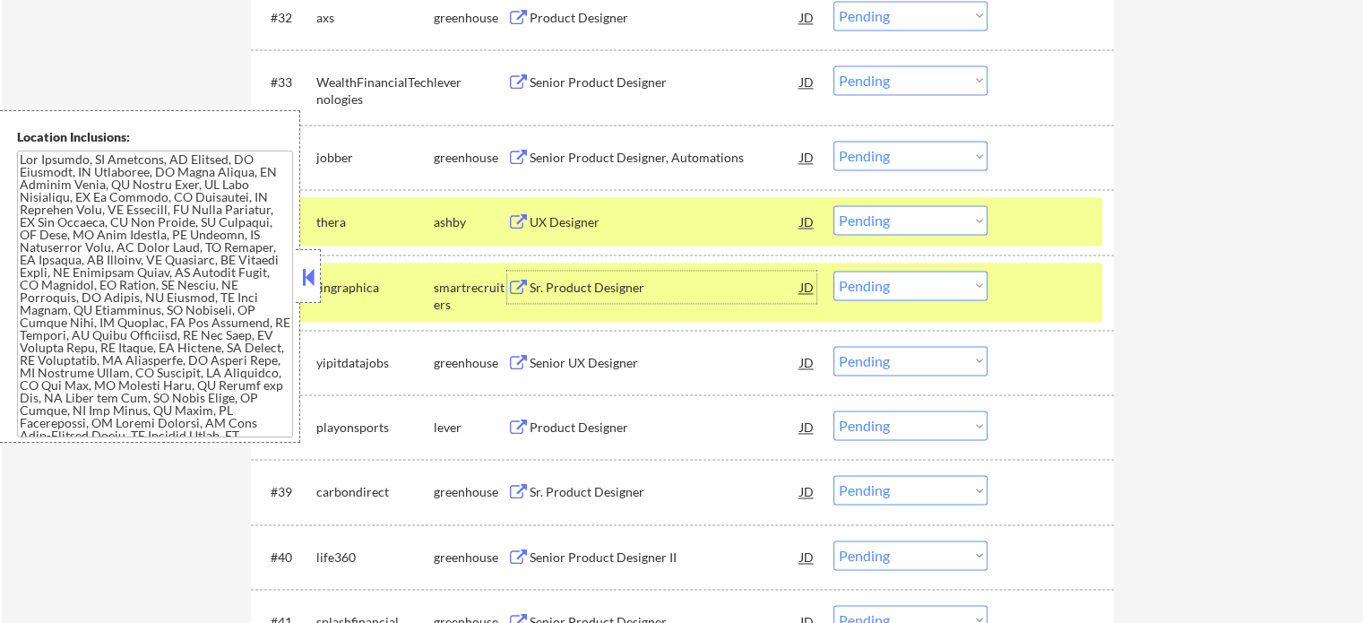
click at [1040, 291] on div at bounding box center [1053, 287] width 79 height 32
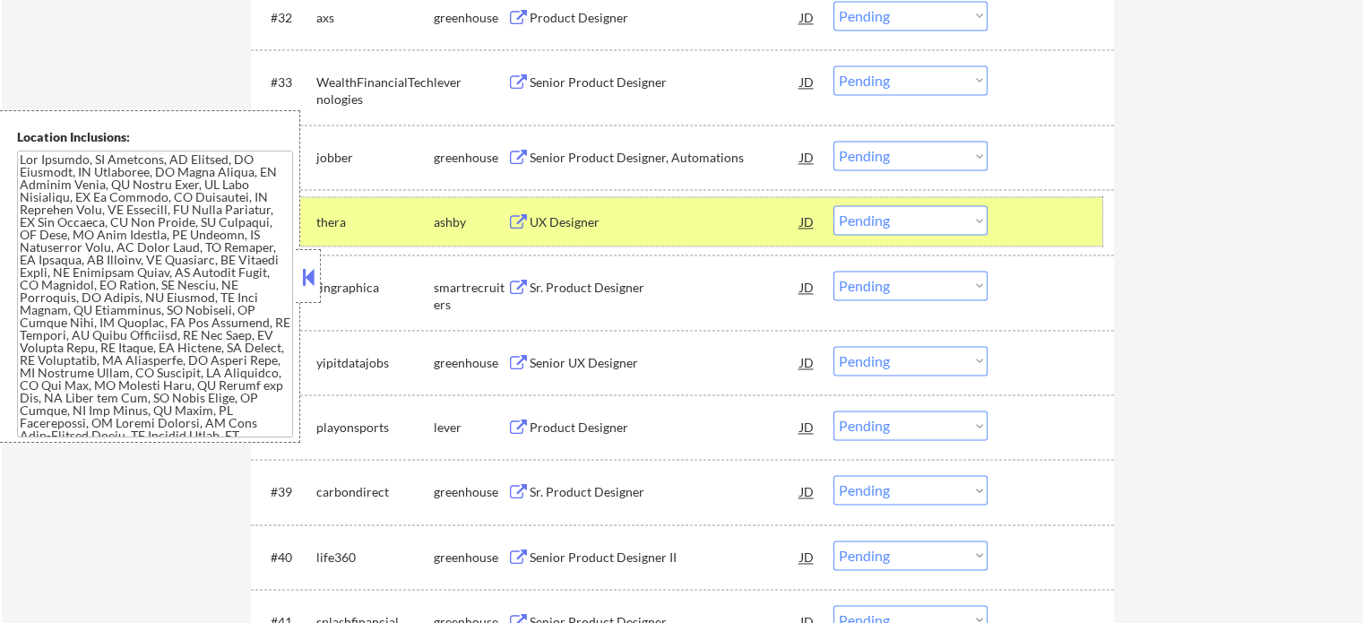
click at [1023, 203] on div "#35 [PERSON_NAME] UX Designer JD Choose an option... Pending Applied Excluded (…" at bounding box center [679, 221] width 846 height 48
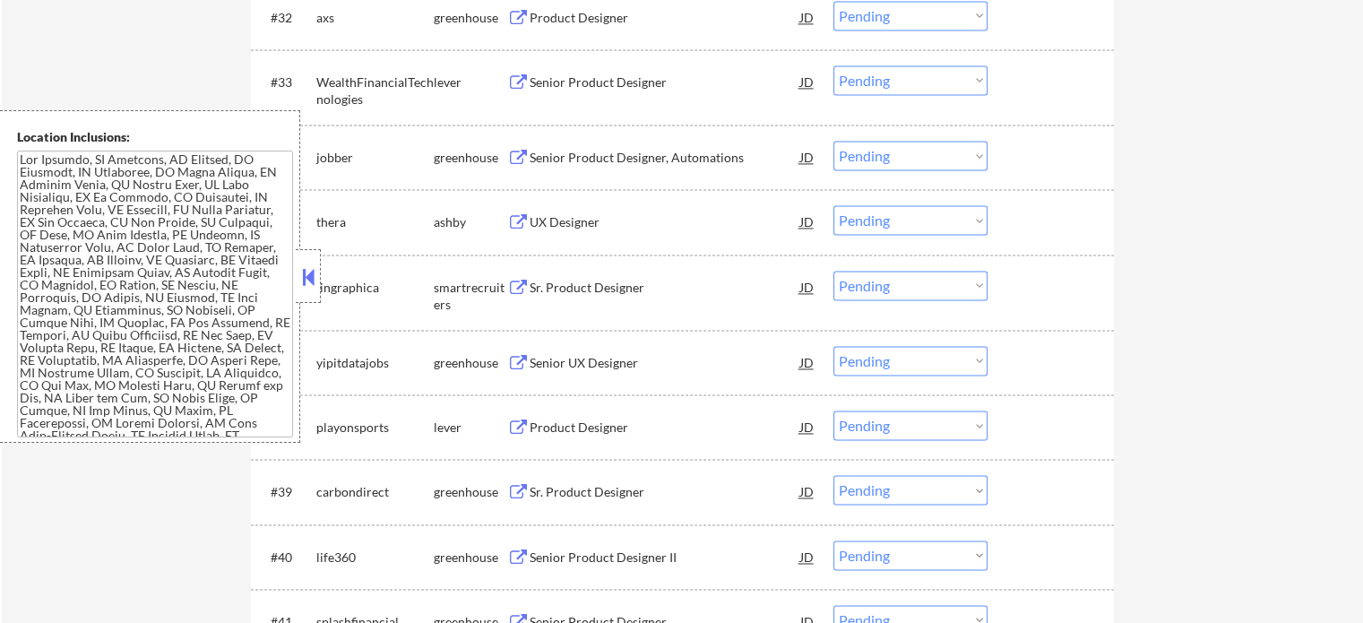
click at [617, 426] on div "Product Designer" at bounding box center [665, 428] width 271 height 18
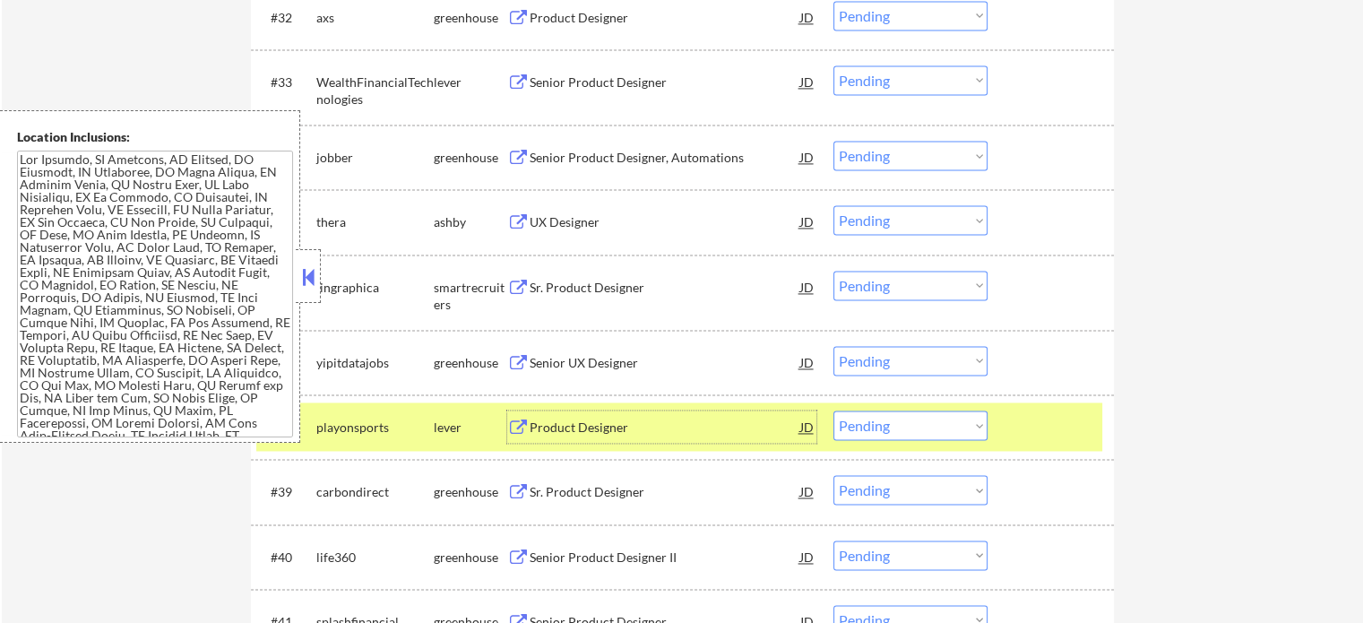
click at [1034, 437] on div at bounding box center [1053, 426] width 79 height 32
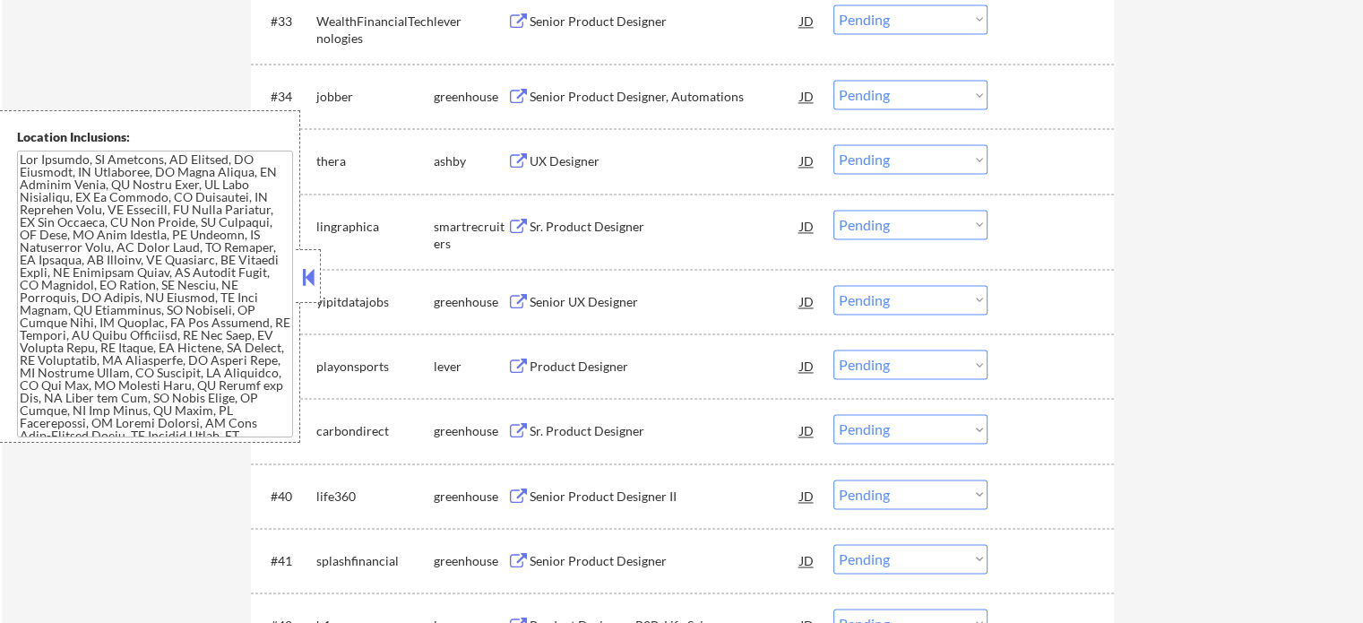
scroll to position [2778, 0]
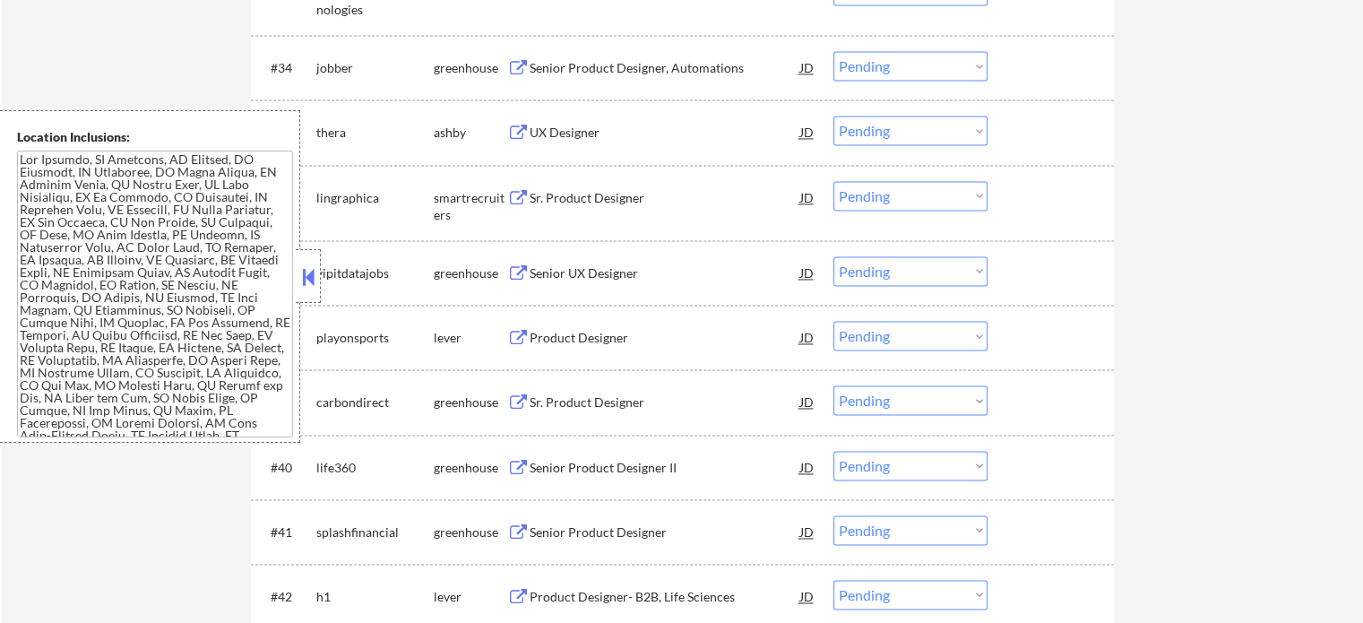
click at [588, 399] on div "Sr. Product Designer" at bounding box center [665, 402] width 271 height 18
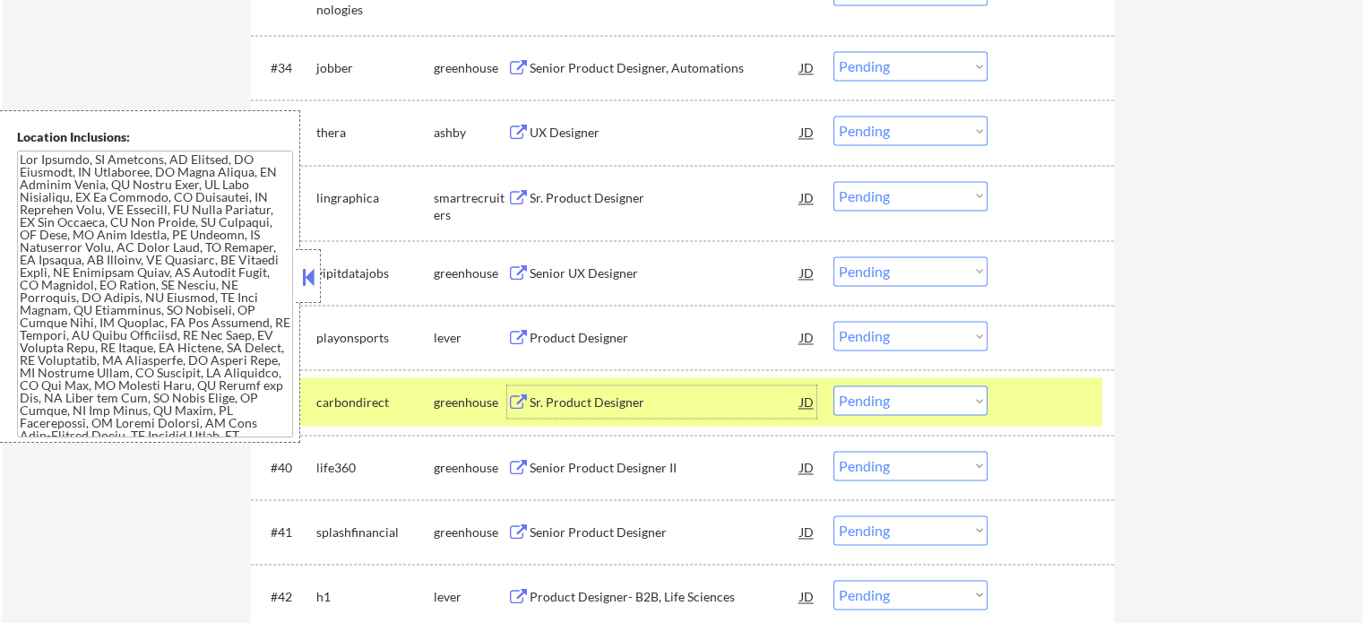
click at [1073, 415] on div at bounding box center [1053, 401] width 79 height 32
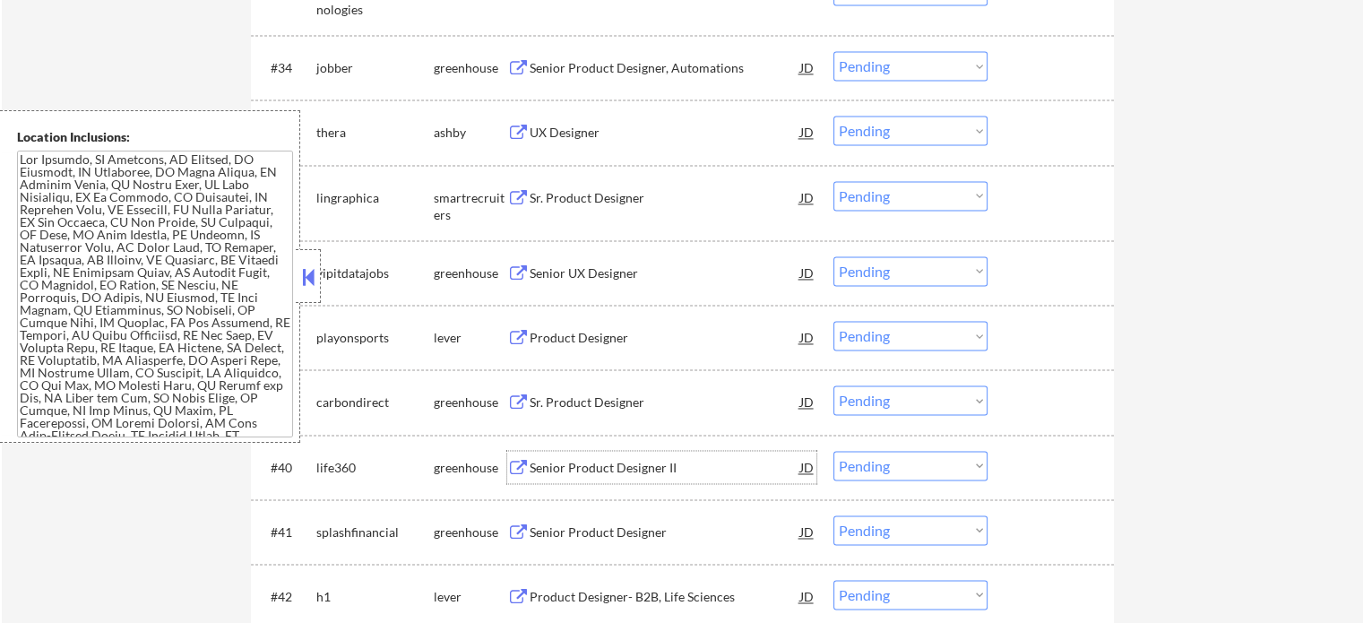
click at [608, 474] on div "Senior Product Designer II" at bounding box center [665, 468] width 271 height 18
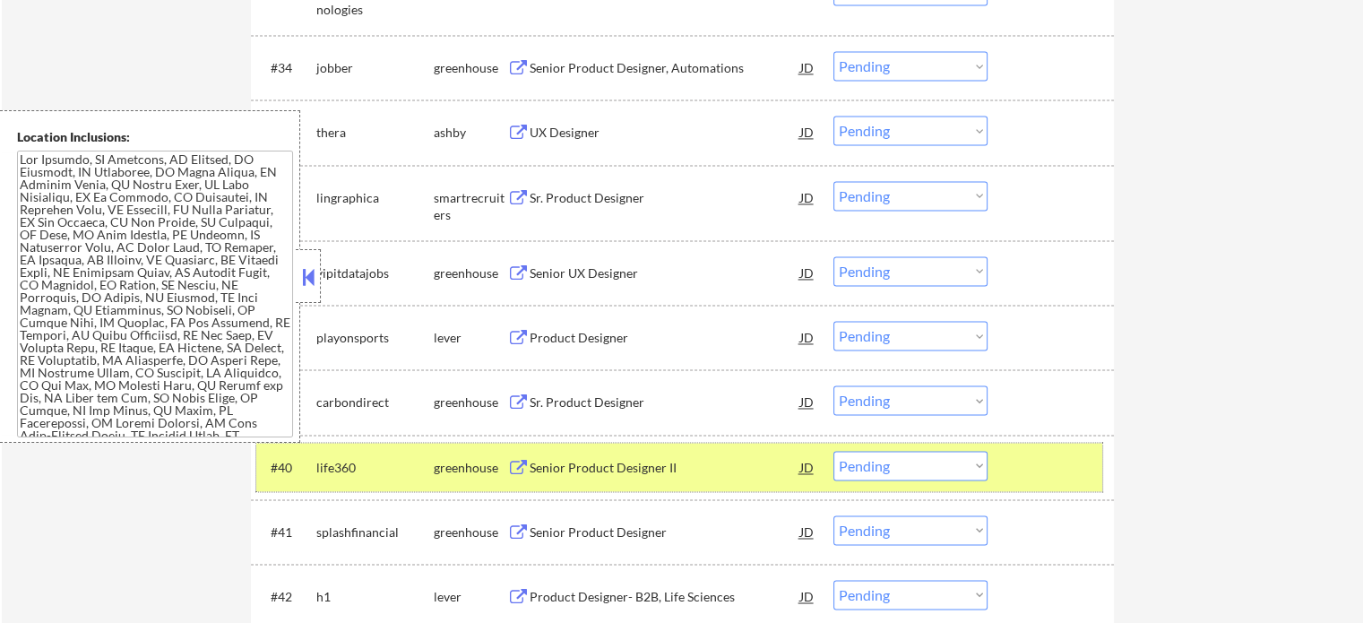
click at [1043, 483] on div "#40 life360 greenhouse Senior Product Designer II JD Choose an option... Pendin…" at bounding box center [679, 467] width 846 height 48
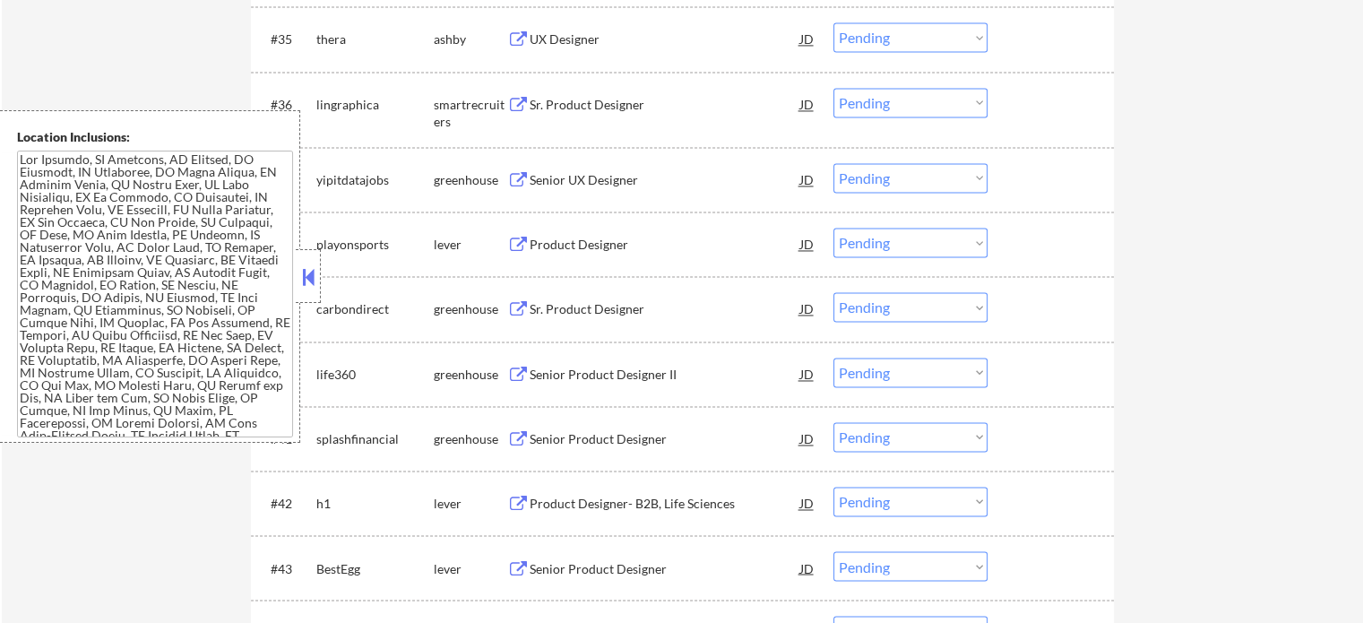
scroll to position [3047, 0]
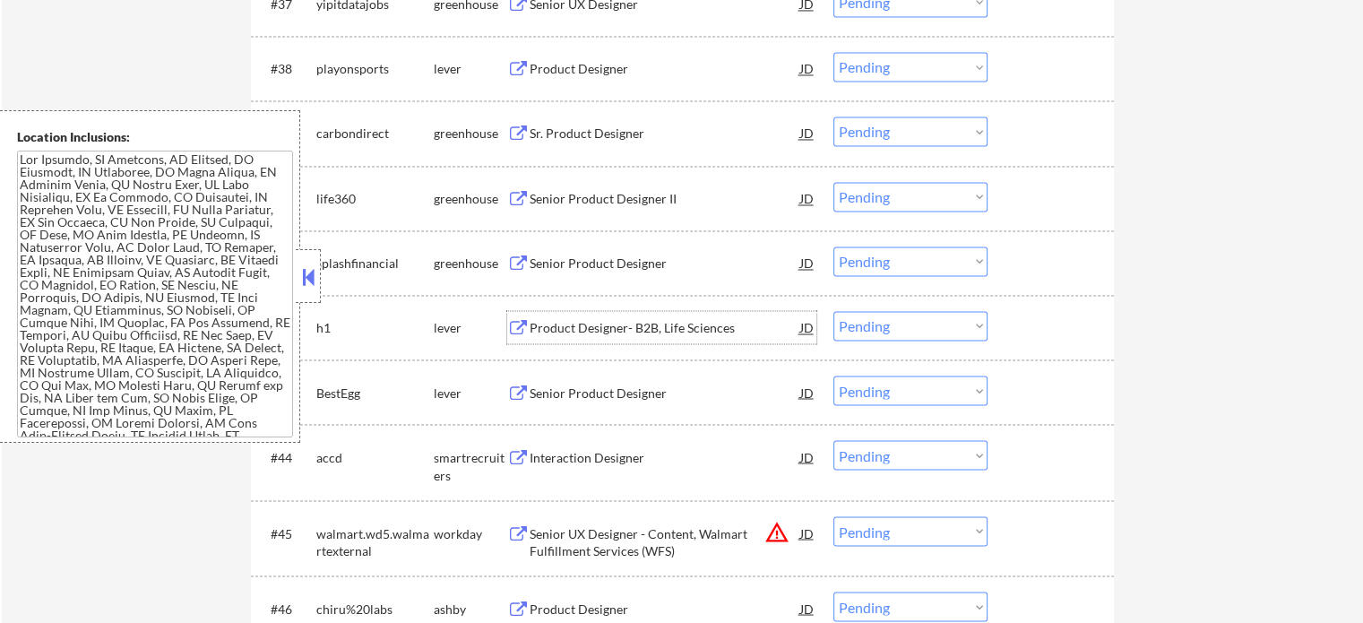
click at [587, 331] on div "Product Designer- B2B, Life Sciences" at bounding box center [665, 328] width 271 height 18
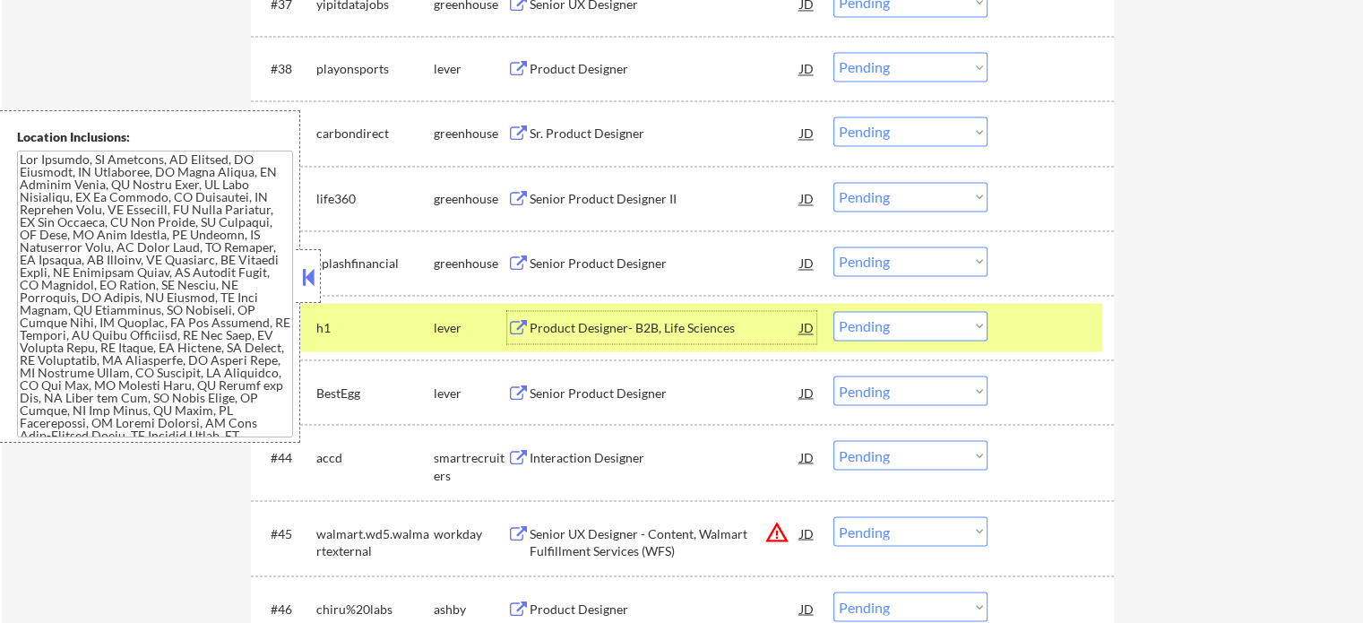
click at [570, 389] on div "Senior Product Designer" at bounding box center [665, 393] width 271 height 18
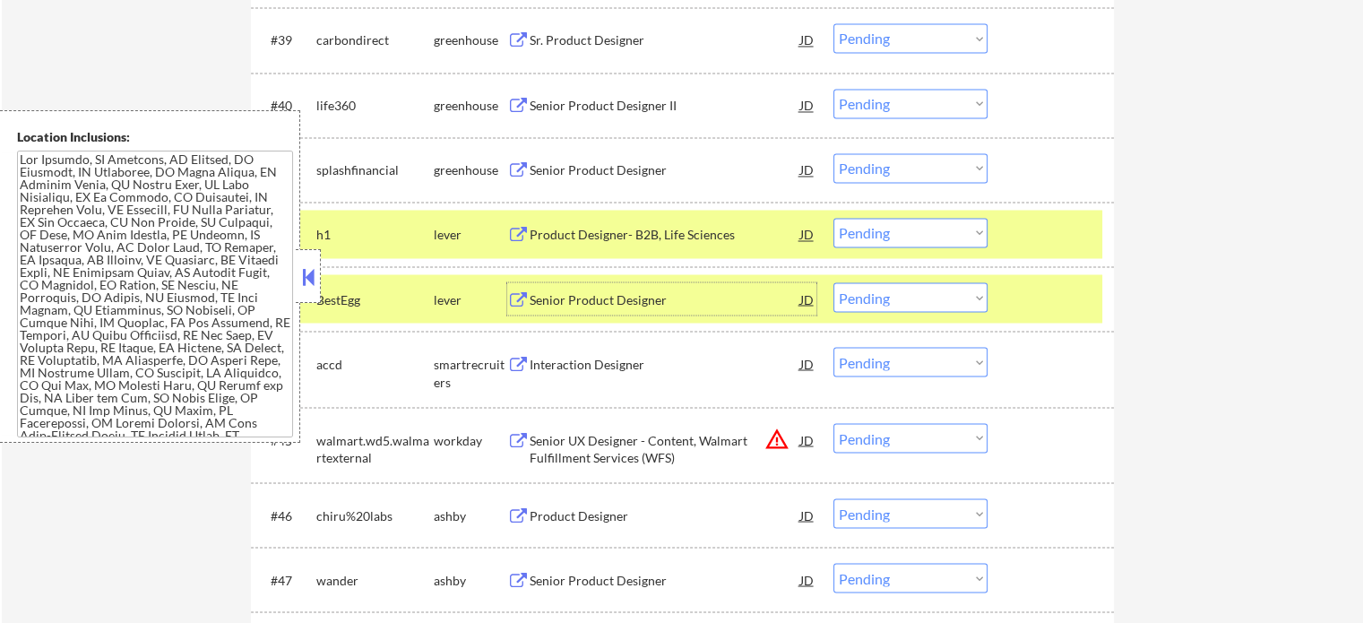
scroll to position [3316, 0]
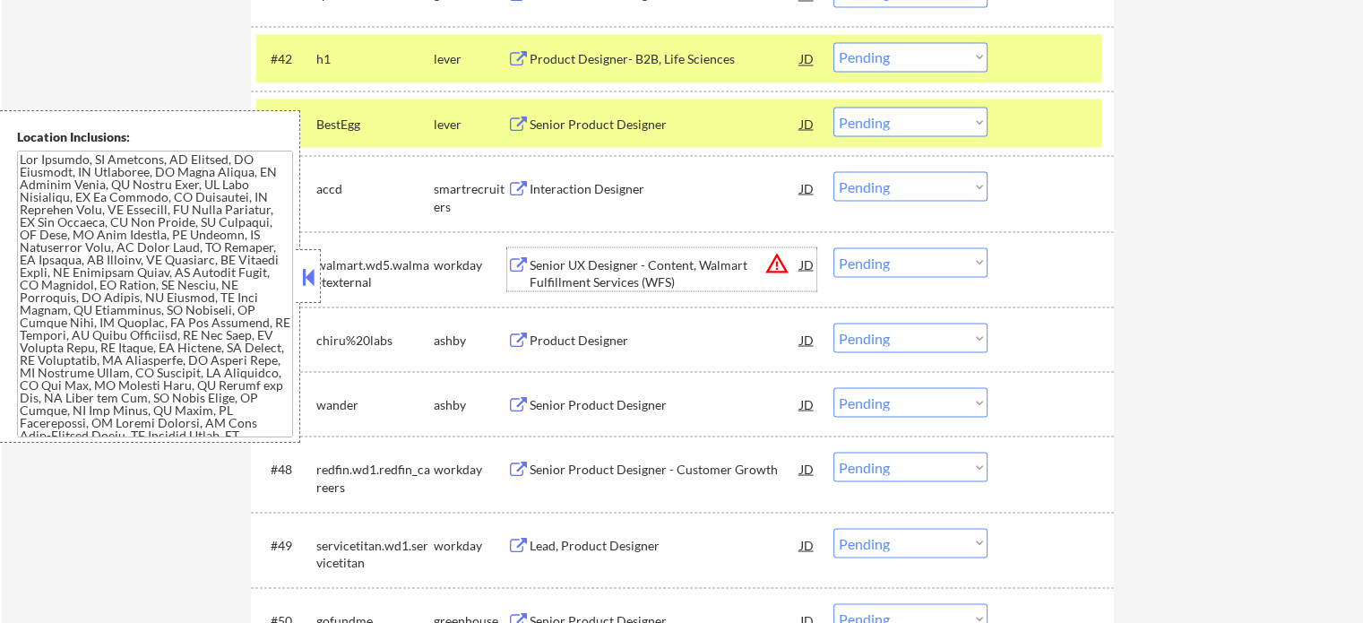
click at [602, 256] on div "Senior UX Designer - Content, Walmart Fulfillment Services (WFS)" at bounding box center [665, 272] width 271 height 35
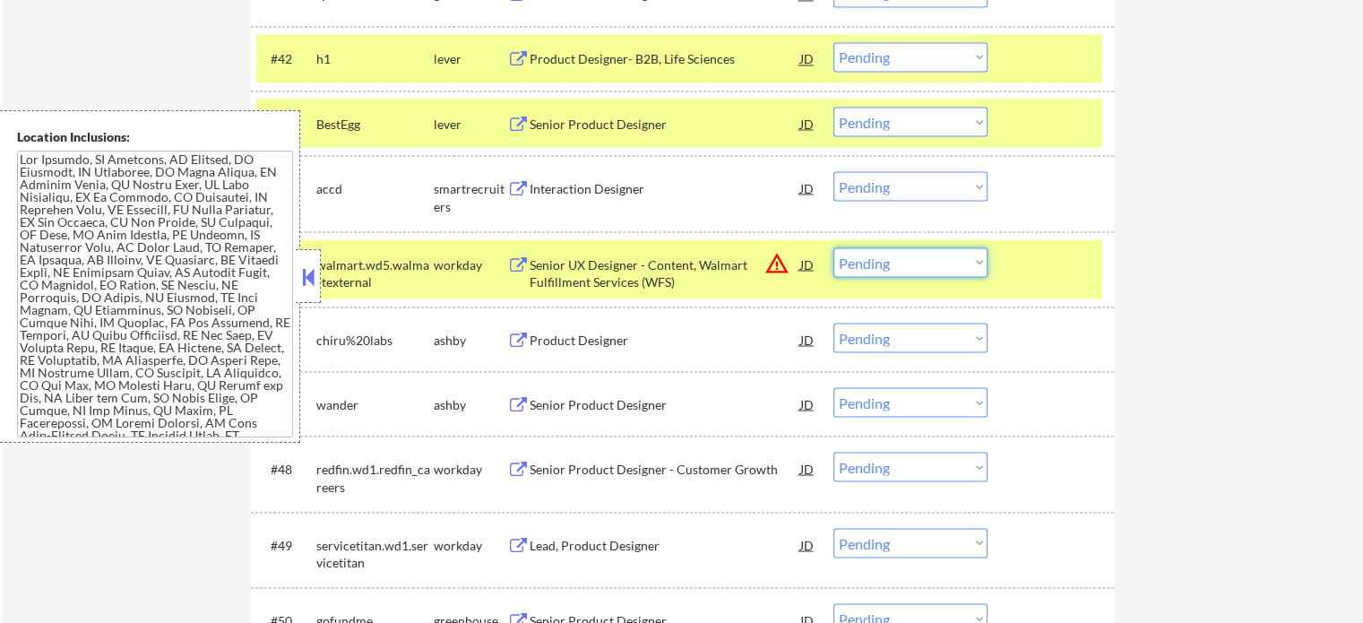
click at [887, 268] on select "Choose an option... Pending Applied Excluded (Questions) Excluded (Expired) Exc…" at bounding box center [910, 262] width 154 height 30
click at [833, 247] on select "Choose an option... Pending Applied Excluded (Questions) Excluded (Expired) Exc…" at bounding box center [910, 262] width 154 height 30
click at [1037, 286] on div "#45 walmart.wd5.walmartexternal workday Senior UX Designer - Content, Walmart F…" at bounding box center [679, 268] width 846 height 59
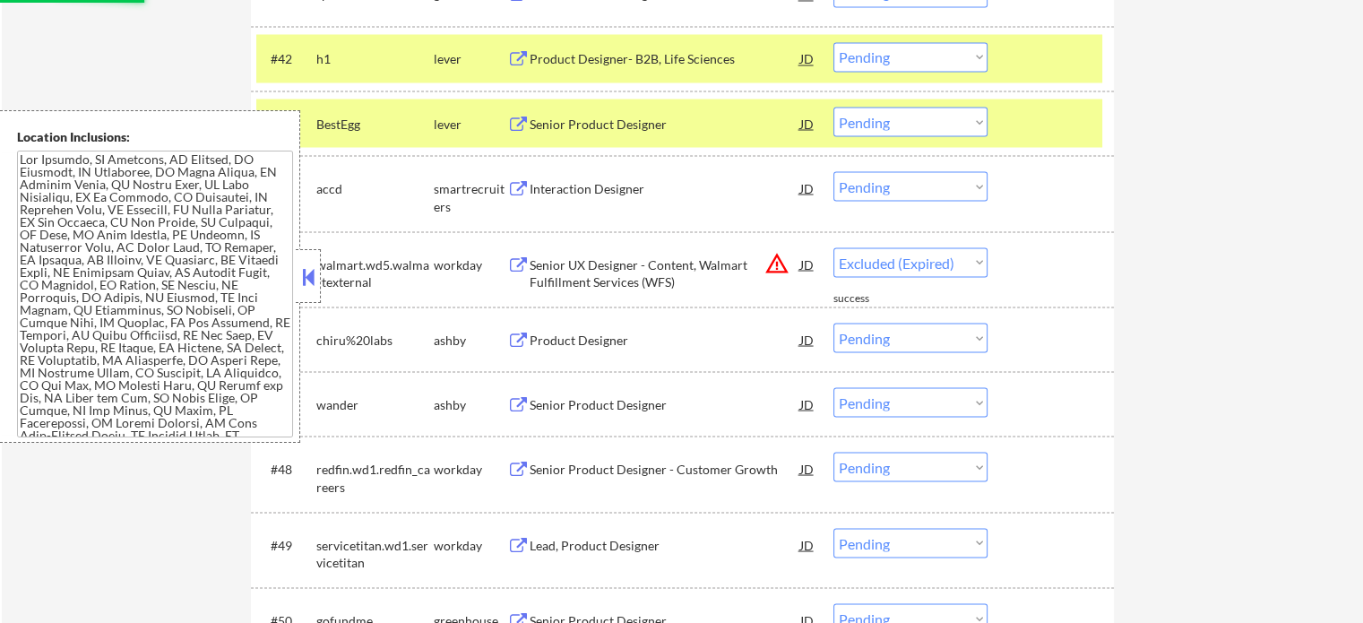
select select ""pending""
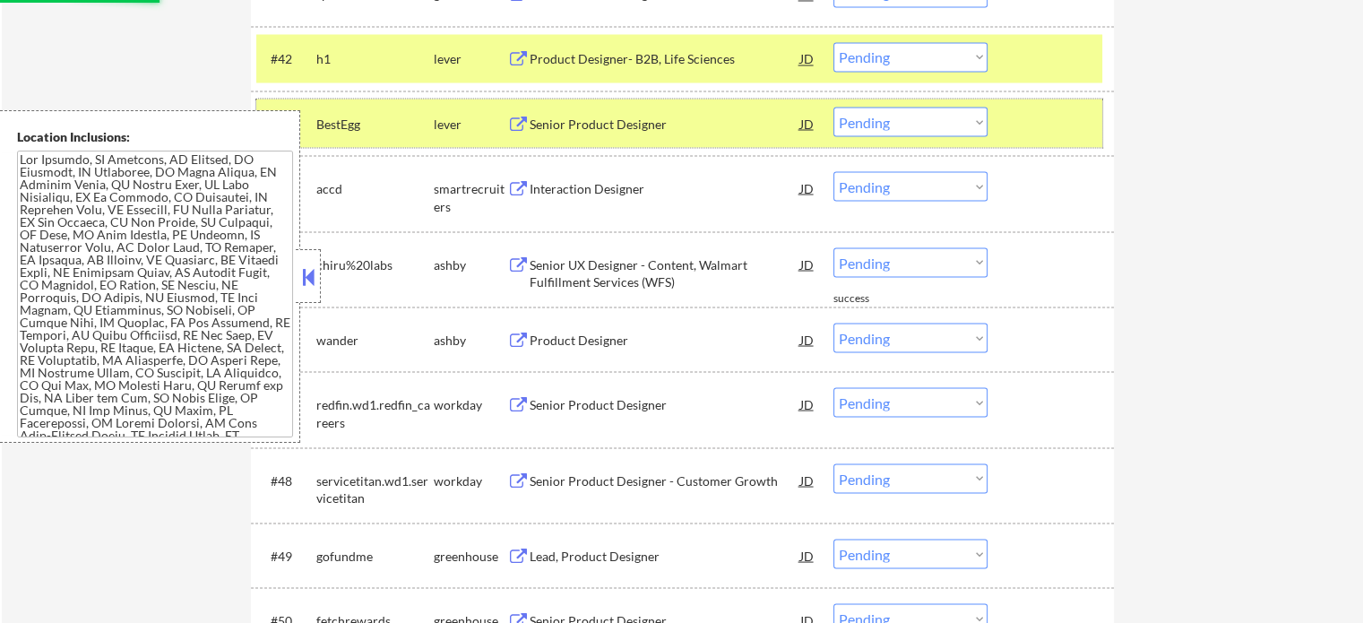
click at [1001, 142] on div "#43 BestEgg lever Senior Product Designer JD Choose an option... Pending Applie…" at bounding box center [679, 123] width 846 height 48
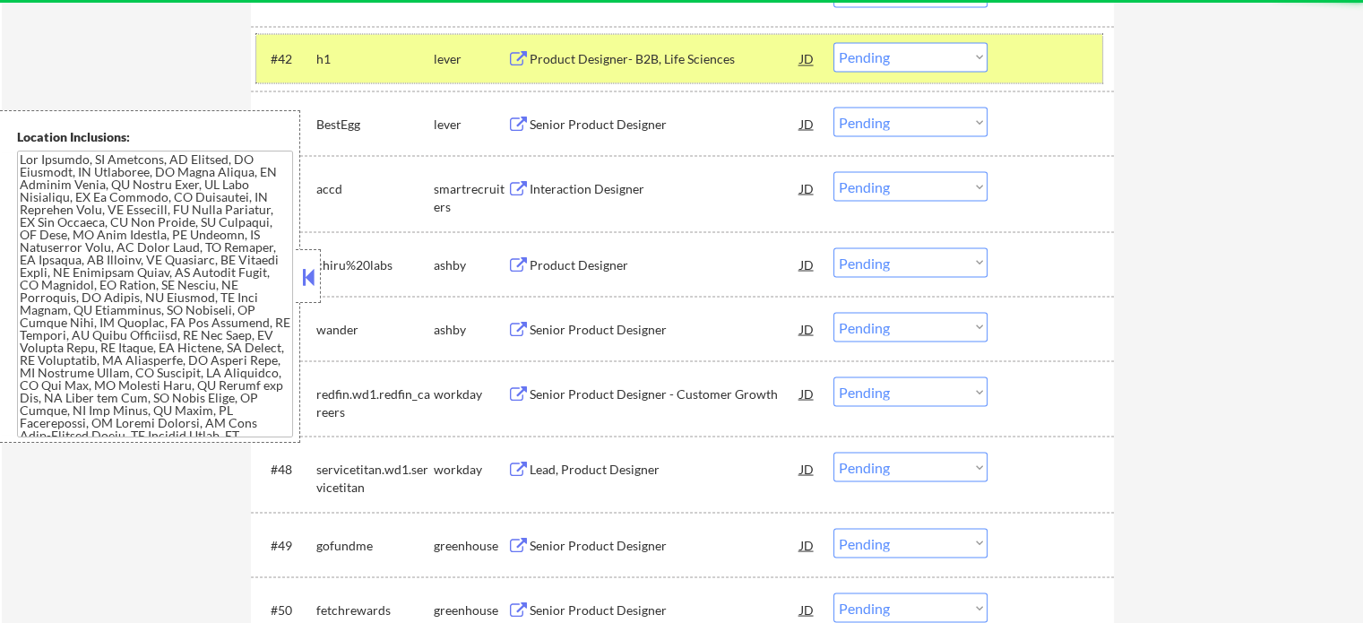
click at [1026, 71] on div at bounding box center [1053, 58] width 79 height 32
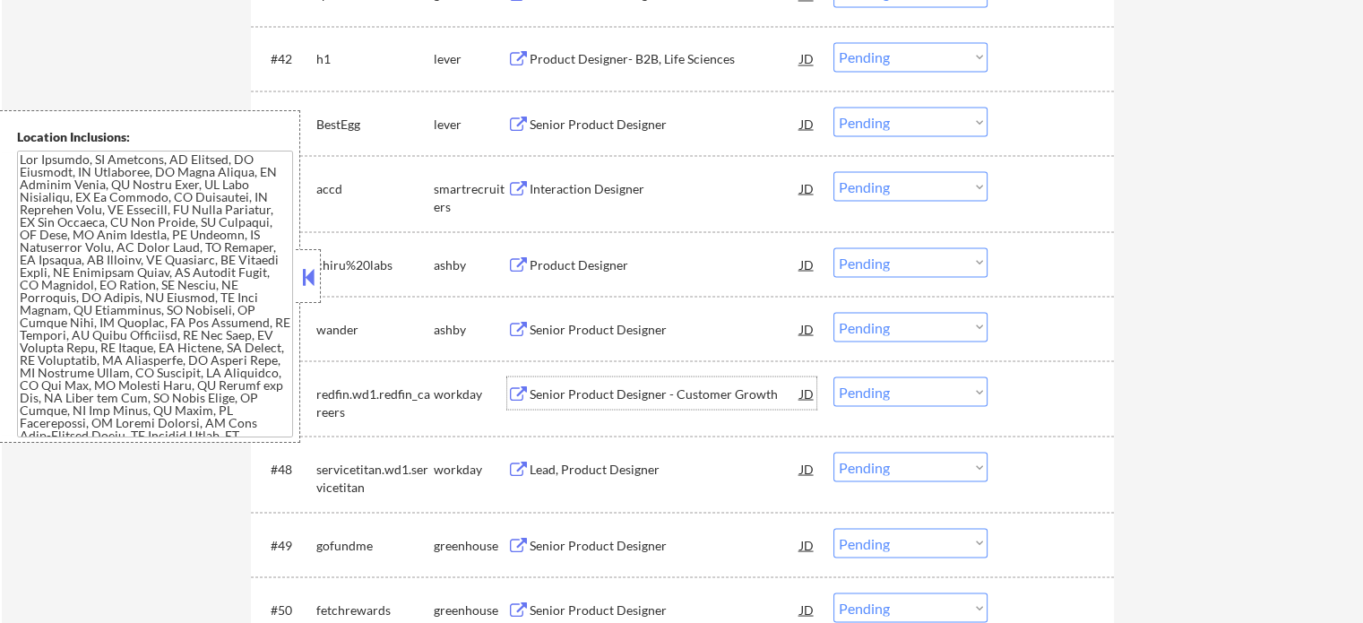
click at [566, 403] on div "Senior Product Designer - Customer Growth" at bounding box center [665, 392] width 271 height 32
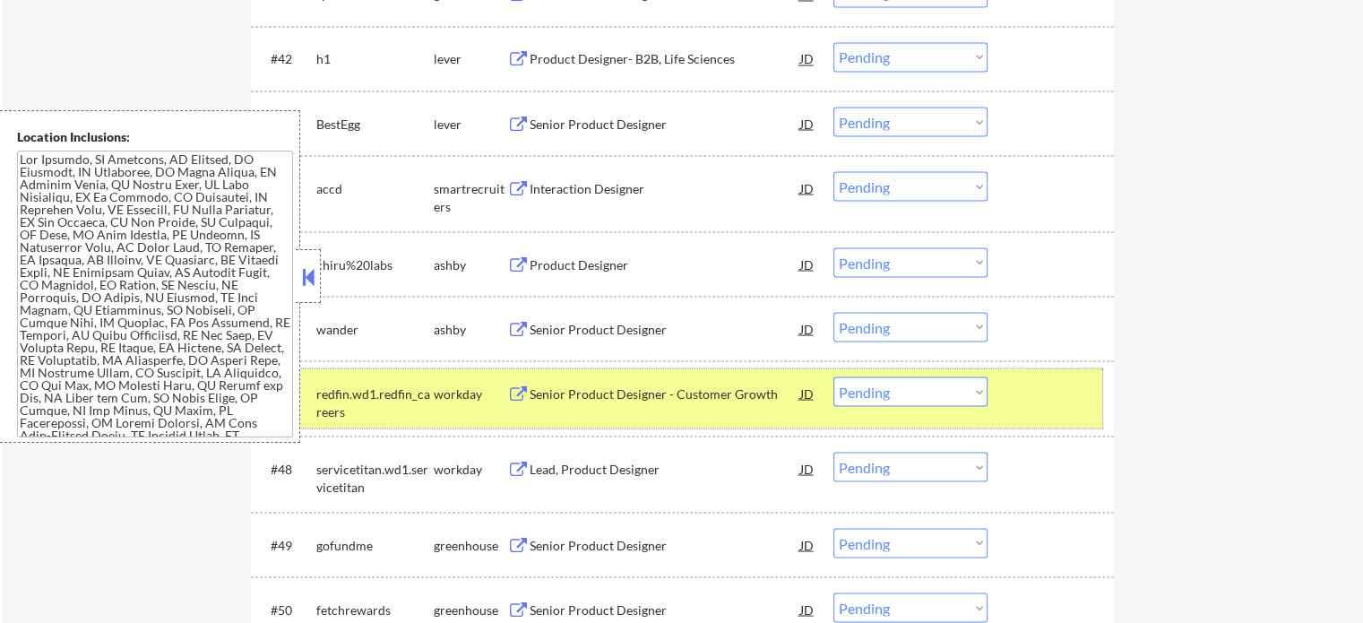
click at [1035, 406] on div at bounding box center [1053, 392] width 79 height 32
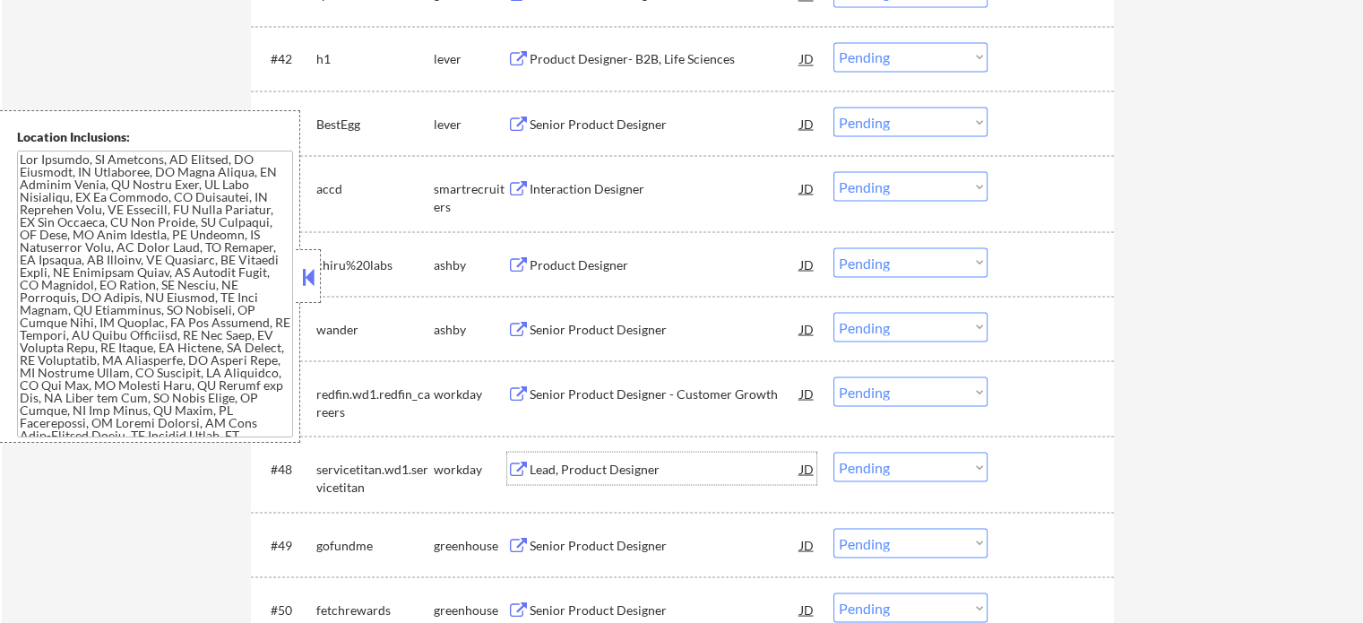
click at [583, 484] on div "Lead, Product Designer" at bounding box center [665, 468] width 271 height 32
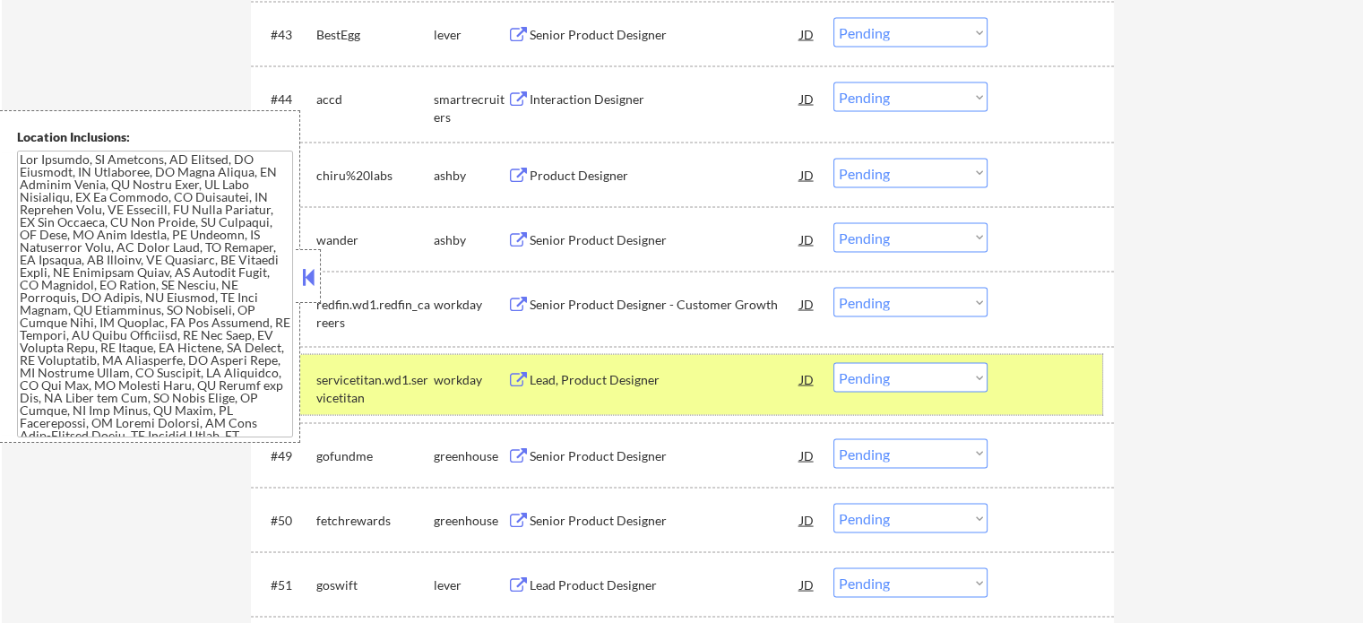
click at [1046, 388] on div at bounding box center [1053, 378] width 79 height 32
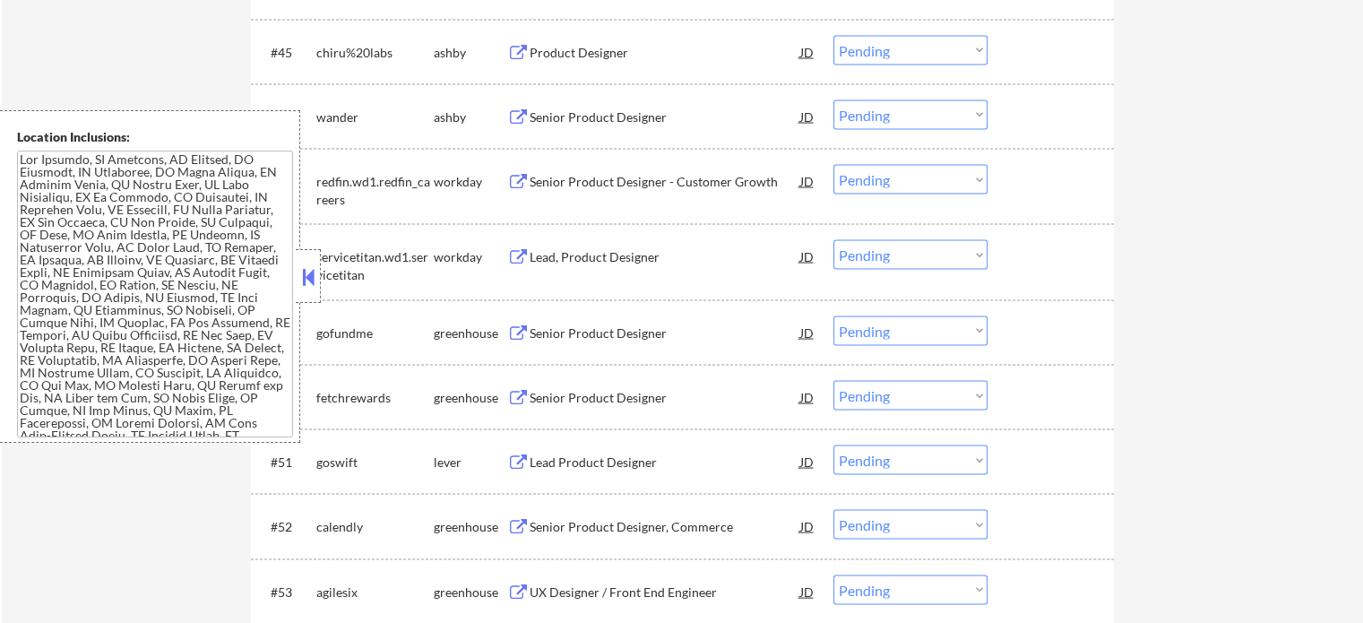
scroll to position [3674, 0]
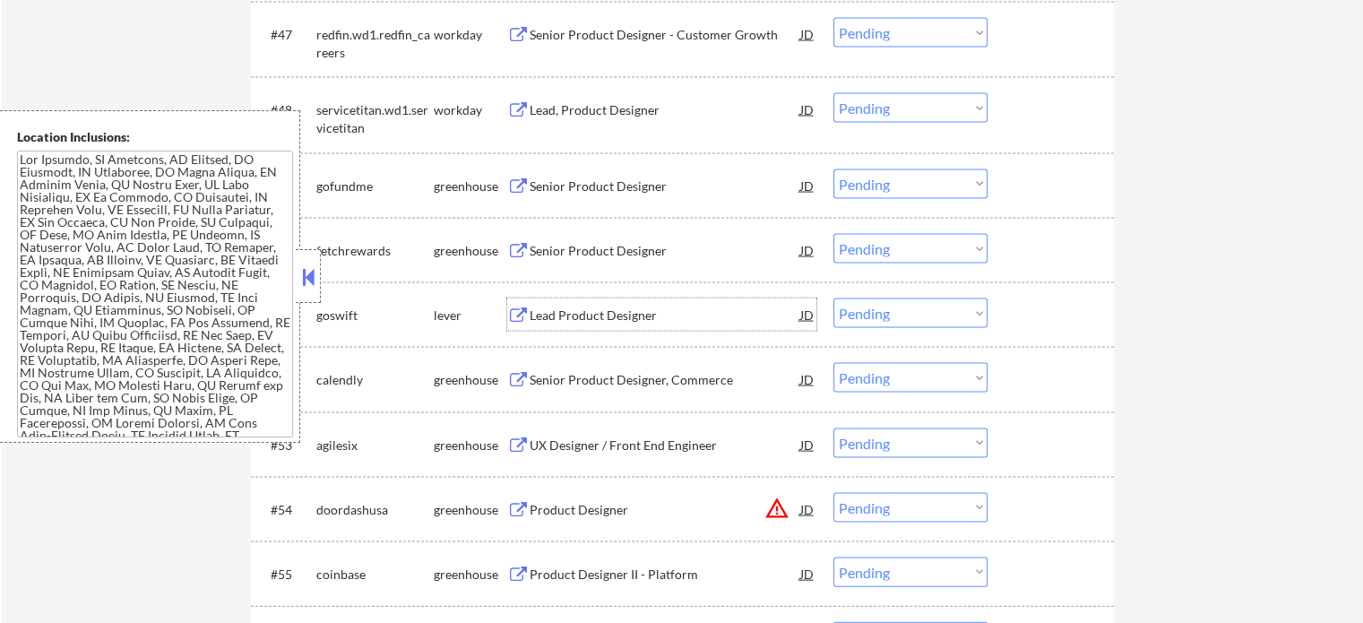
click at [569, 323] on div "Lead Product Designer" at bounding box center [665, 316] width 271 height 18
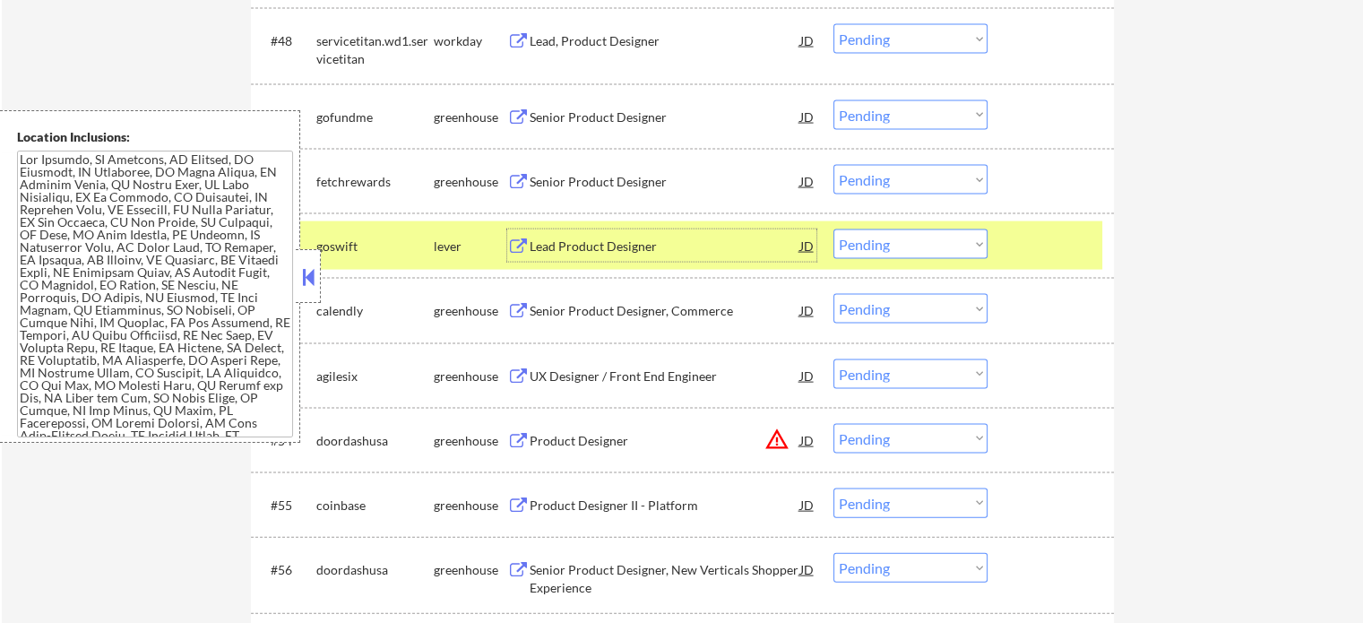
scroll to position [3764, 0]
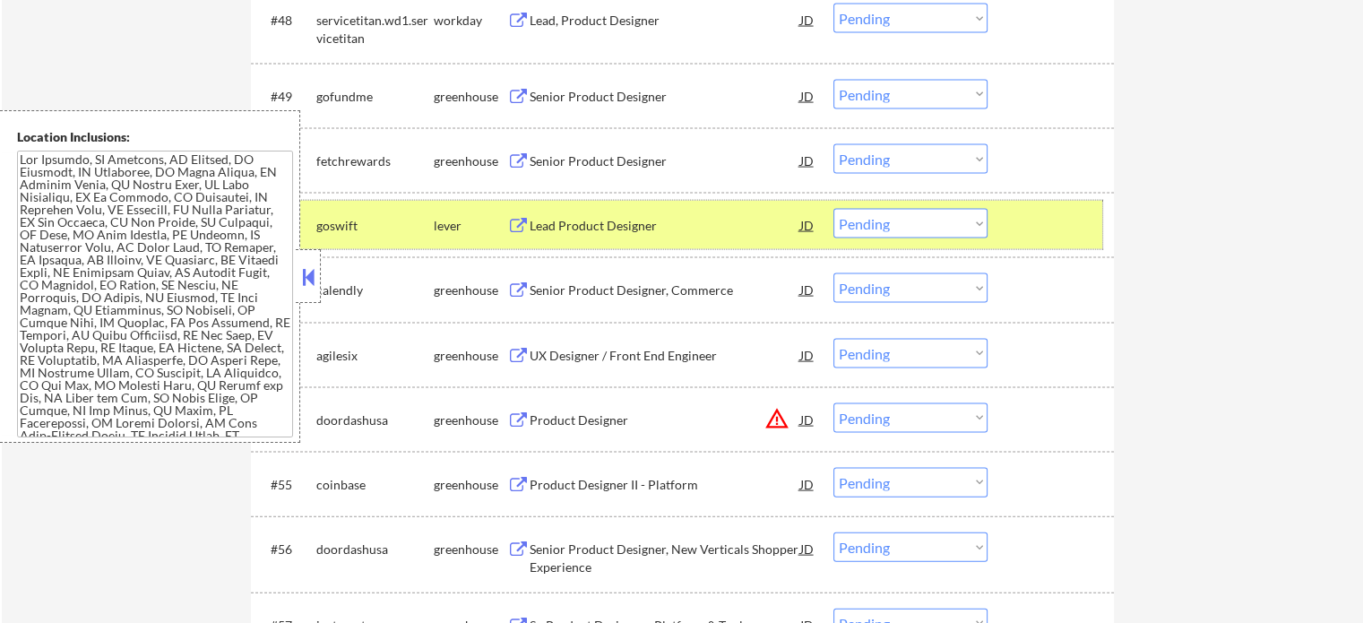
click at [1008, 208] on div "#51 goswift lever Lead Product Designer JD Choose an option... Pending Applied …" at bounding box center [679, 225] width 846 height 48
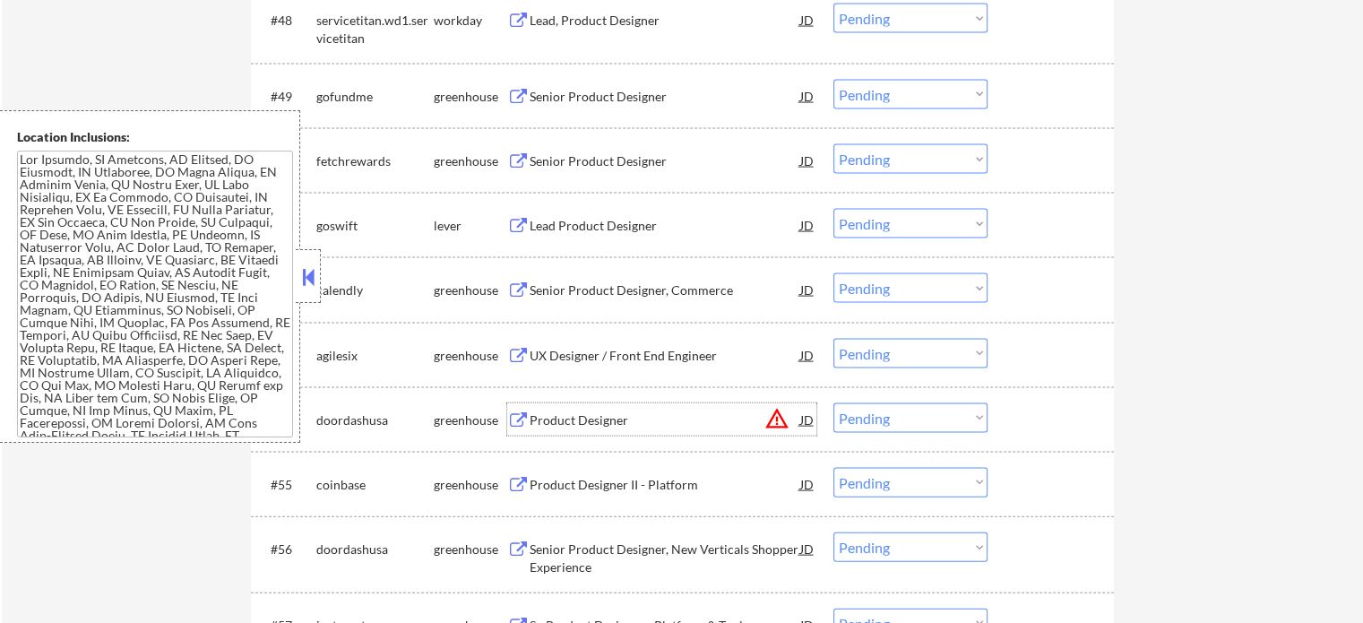
click at [595, 419] on div "Product Designer" at bounding box center [665, 420] width 271 height 18
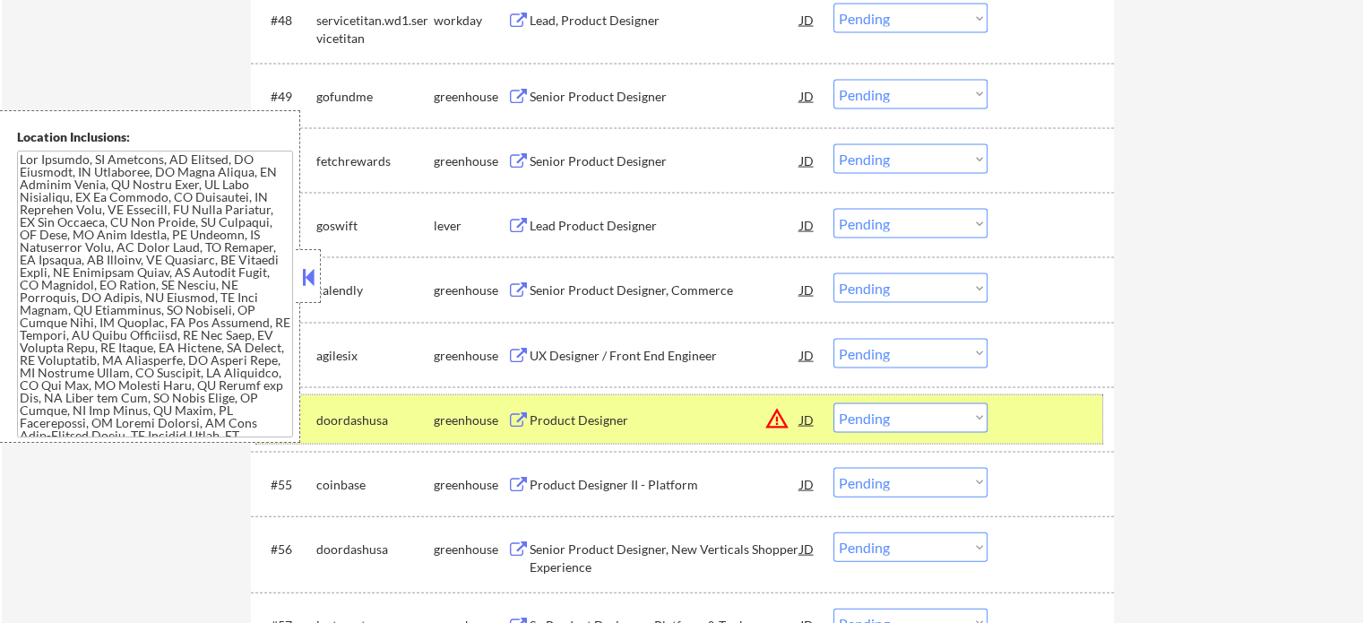
click at [1032, 412] on div at bounding box center [1053, 419] width 79 height 32
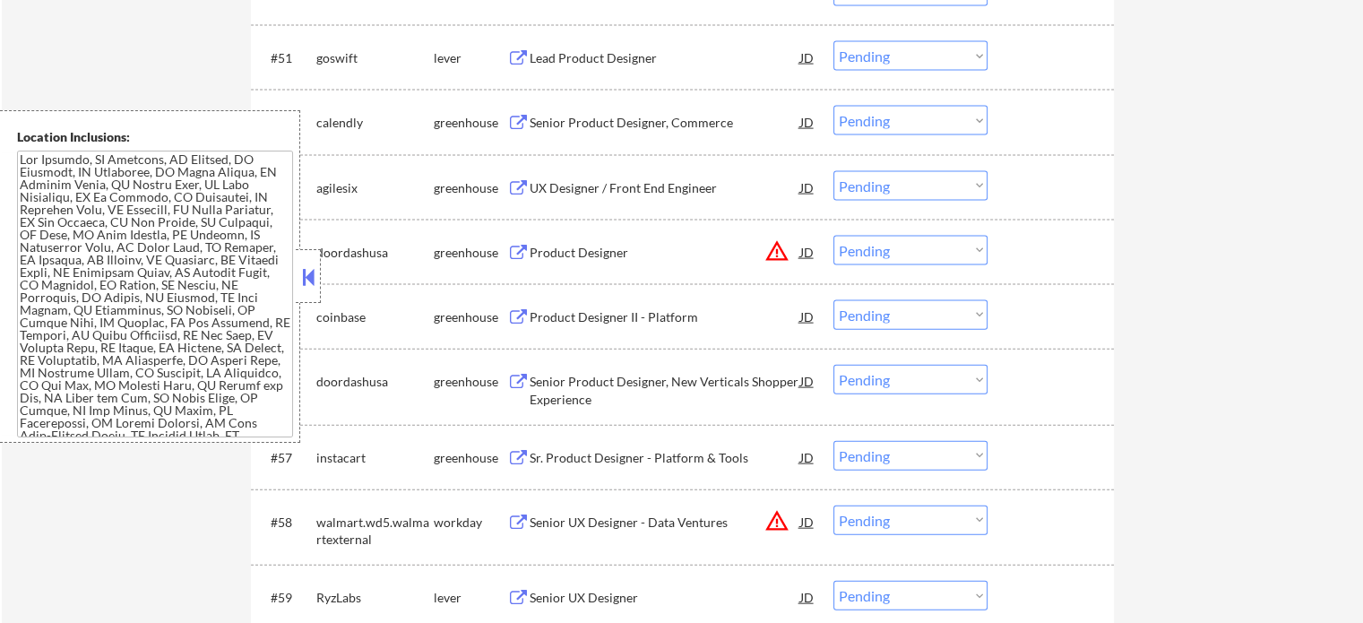
scroll to position [3943, 0]
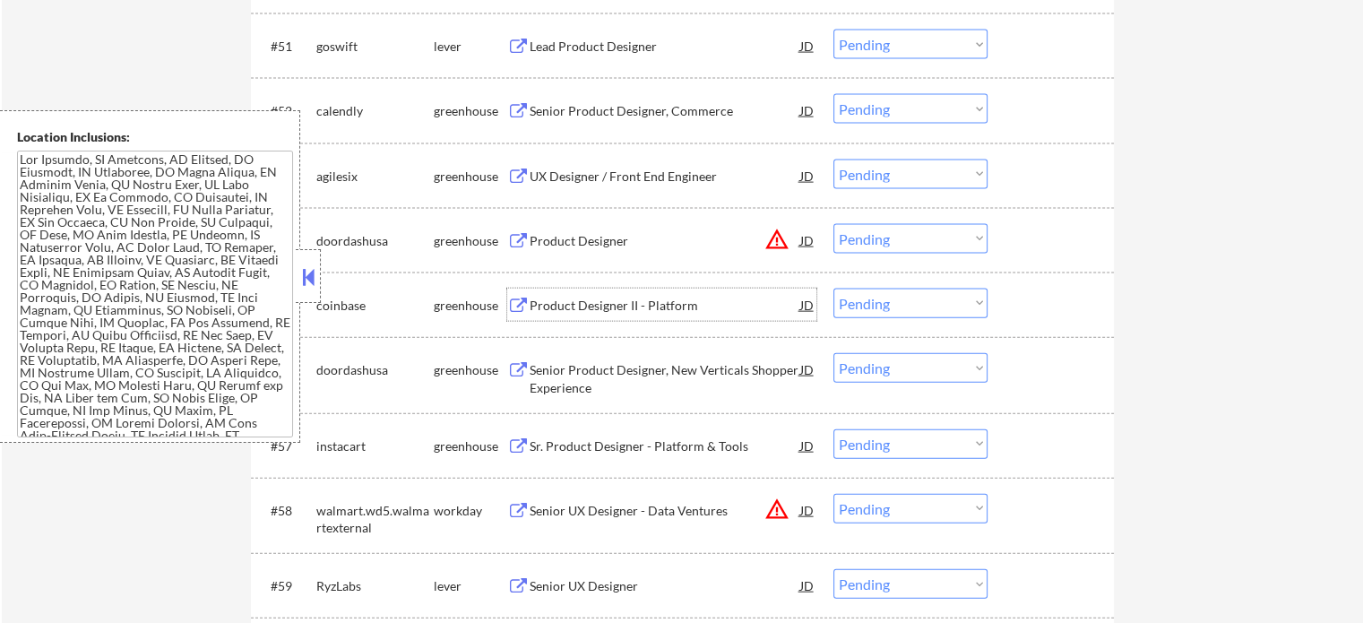
click at [632, 301] on div "Product Designer II - Platform" at bounding box center [665, 306] width 271 height 18
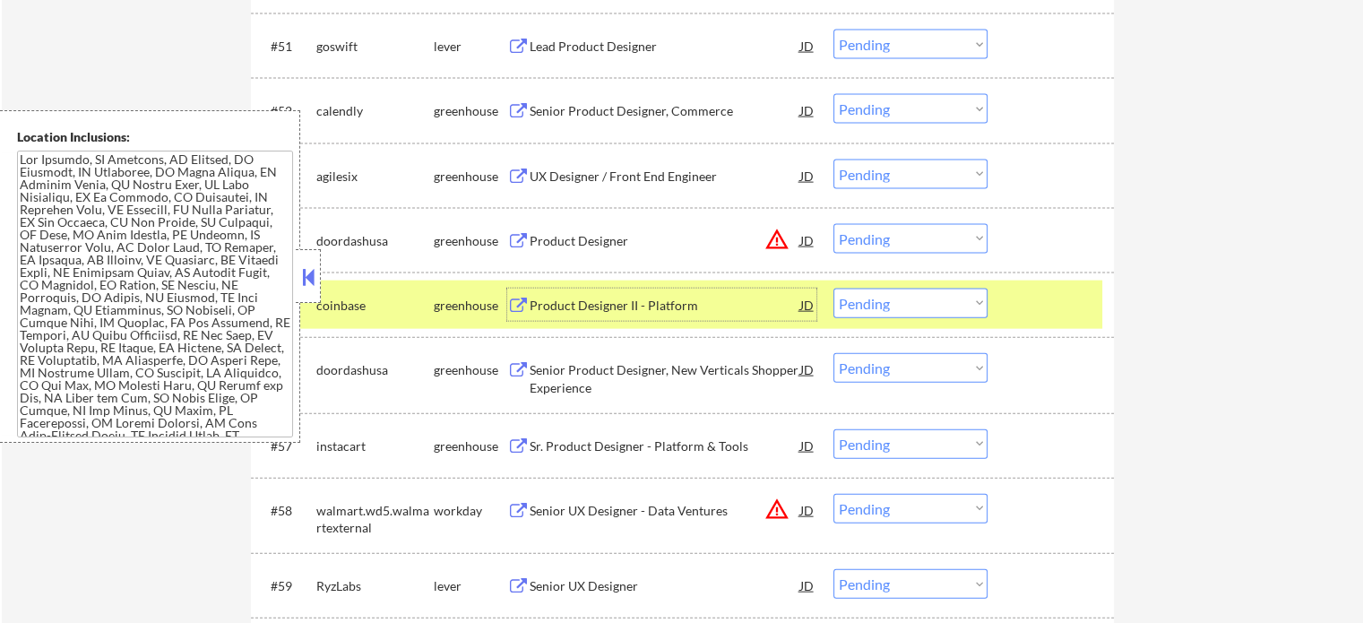
click at [922, 312] on select "Choose an option... Pending Applied Excluded (Questions) Excluded (Expired) Exc…" at bounding box center [910, 304] width 154 height 30
click at [833, 289] on select "Choose an option... Pending Applied Excluded (Questions) Excluded (Expired) Exc…" at bounding box center [910, 304] width 154 height 30
click at [1053, 315] on div at bounding box center [1053, 305] width 79 height 32
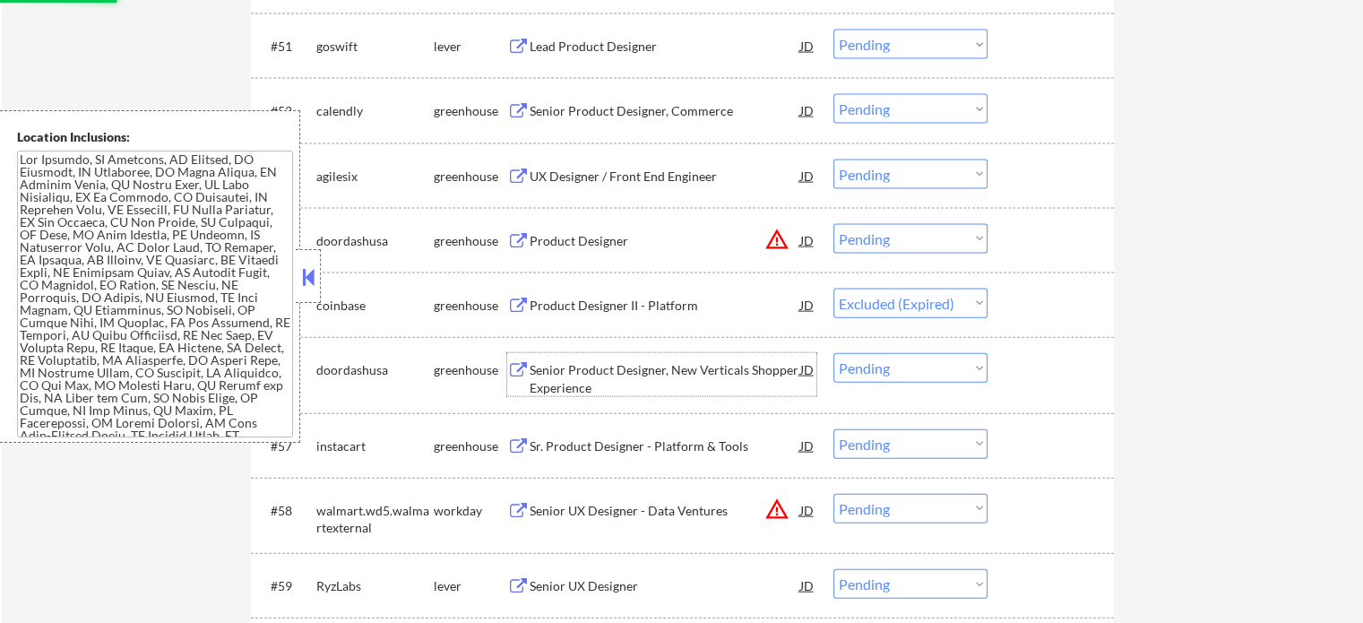
click at [681, 366] on div "Senior Product Designer, New Verticals Shopper Experience" at bounding box center [665, 378] width 271 height 35
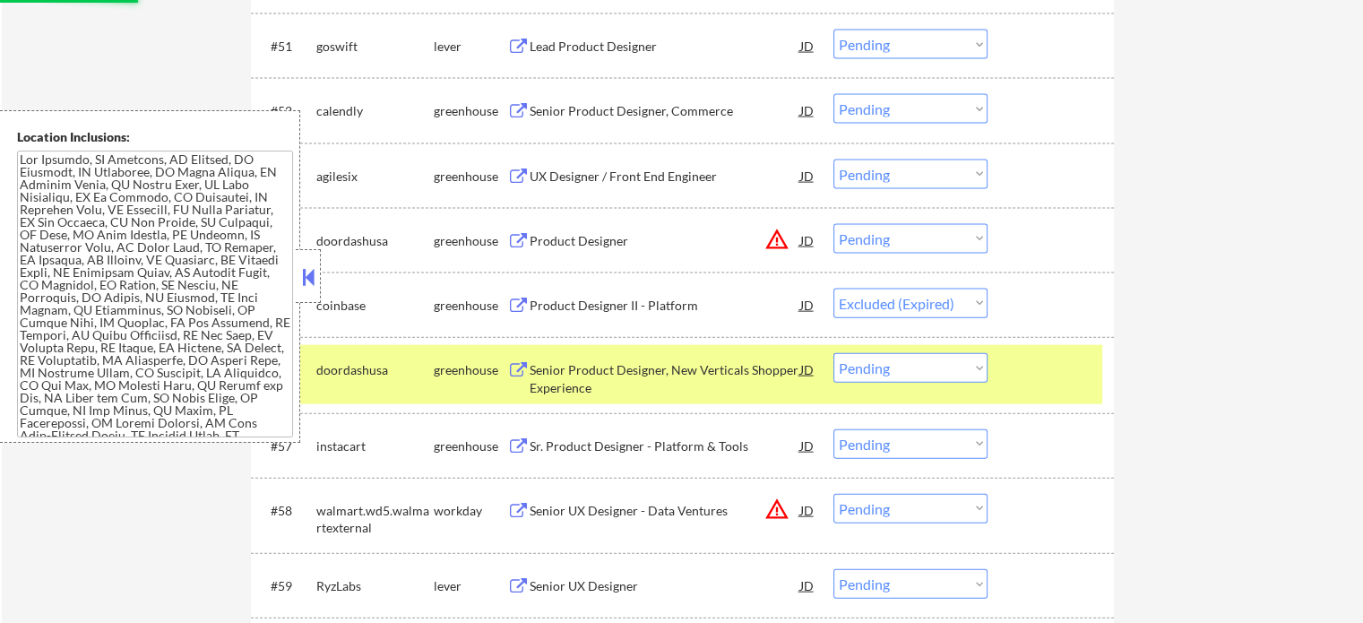
select select ""pending""
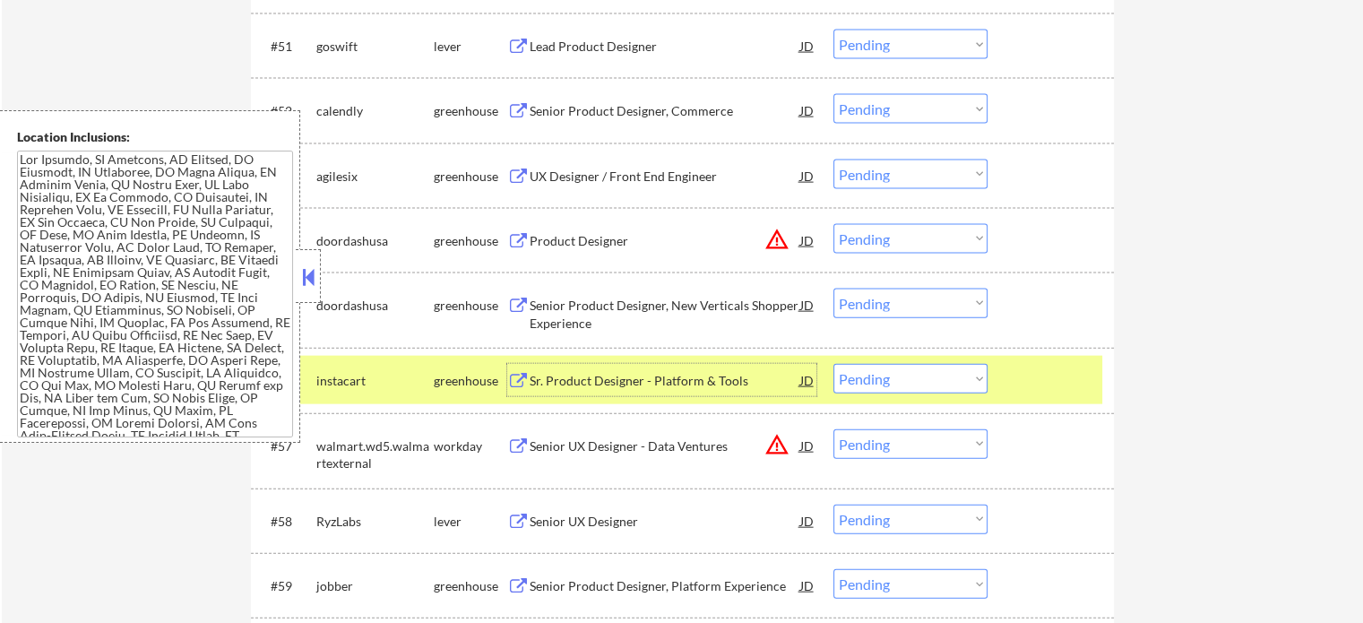
click at [1051, 370] on div at bounding box center [1053, 380] width 79 height 32
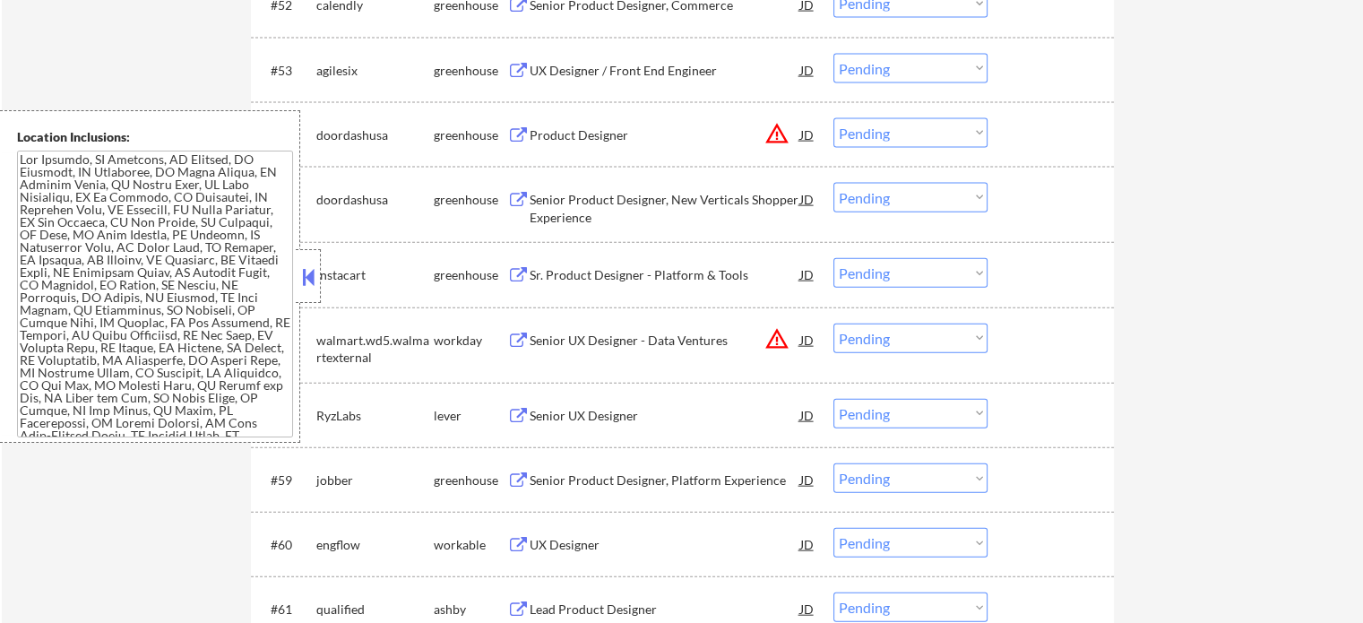
scroll to position [4212, 0]
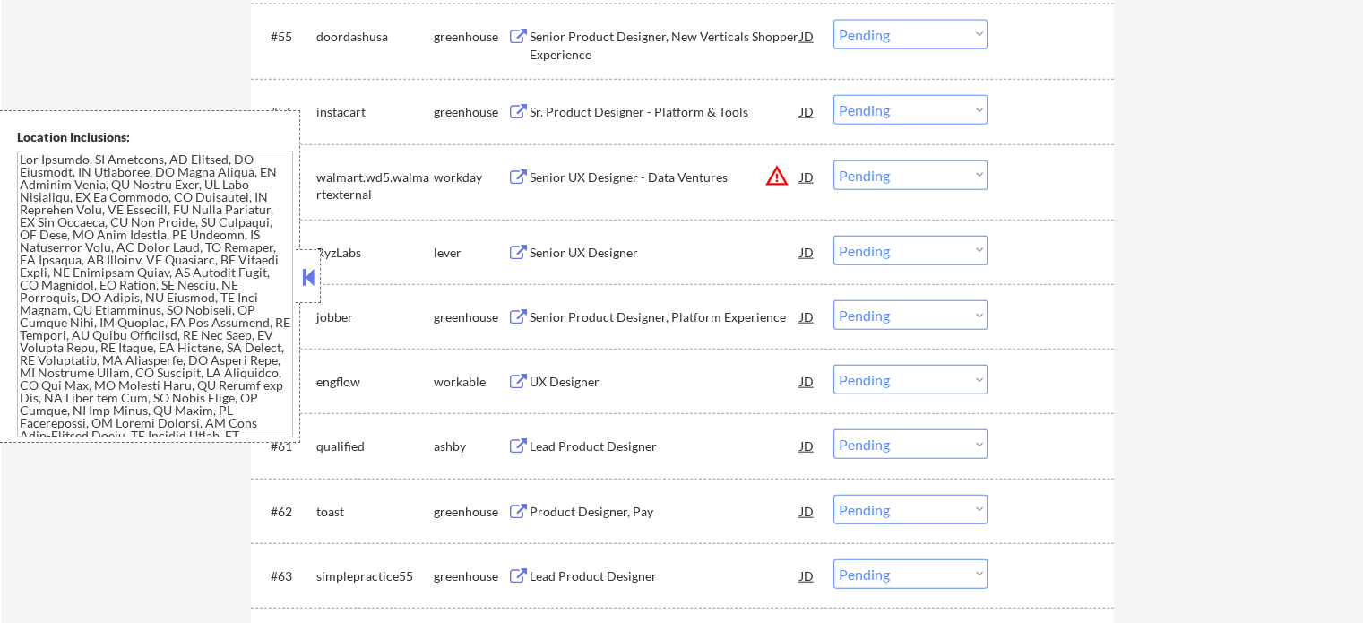
click at [594, 250] on div "Senior UX Designer" at bounding box center [665, 253] width 271 height 18
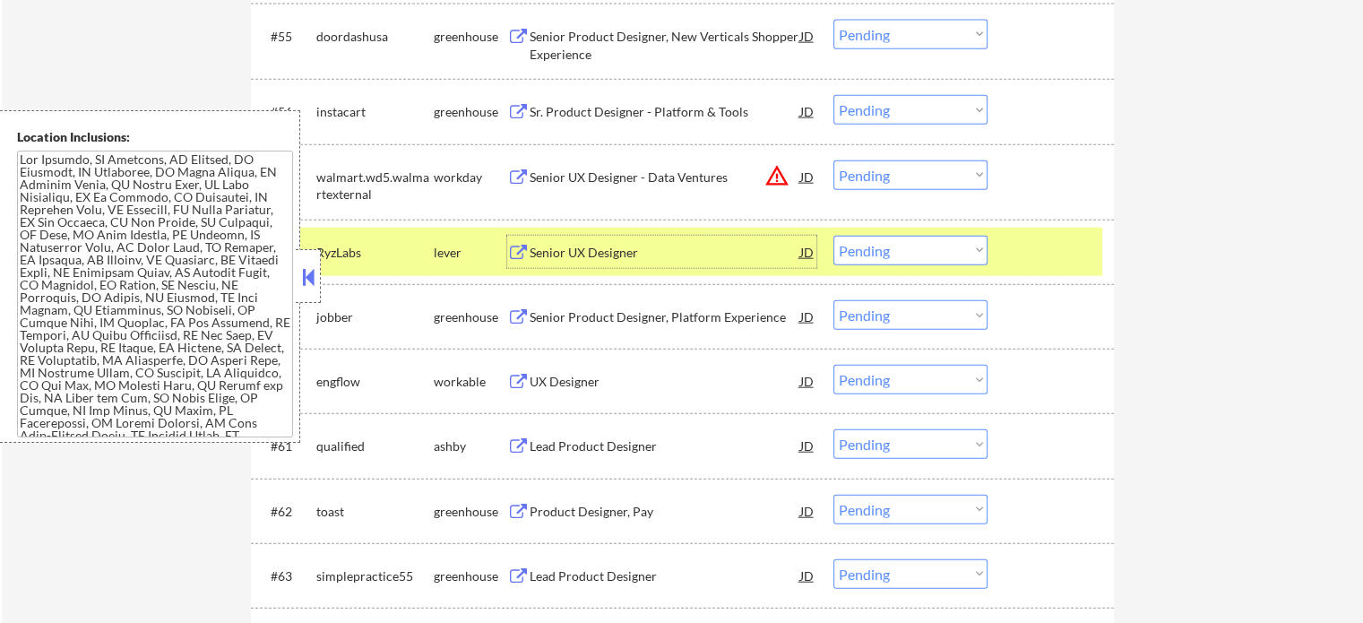
click at [1058, 256] on div at bounding box center [1053, 252] width 79 height 32
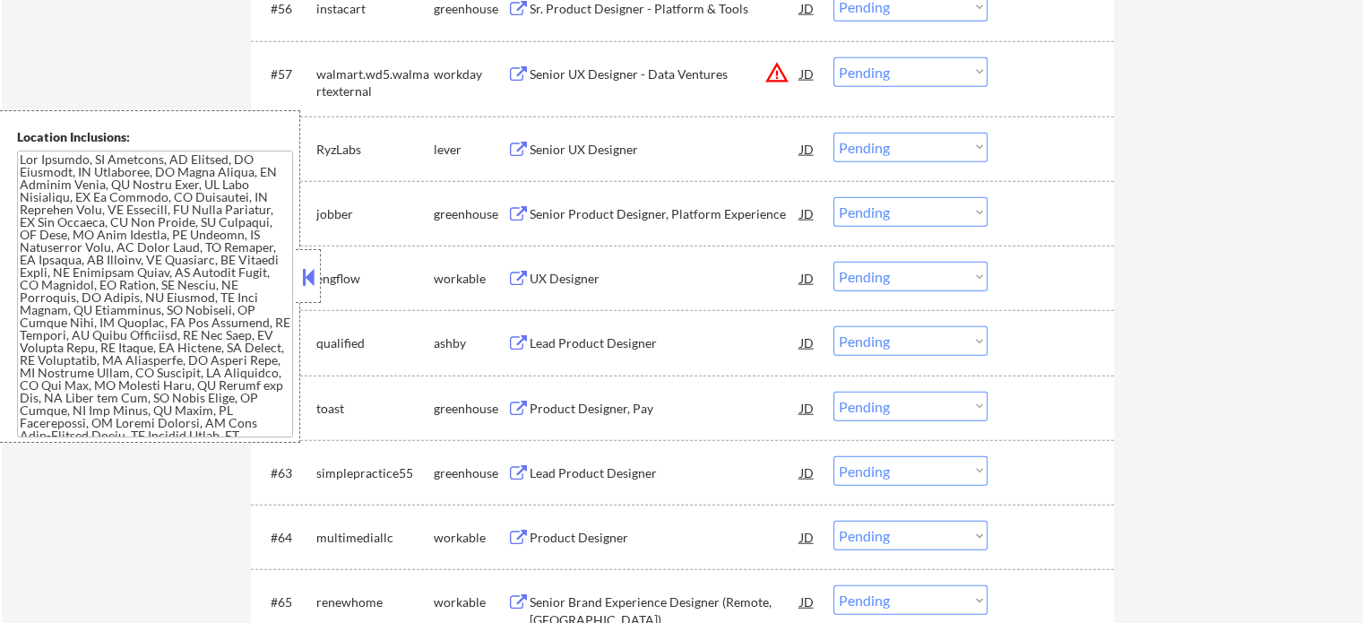
scroll to position [4391, 0]
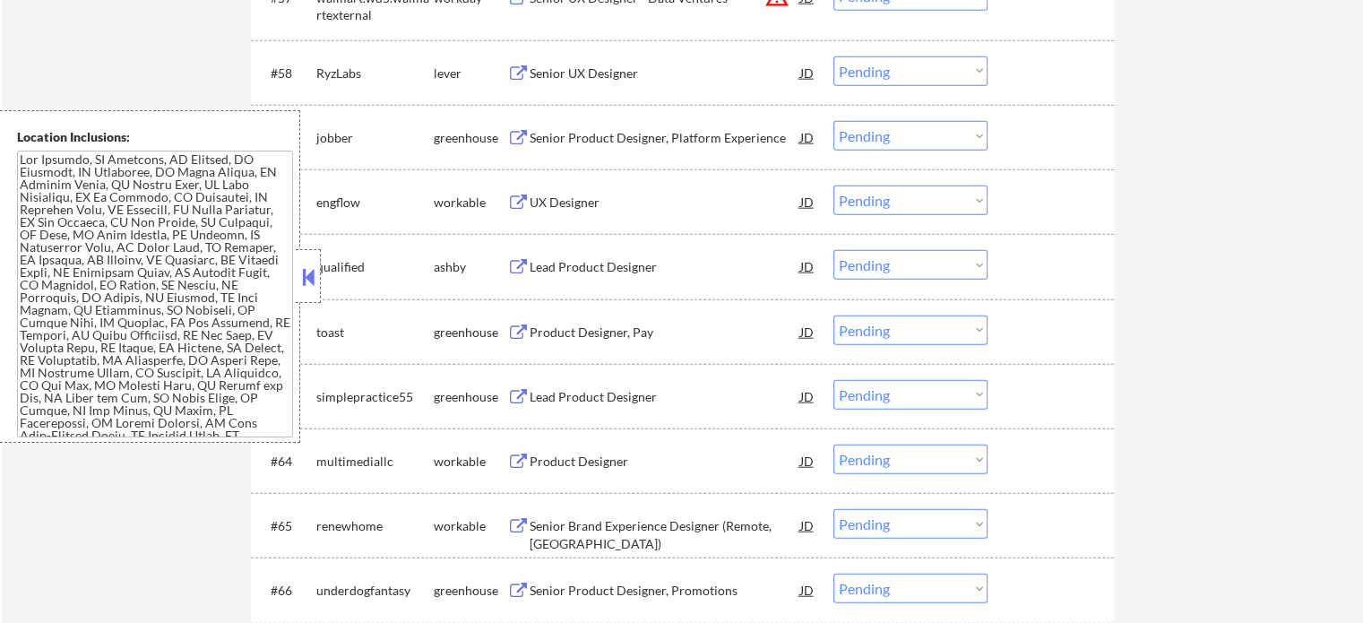
click at [545, 271] on div "Lead Product Designer" at bounding box center [665, 267] width 271 height 18
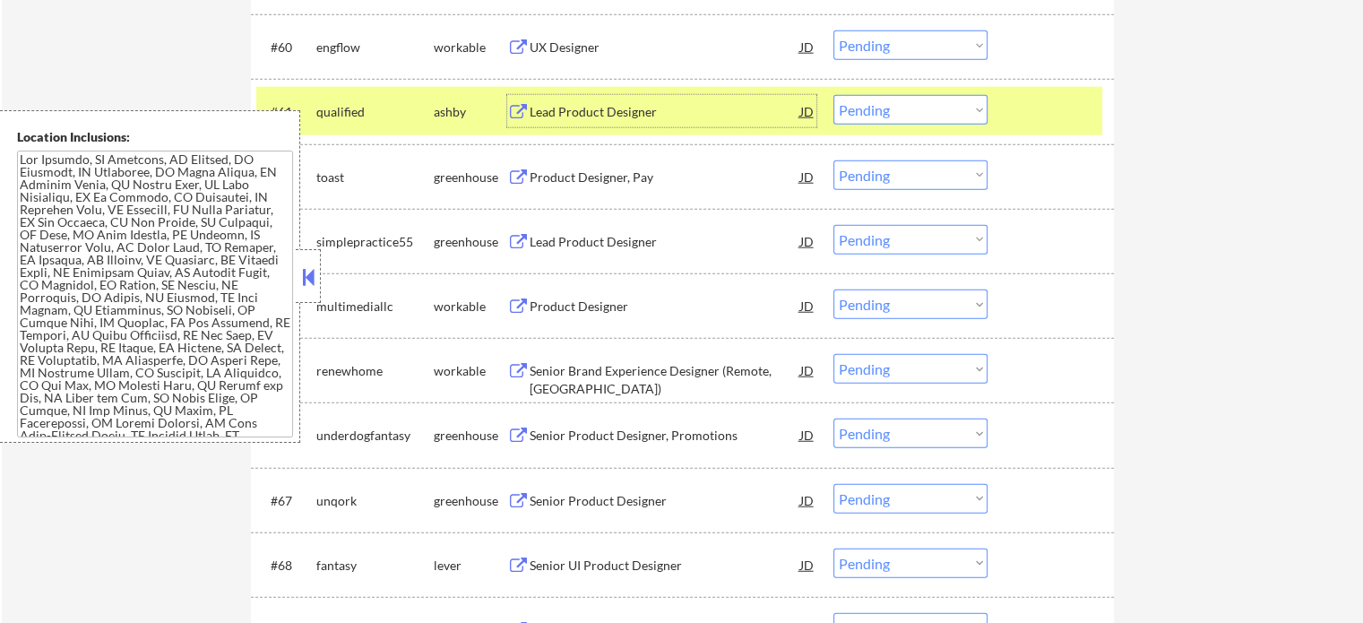
scroll to position [4571, 0]
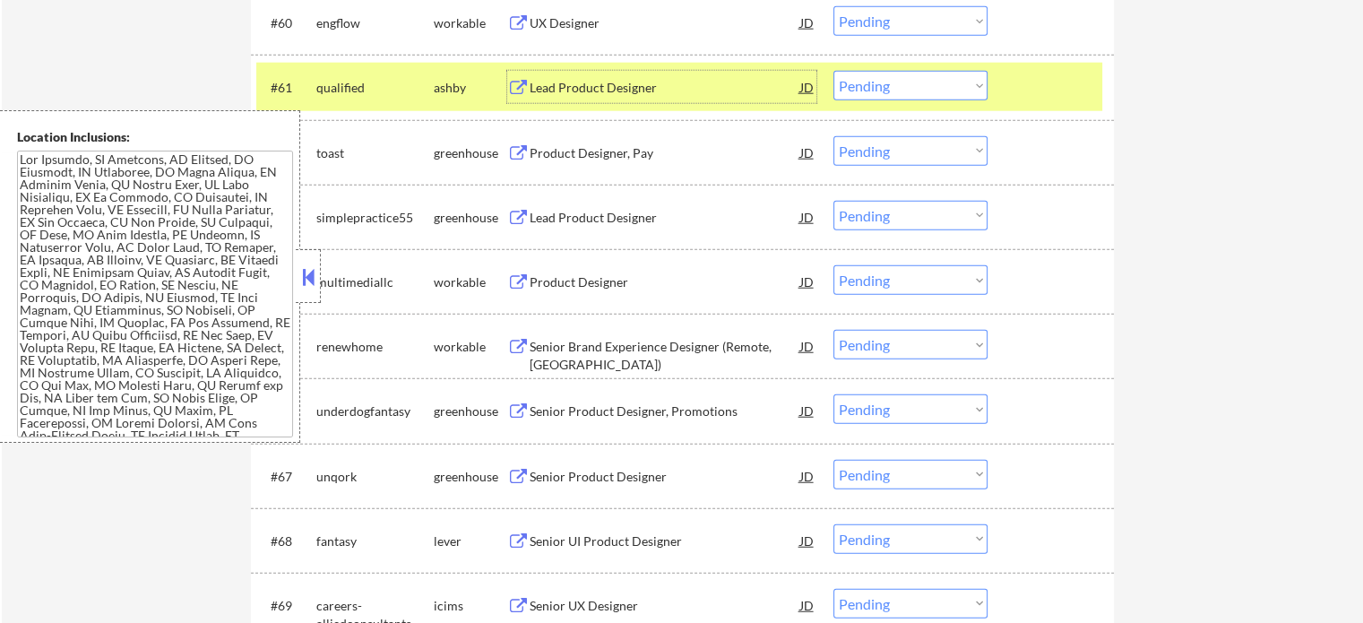
click at [1007, 85] on div "#61 qualified [PERSON_NAME] Lead Product Designer JD warning_amber Choose an op…" at bounding box center [679, 87] width 846 height 48
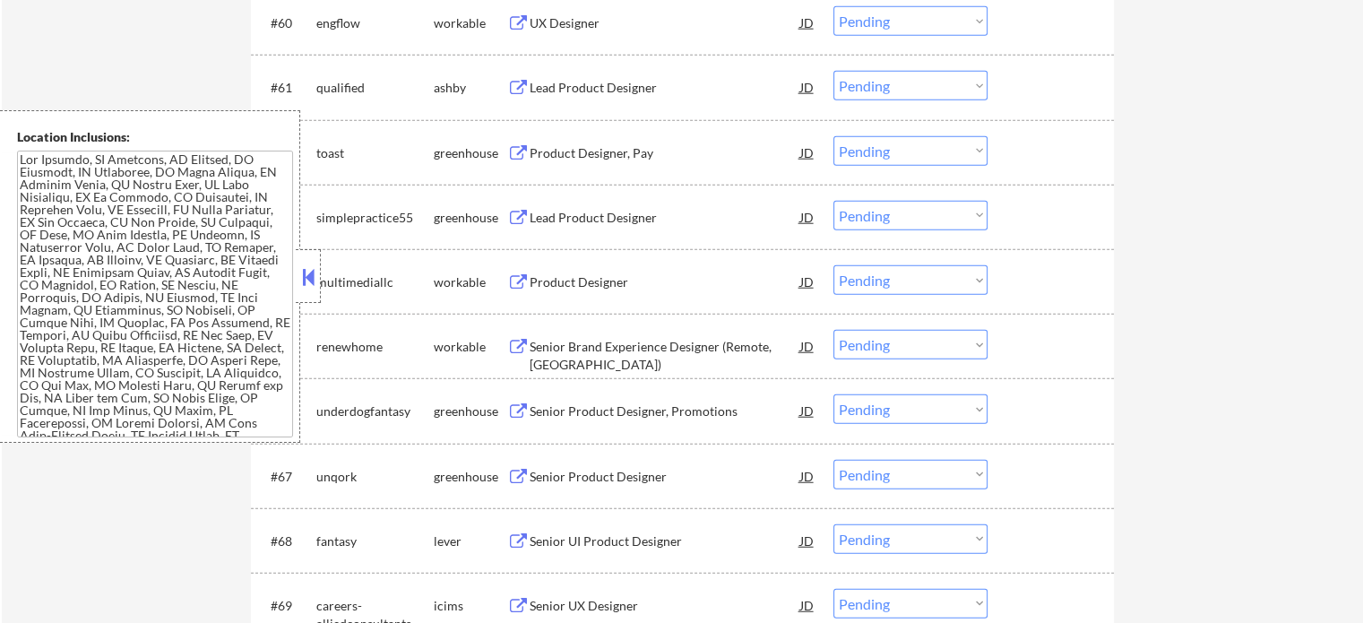
click at [530, 294] on div "Product Designer" at bounding box center [665, 281] width 271 height 32
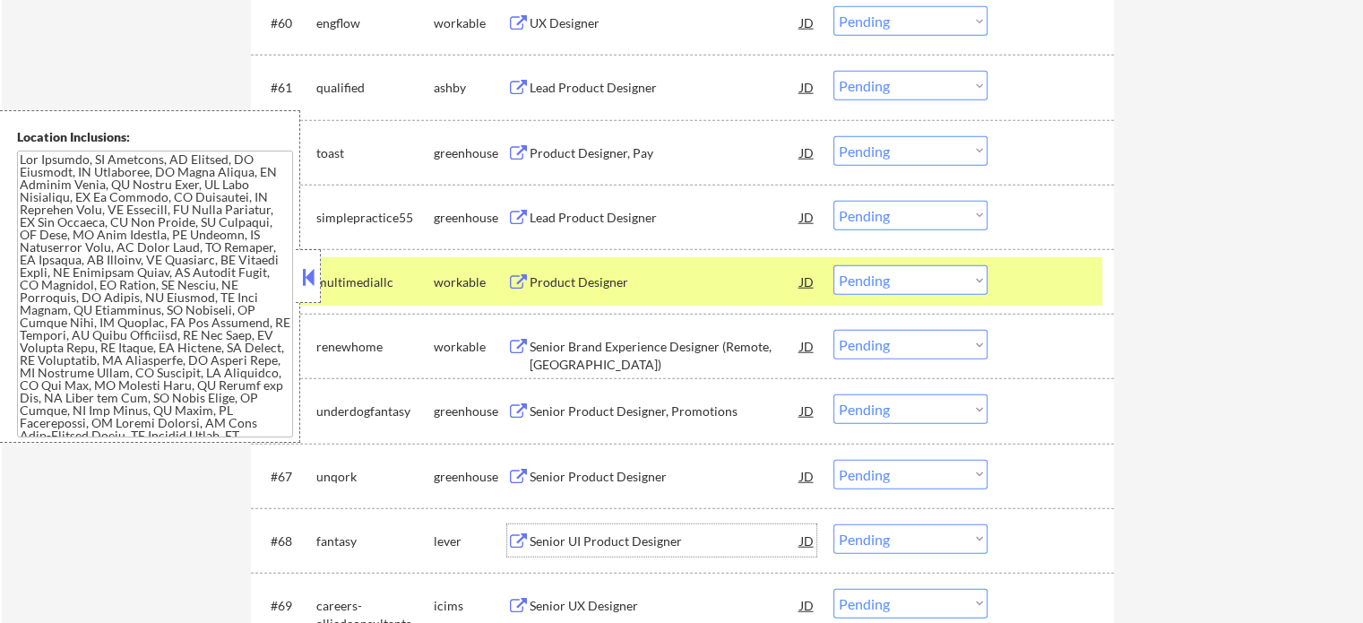
click at [574, 539] on div "Senior UI Product Designer" at bounding box center [665, 541] width 271 height 18
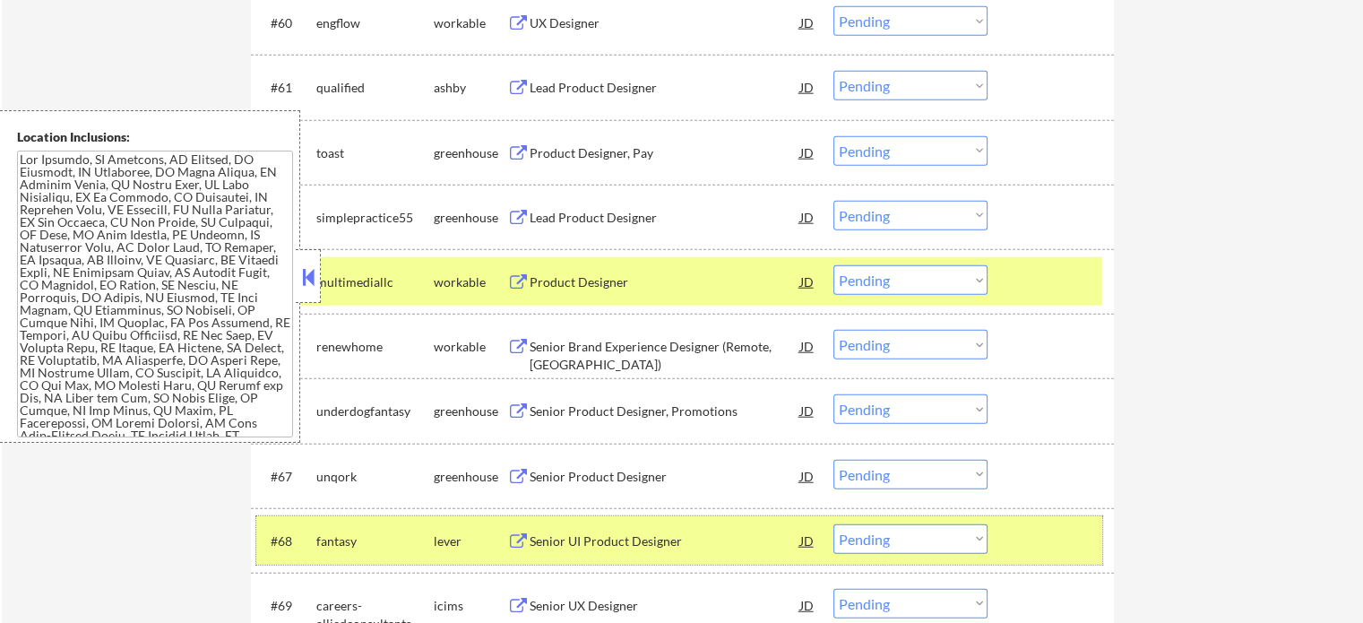
click at [1023, 530] on div at bounding box center [1053, 540] width 79 height 32
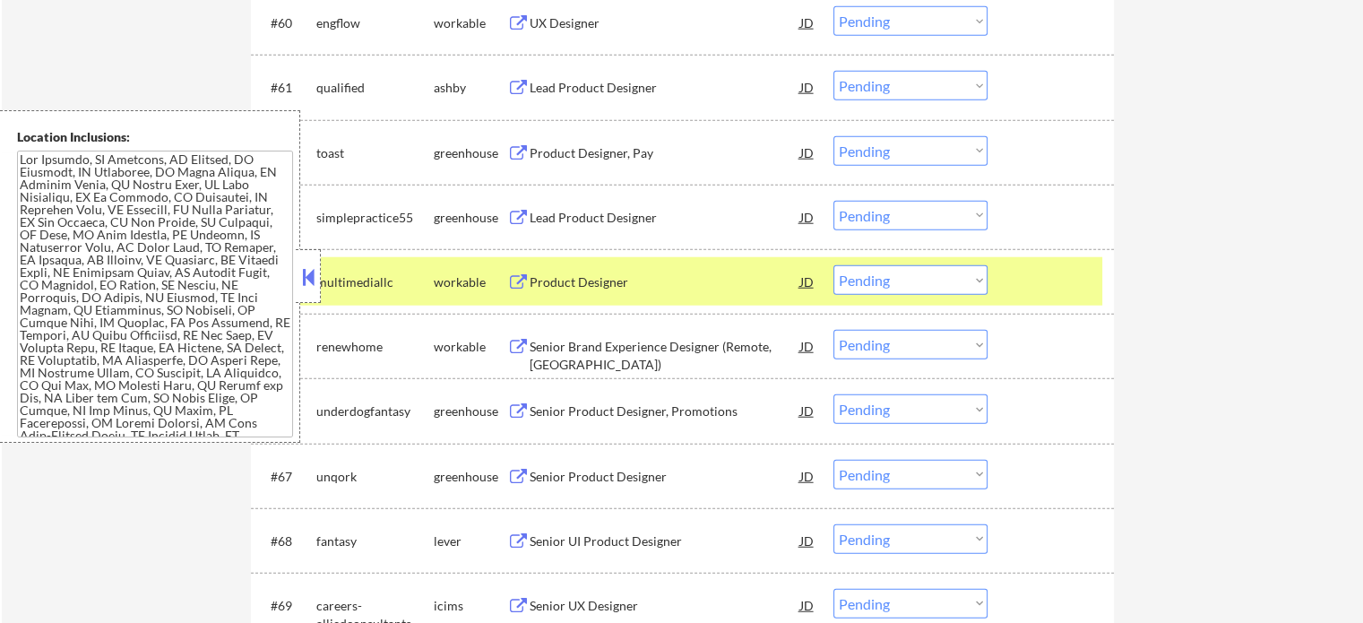
click at [1032, 293] on div at bounding box center [1053, 281] width 79 height 32
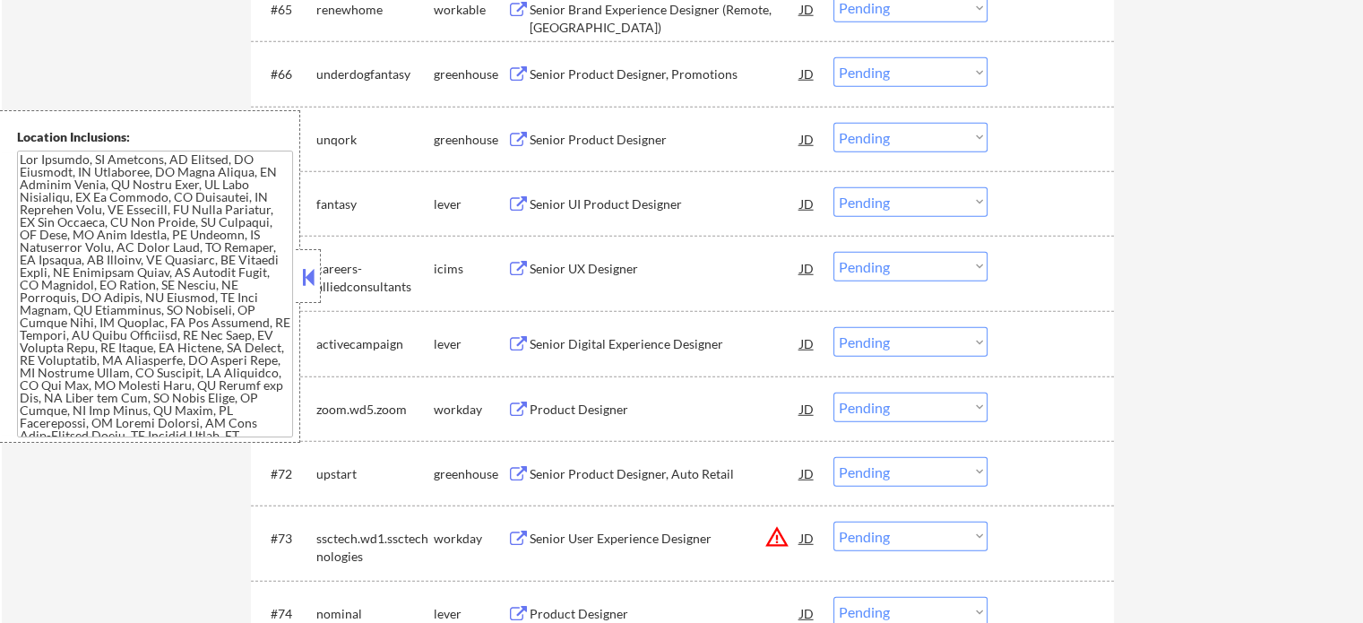
scroll to position [4929, 0]
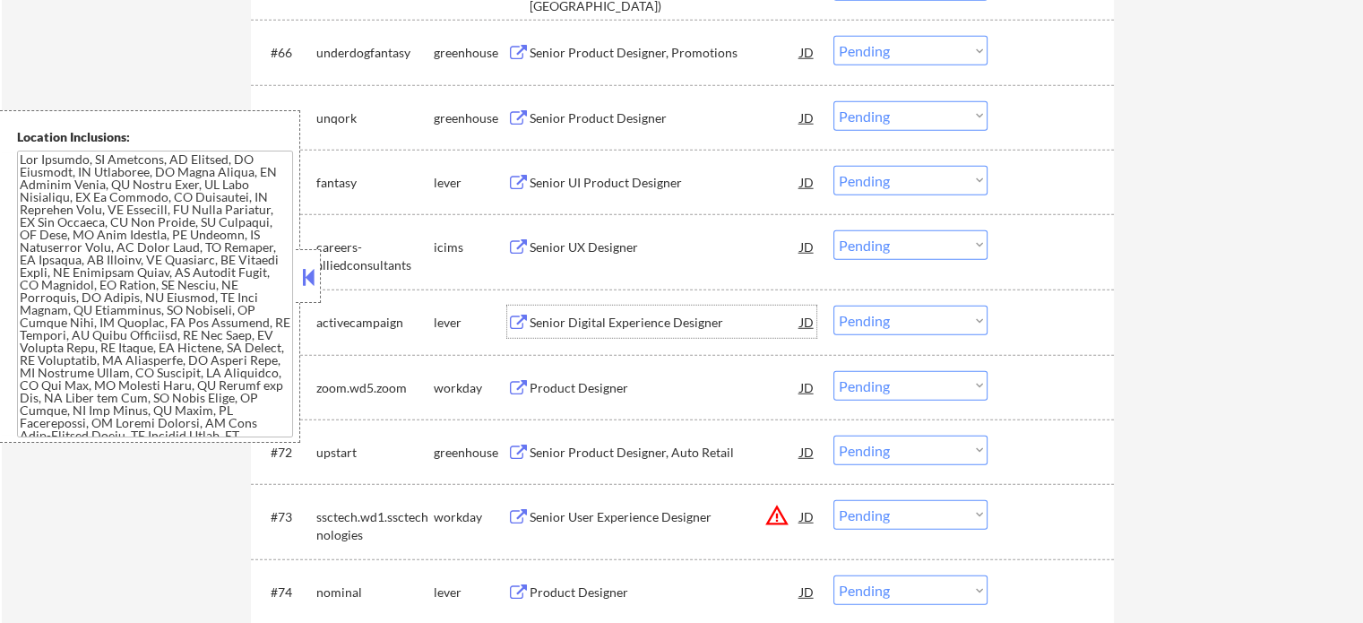
click at [586, 329] on div "Senior Digital Experience Designer" at bounding box center [665, 323] width 271 height 18
